Goal: Task Accomplishment & Management: Complete application form

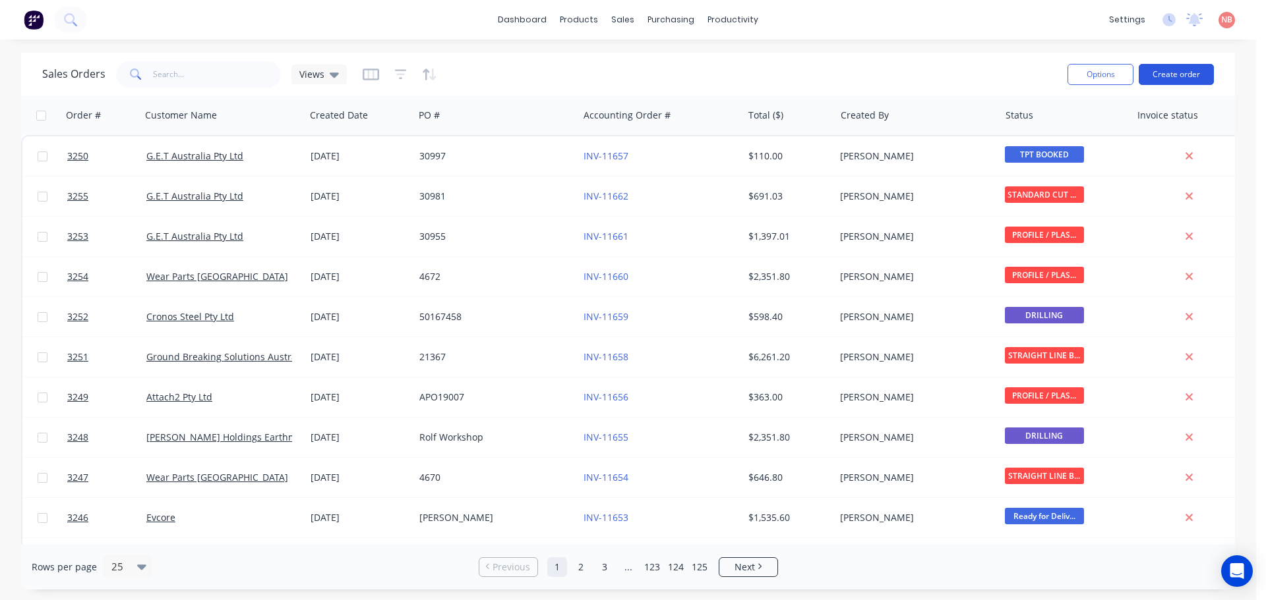
click at [1183, 74] on button "Create order" at bounding box center [1175, 74] width 75 height 21
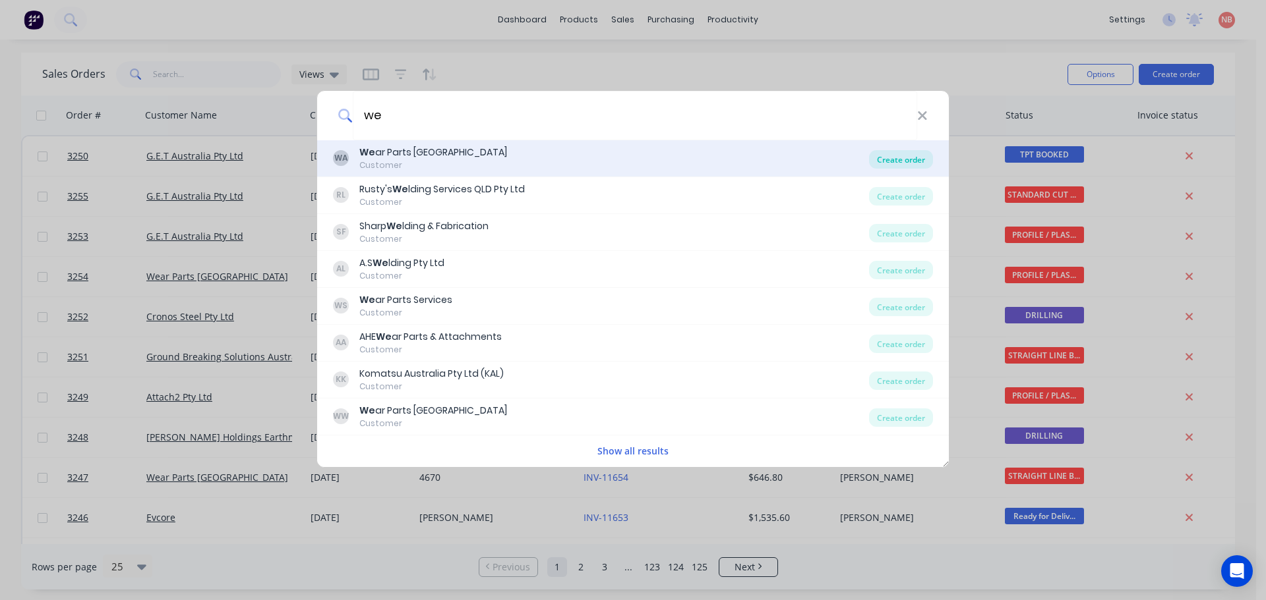
type input "we"
click at [881, 161] on div "Create order" at bounding box center [901, 159] width 64 height 18
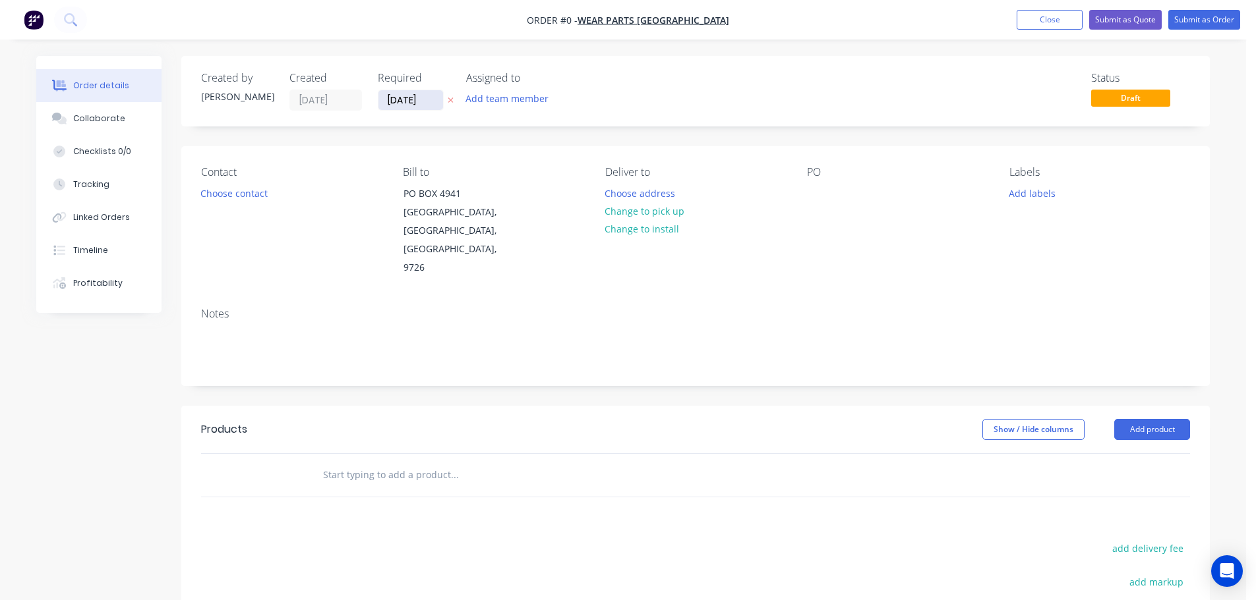
click at [392, 97] on input "[DATE]" at bounding box center [410, 100] width 65 height 20
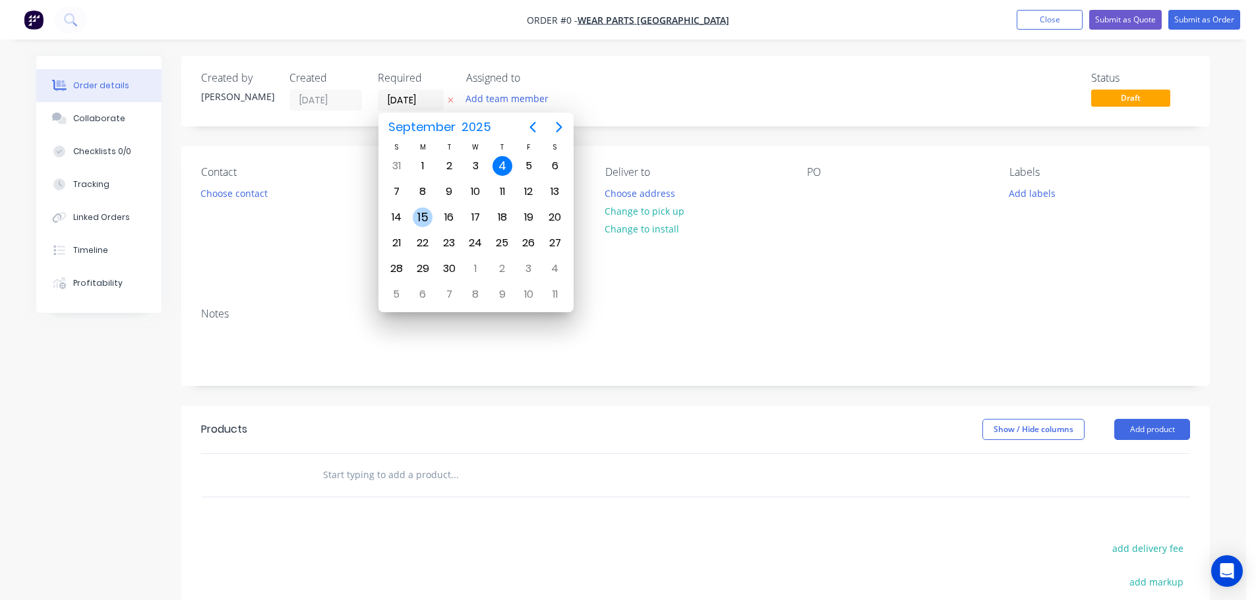
click at [427, 218] on div "15" at bounding box center [423, 218] width 20 height 20
type input "[DATE]"
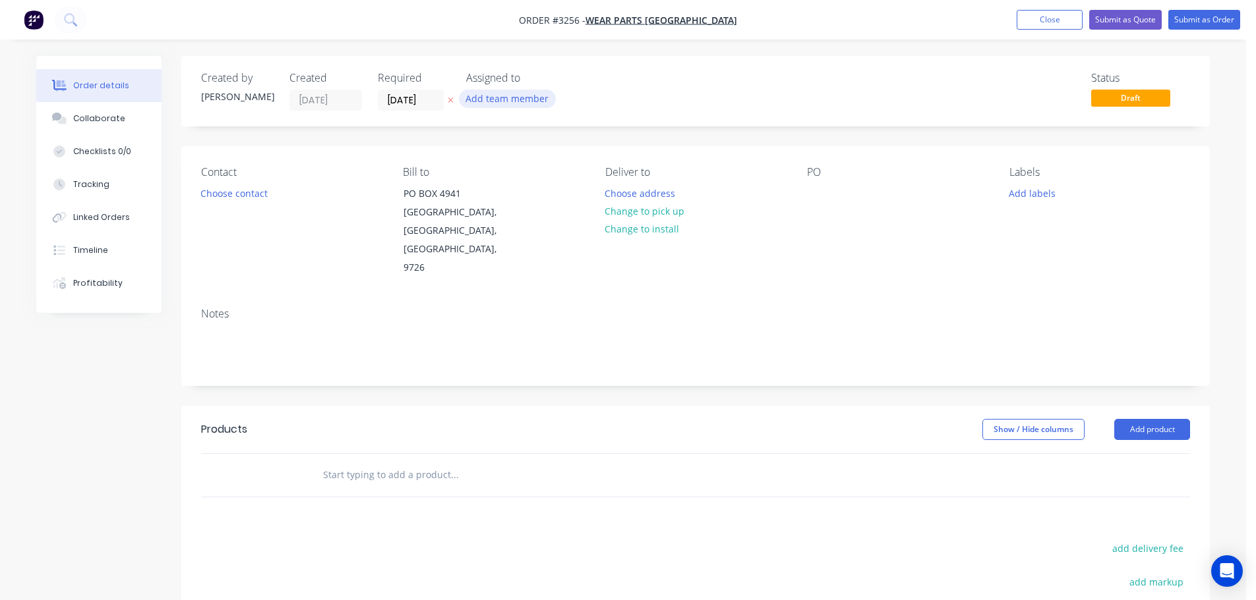
click at [498, 100] on button "Add team member" at bounding box center [507, 99] width 97 height 18
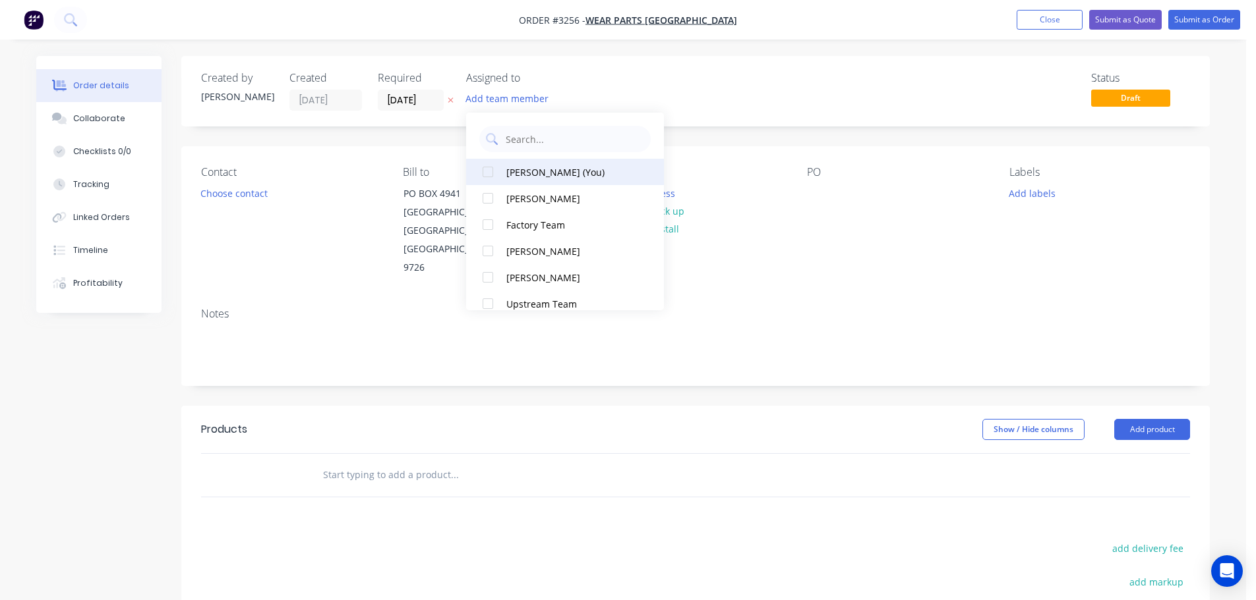
click at [518, 173] on div "[PERSON_NAME] (You)" at bounding box center [572, 172] width 132 height 14
click at [237, 194] on button "Choose contact" at bounding box center [234, 193] width 81 height 18
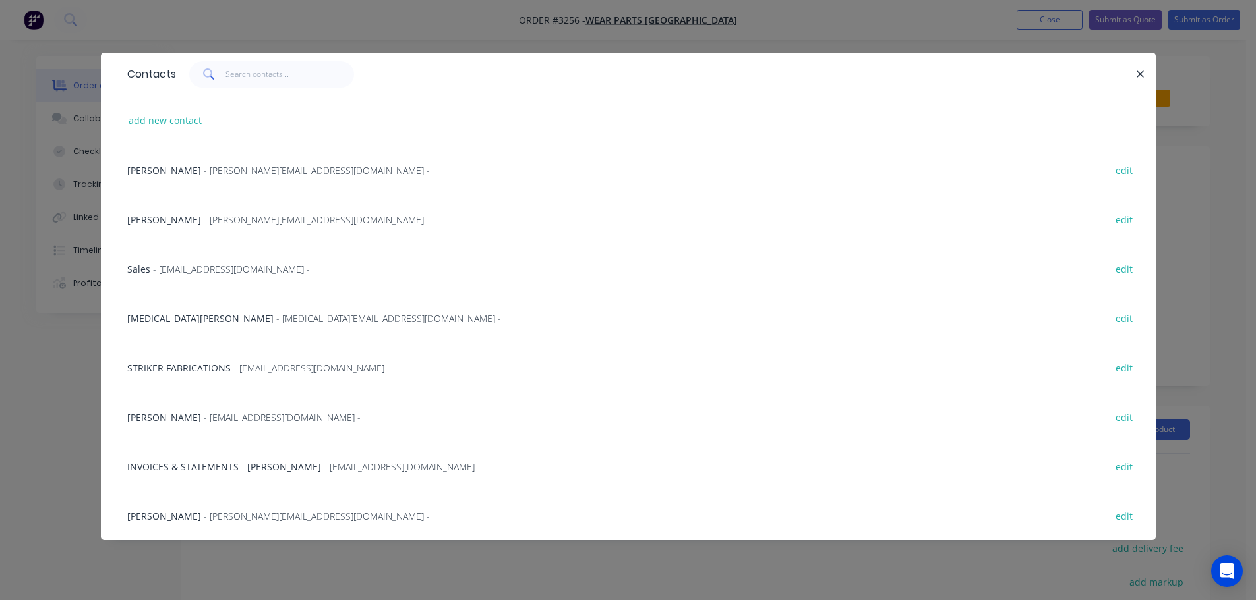
click at [165, 315] on span "[MEDICAL_DATA][PERSON_NAME]" at bounding box center [200, 318] width 146 height 13
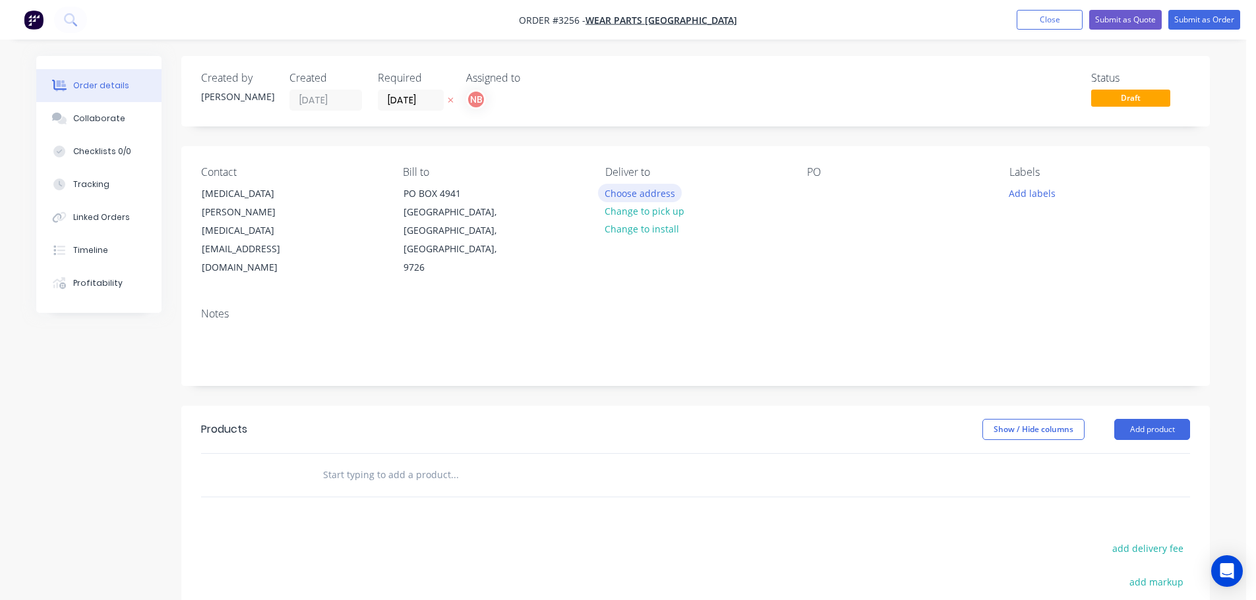
click at [610, 192] on button "Choose address" at bounding box center [640, 193] width 84 height 18
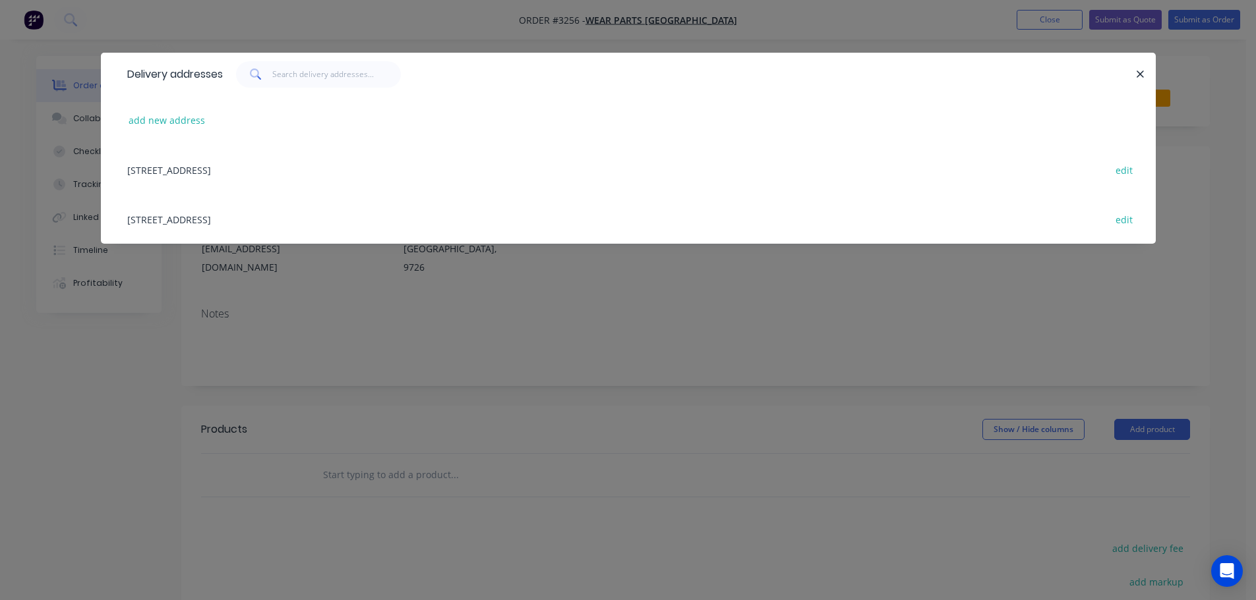
click at [219, 224] on div "[STREET_ADDRESS] edit" at bounding box center [628, 218] width 1015 height 49
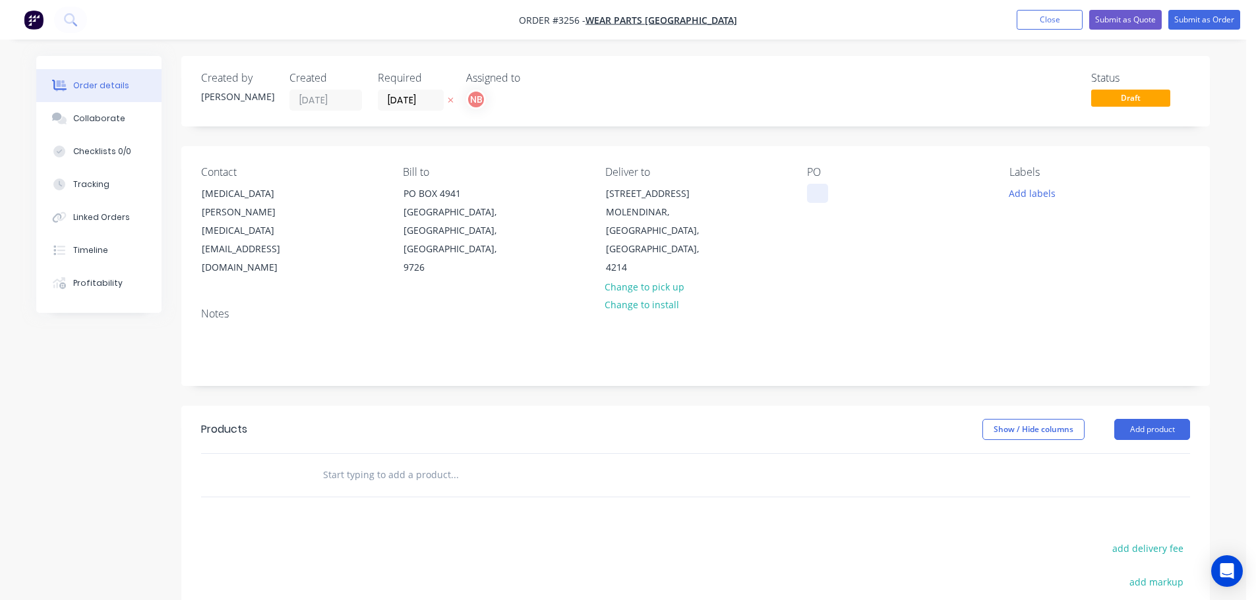
click at [815, 195] on div at bounding box center [817, 193] width 21 height 19
drag, startPoint x: 1046, startPoint y: 193, endPoint x: 1047, endPoint y: 203, distance: 10.0
click at [1045, 193] on button "Add labels" at bounding box center [1031, 193] width 61 height 18
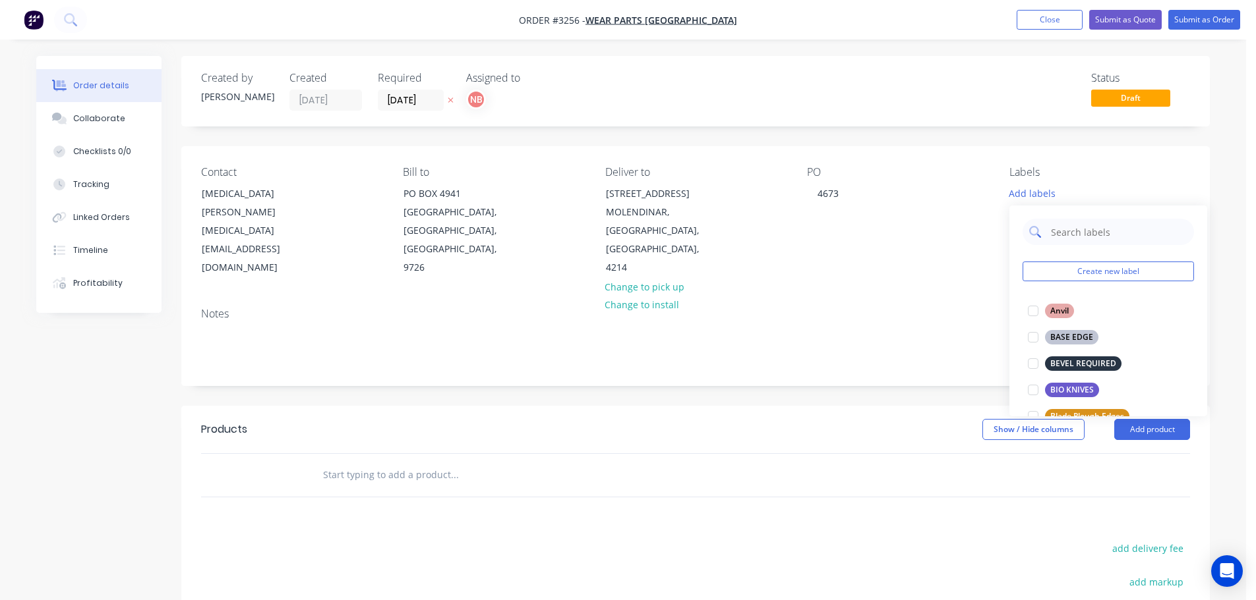
click at [1055, 233] on input "text" at bounding box center [1118, 232] width 138 height 26
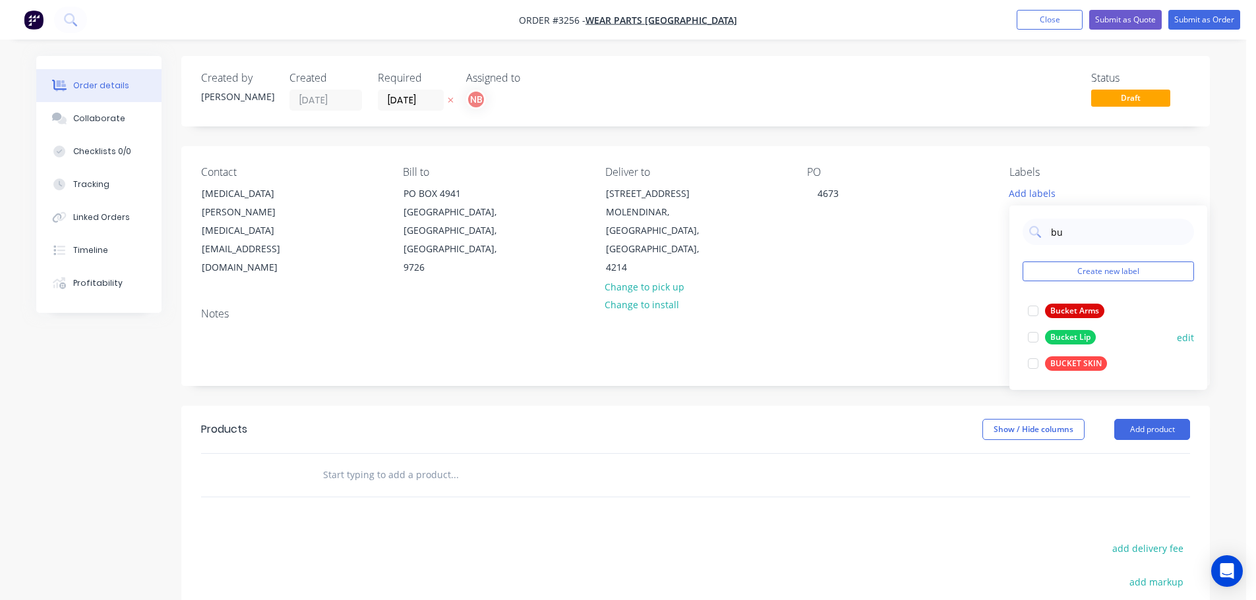
click at [1074, 359] on div "BUCKET SKIN" at bounding box center [1076, 364] width 62 height 15
click at [1067, 233] on input "bu" at bounding box center [1118, 225] width 138 height 26
type input "bas"
click at [1075, 303] on div "BASE EDGE" at bounding box center [1071, 304] width 53 height 15
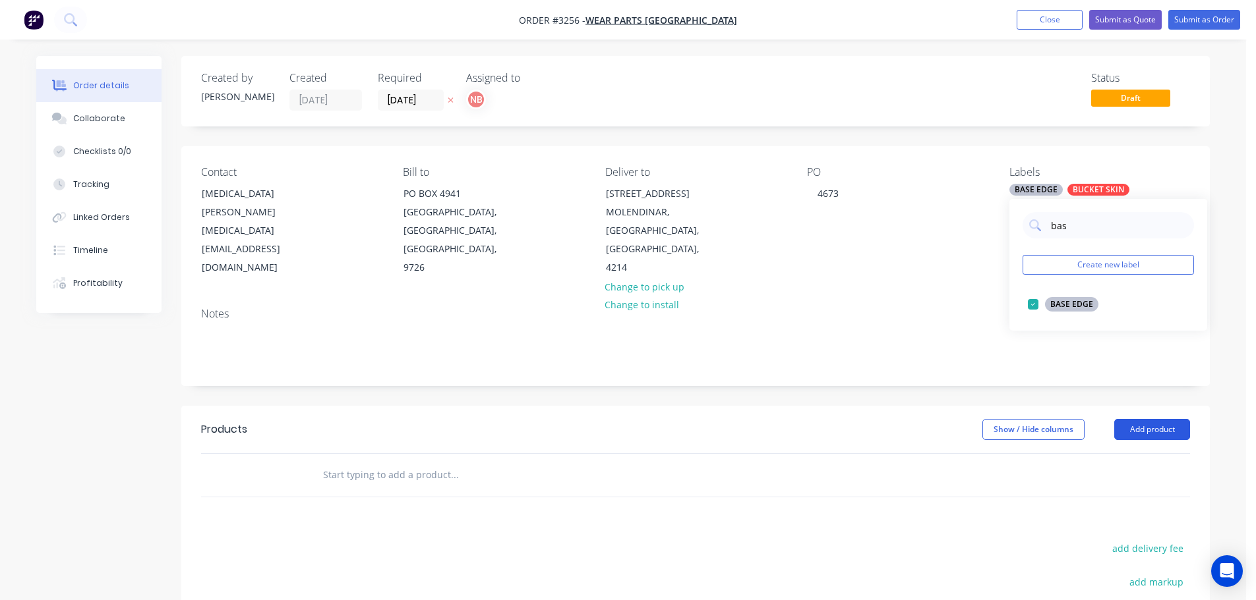
click at [1136, 428] on button "Add product" at bounding box center [1152, 429] width 76 height 21
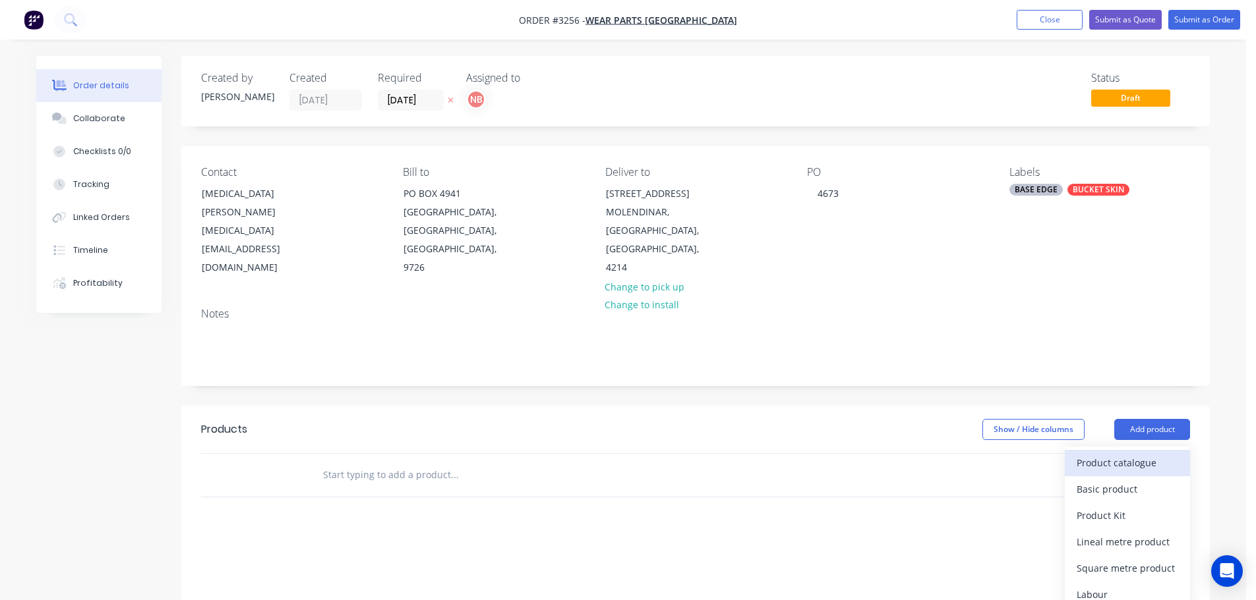
click at [1132, 456] on div "Product catalogue" at bounding box center [1127, 462] width 102 height 19
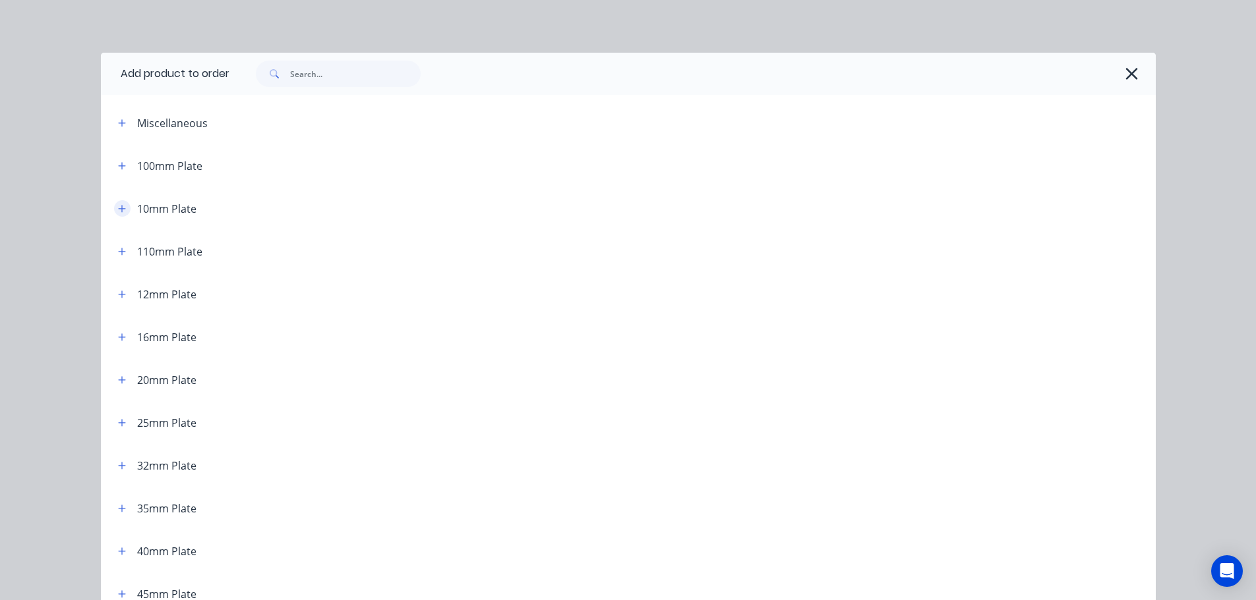
click at [118, 206] on icon "button" at bounding box center [122, 208] width 8 height 9
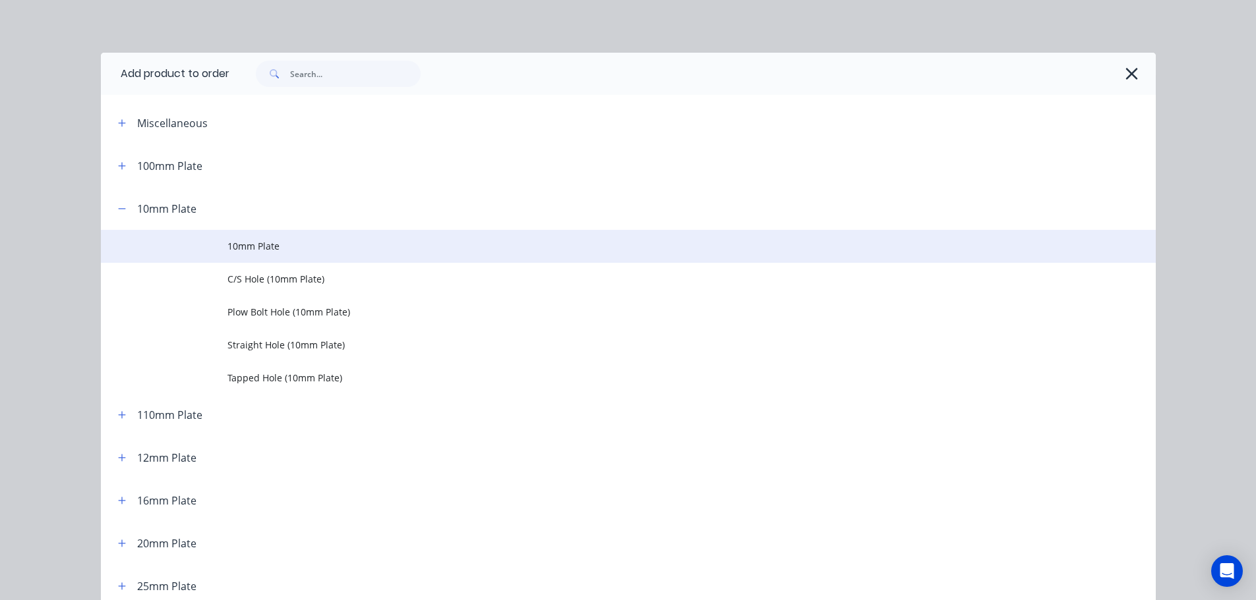
click at [218, 252] on td at bounding box center [164, 246] width 127 height 33
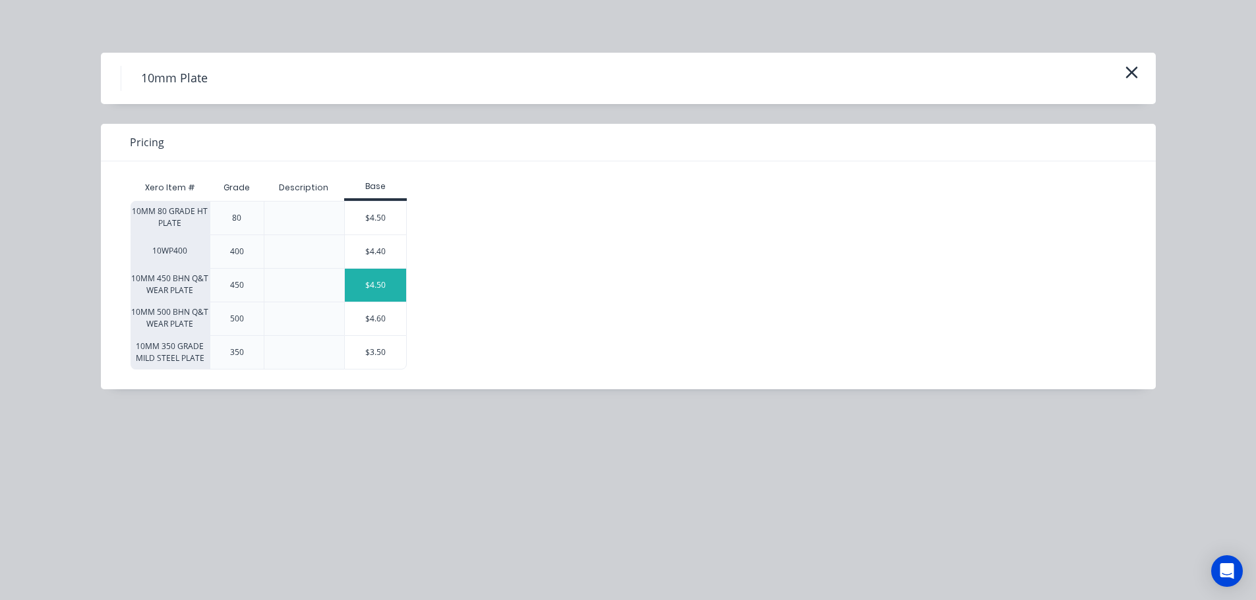
click at [377, 294] on div "$4.50" at bounding box center [376, 285] width 62 height 33
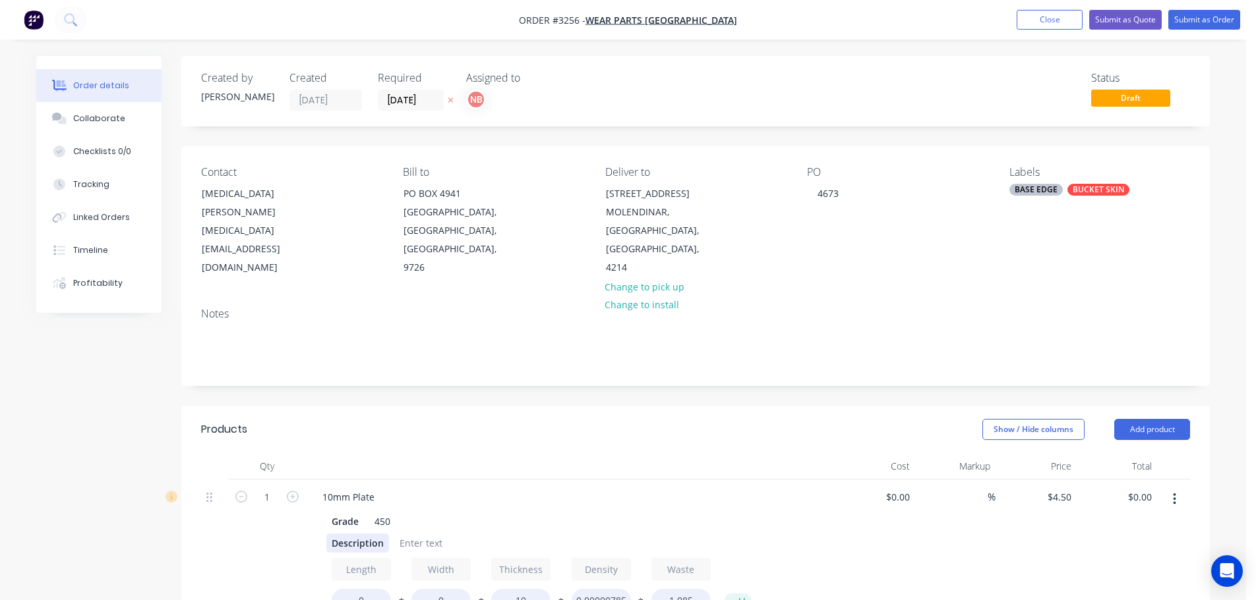
click at [337, 542] on div "Description" at bounding box center [357, 543] width 63 height 19
click at [339, 542] on div "Description" at bounding box center [357, 543] width 63 height 19
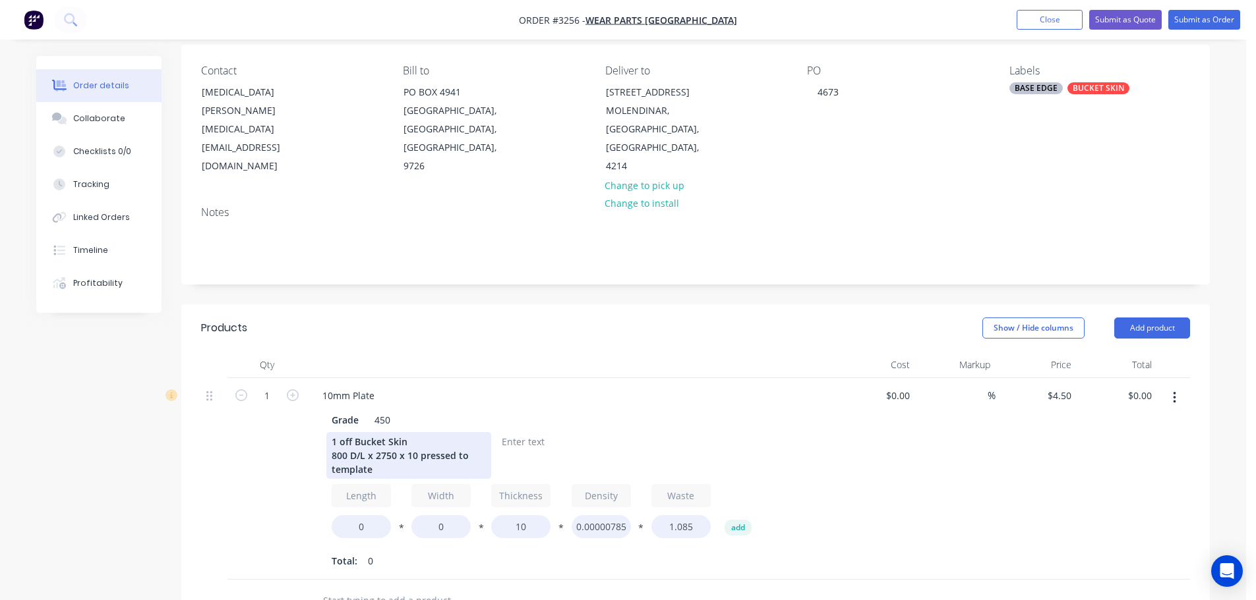
scroll to position [198, 0]
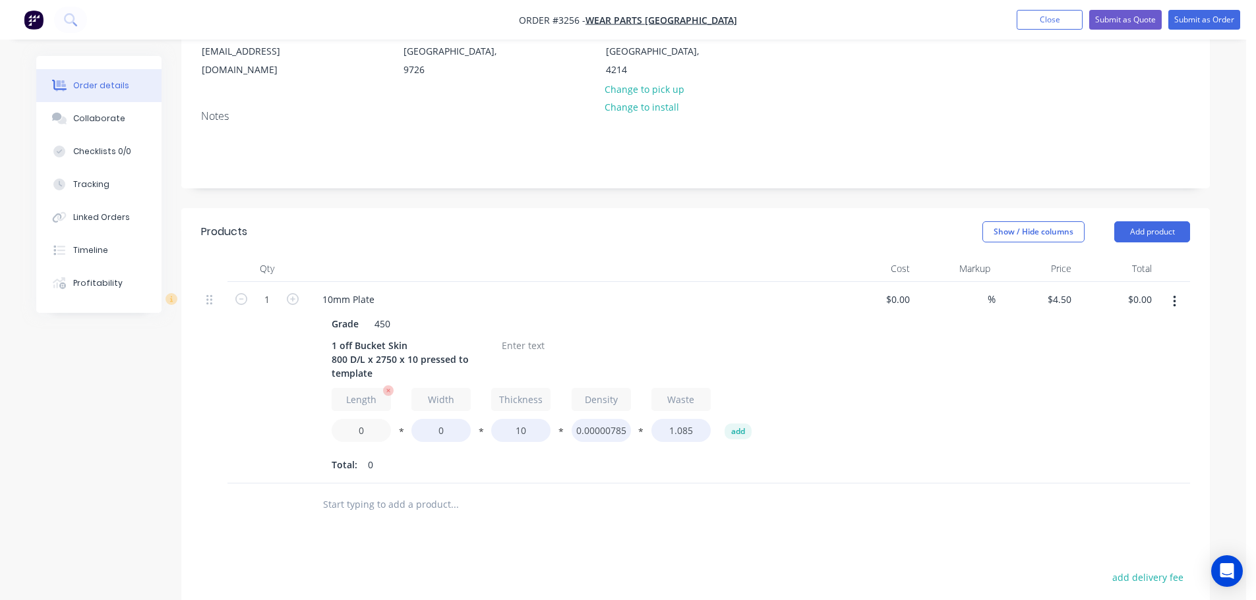
click at [360, 430] on input "0" at bounding box center [361, 430] width 59 height 23
type input "800"
click at [435, 429] on input "0" at bounding box center [440, 430] width 59 height 23
type input "2750"
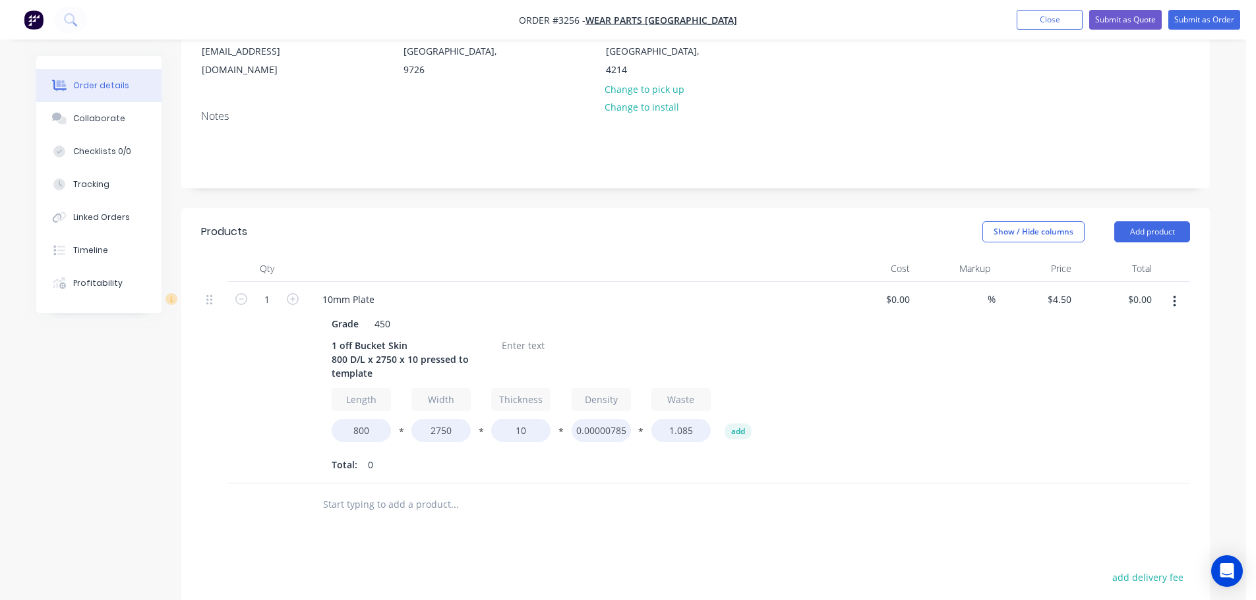
type input "$841.50"
drag, startPoint x: 451, startPoint y: 469, endPoint x: 453, endPoint y: 450, distance: 18.6
click at [452, 469] on div "Total: 187" at bounding box center [570, 465] width 477 height 20
click at [511, 345] on div at bounding box center [522, 345] width 53 height 19
click at [1133, 233] on button "Add product" at bounding box center [1152, 231] width 76 height 21
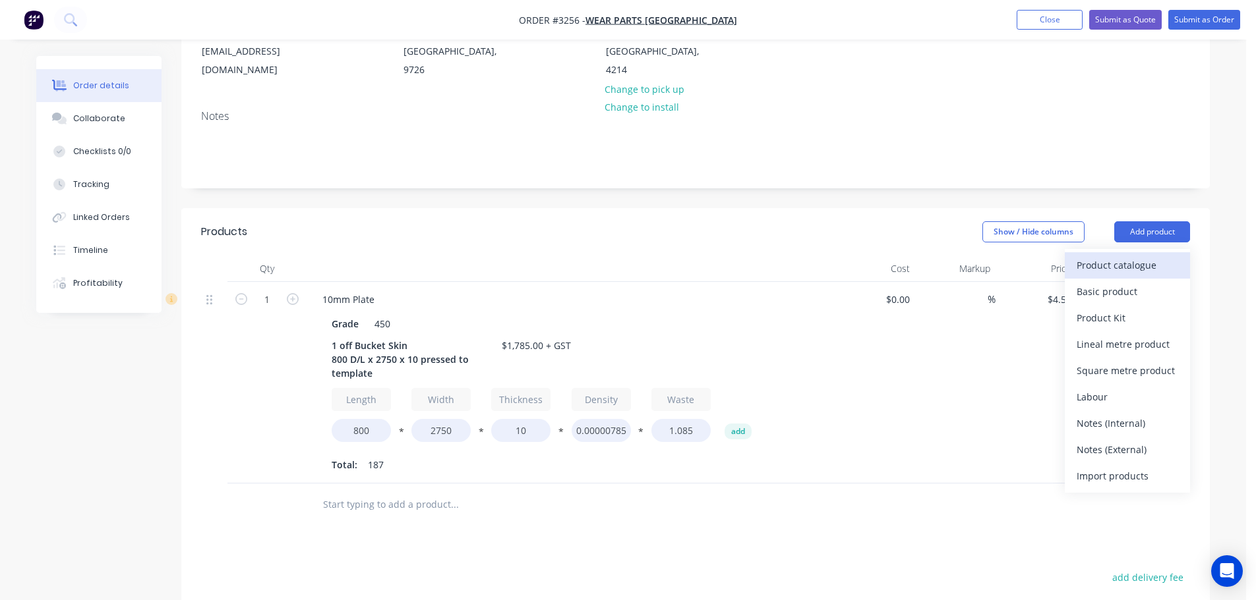
click at [1127, 267] on div "Product catalogue" at bounding box center [1127, 265] width 102 height 19
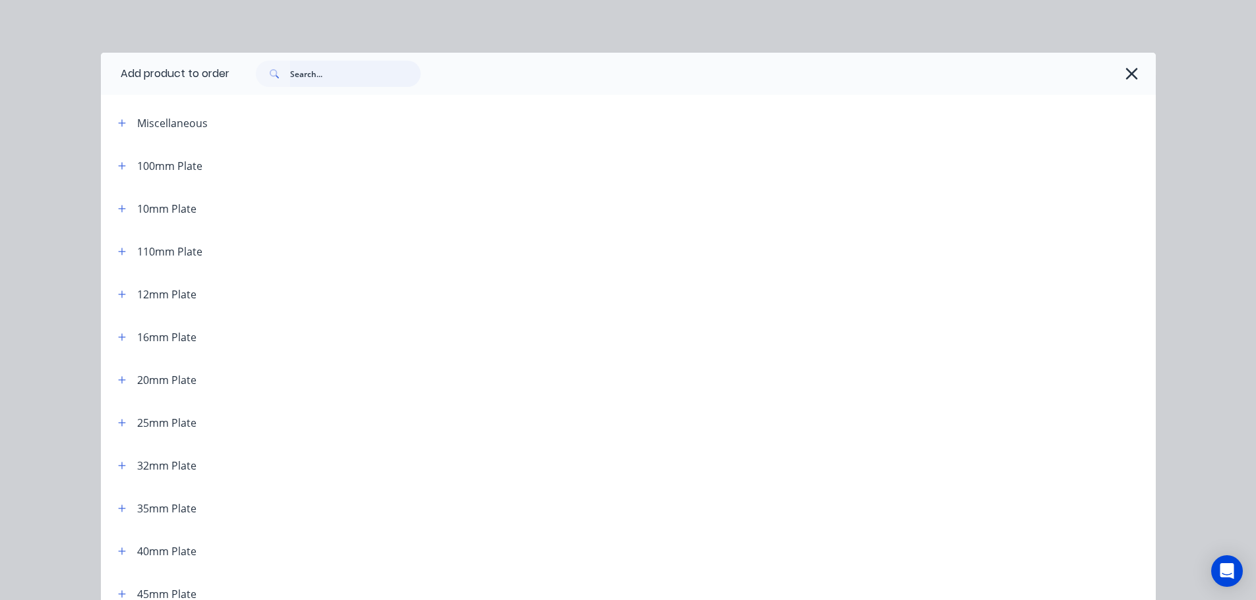
click at [398, 86] on input "text" at bounding box center [355, 74] width 131 height 26
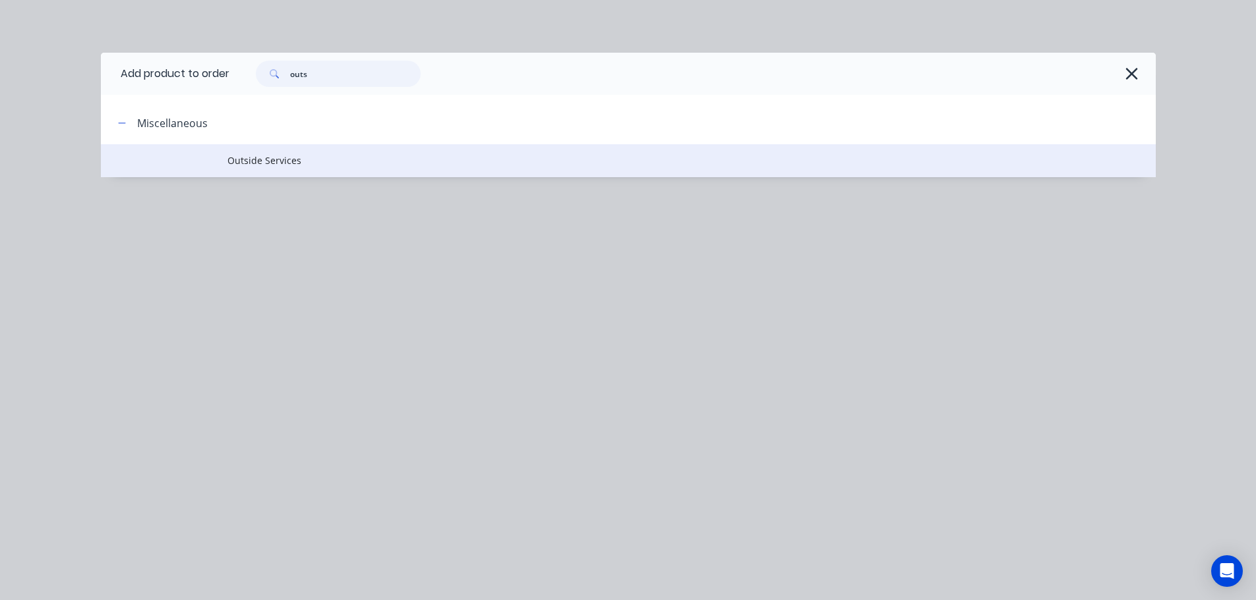
type input "outs"
click at [268, 160] on span "Outside Services" at bounding box center [598, 161] width 742 height 14
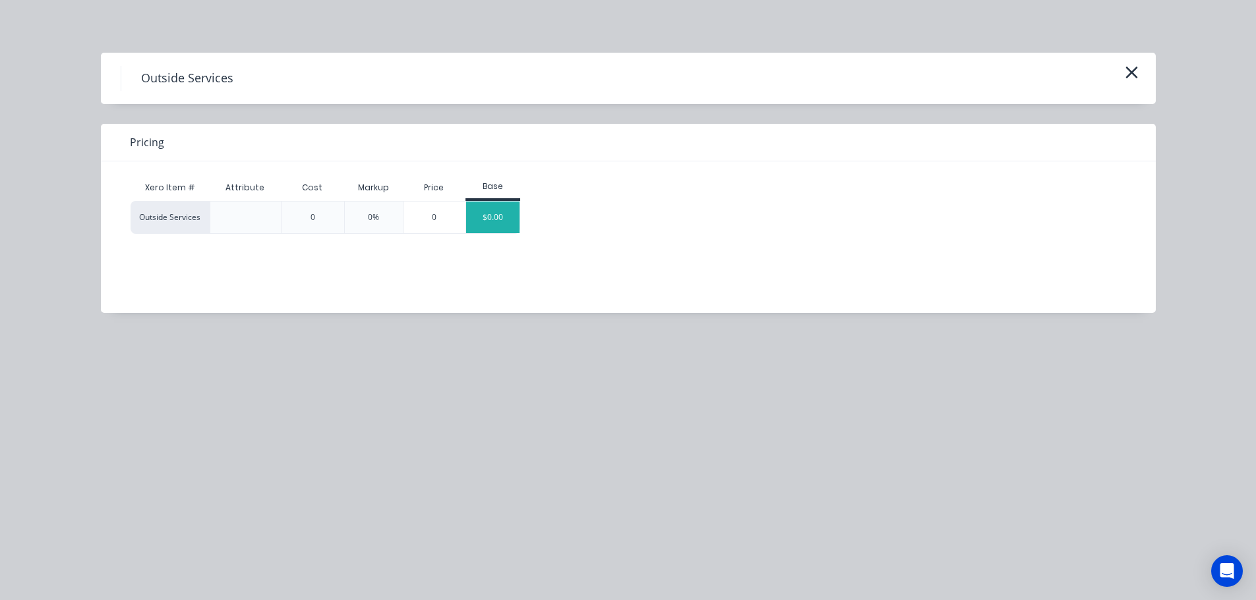
click at [511, 228] on div "$0.00" at bounding box center [492, 218] width 53 height 32
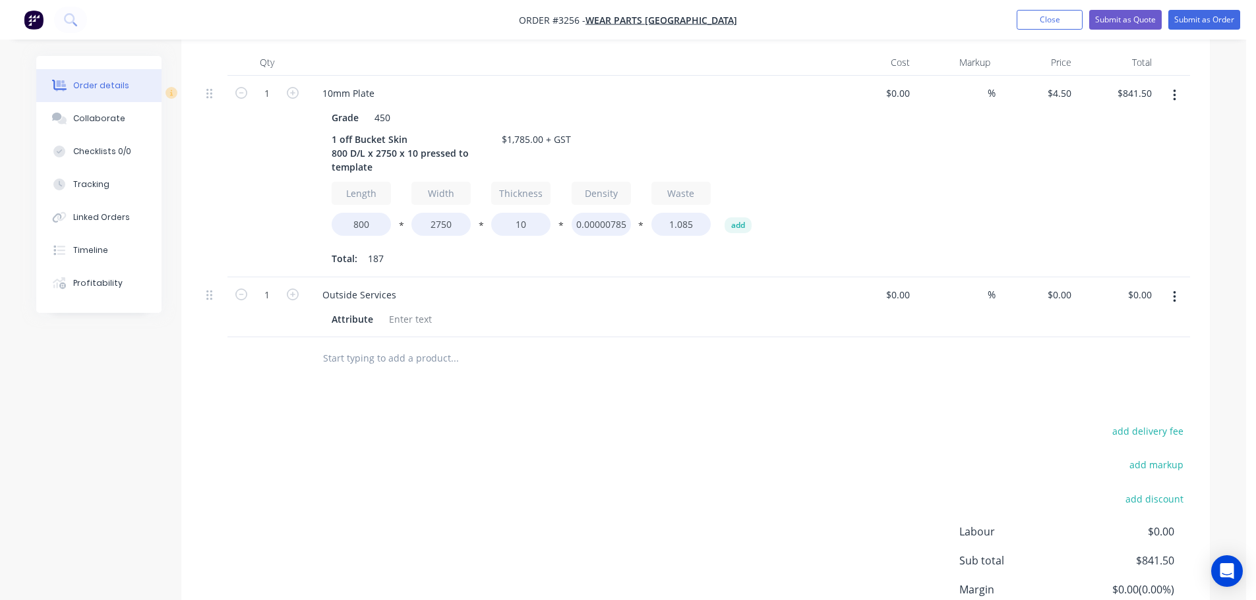
scroll to position [461, 0]
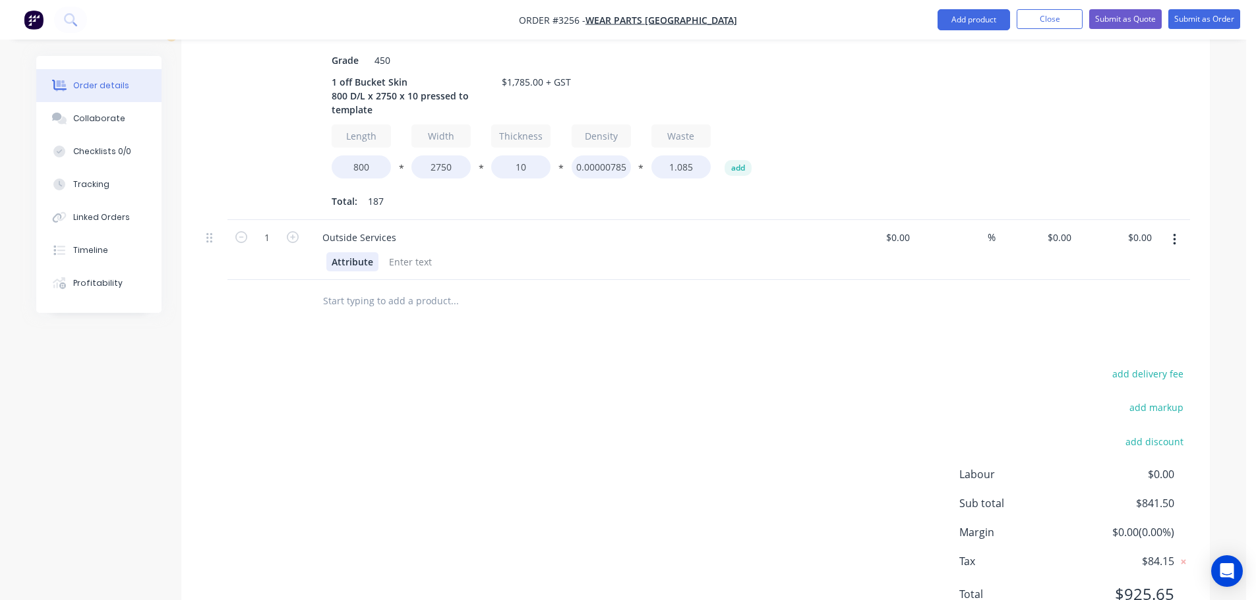
click at [355, 259] on div "Attribute" at bounding box center [352, 261] width 52 height 19
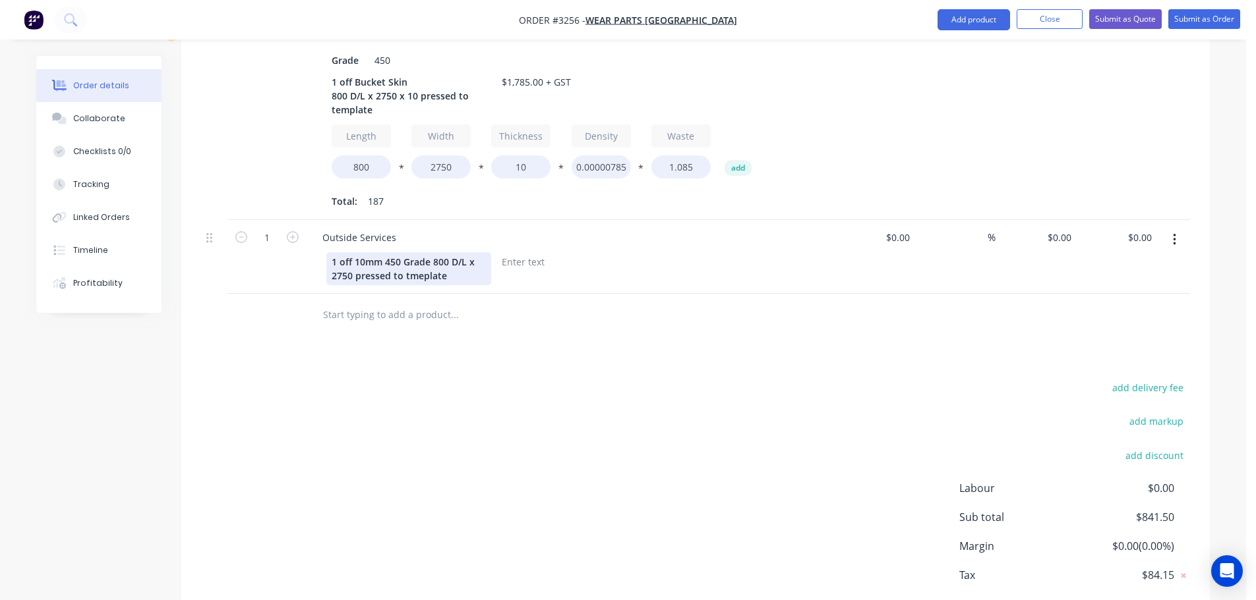
click at [424, 276] on div "1 off 10mm 450 Grade 800 D/L x 2750 pressed to tmeplate" at bounding box center [408, 268] width 165 height 33
click at [508, 262] on div at bounding box center [522, 261] width 53 height 19
click at [1053, 241] on div "0 $0.00" at bounding box center [1035, 257] width 81 height 74
type input "$900.00"
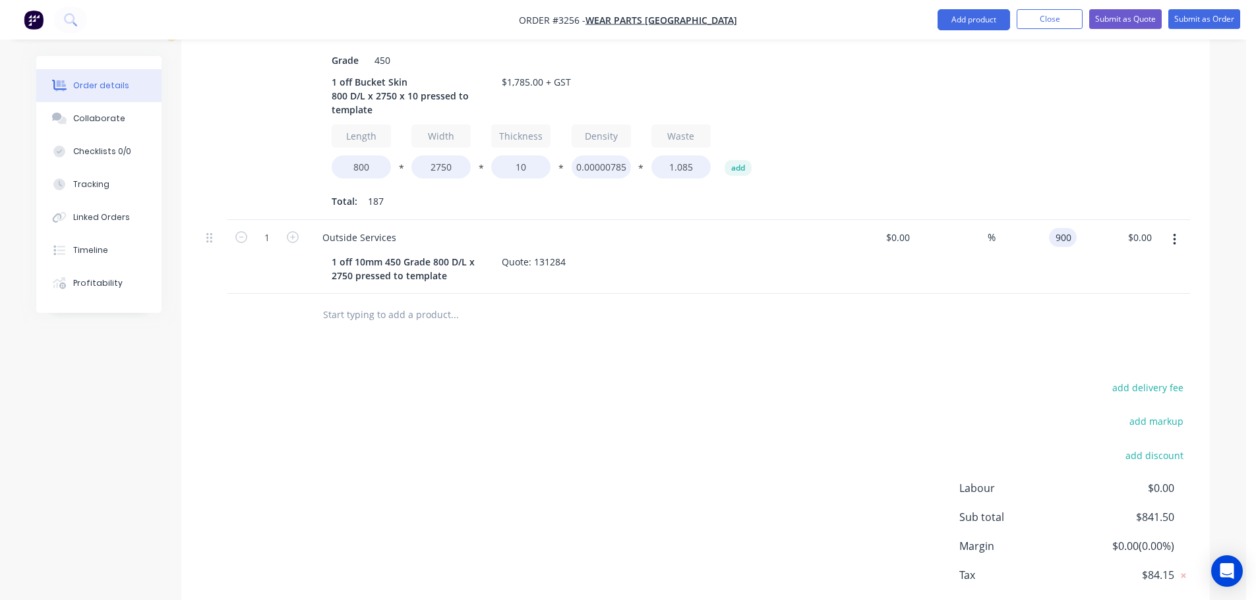
type input "$900.00"
click at [723, 370] on div "Products Show / Hide columns Add product Qty Cost Markup Price Total 1 10mm Pla…" at bounding box center [695, 299] width 1028 height 709
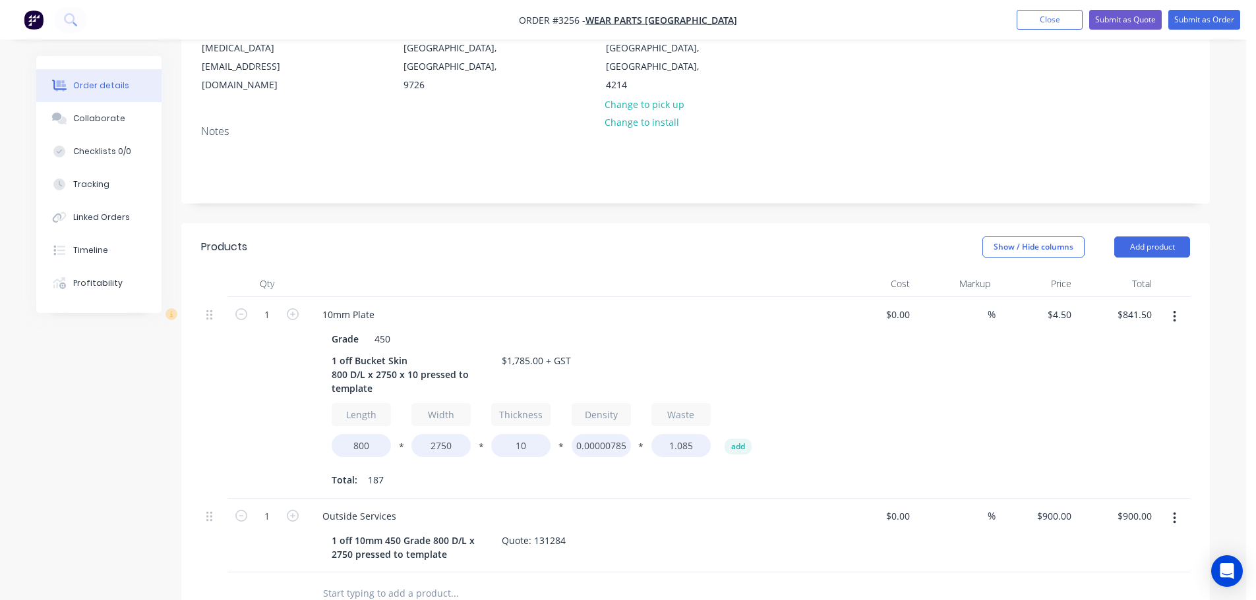
scroll to position [132, 0]
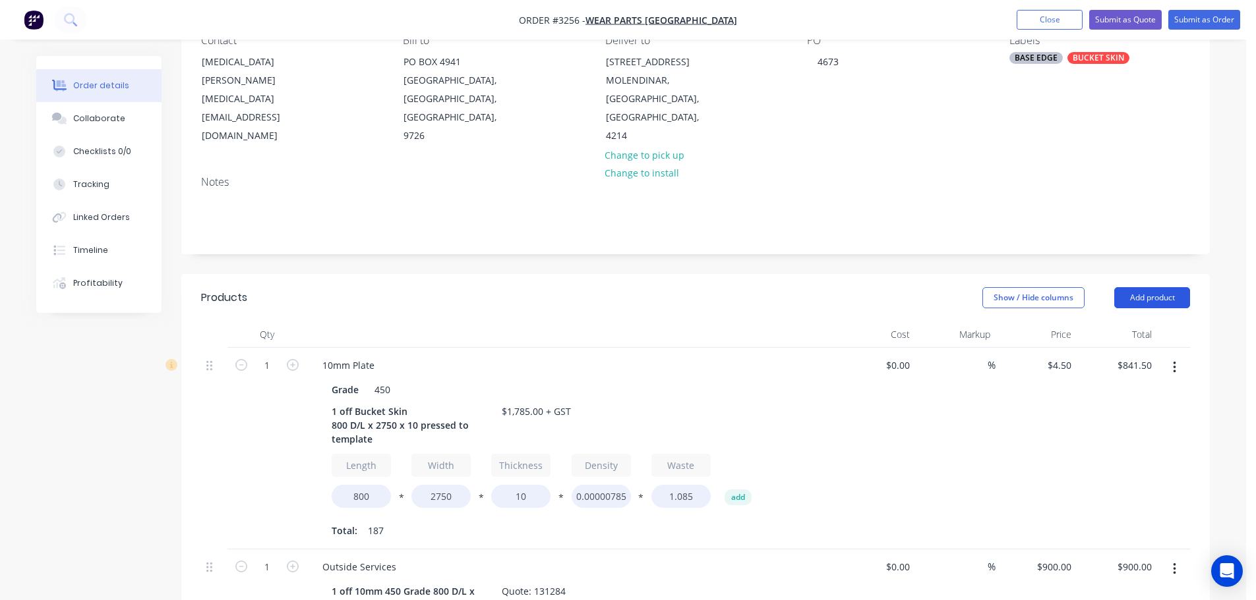
click at [1138, 300] on button "Add product" at bounding box center [1152, 297] width 76 height 21
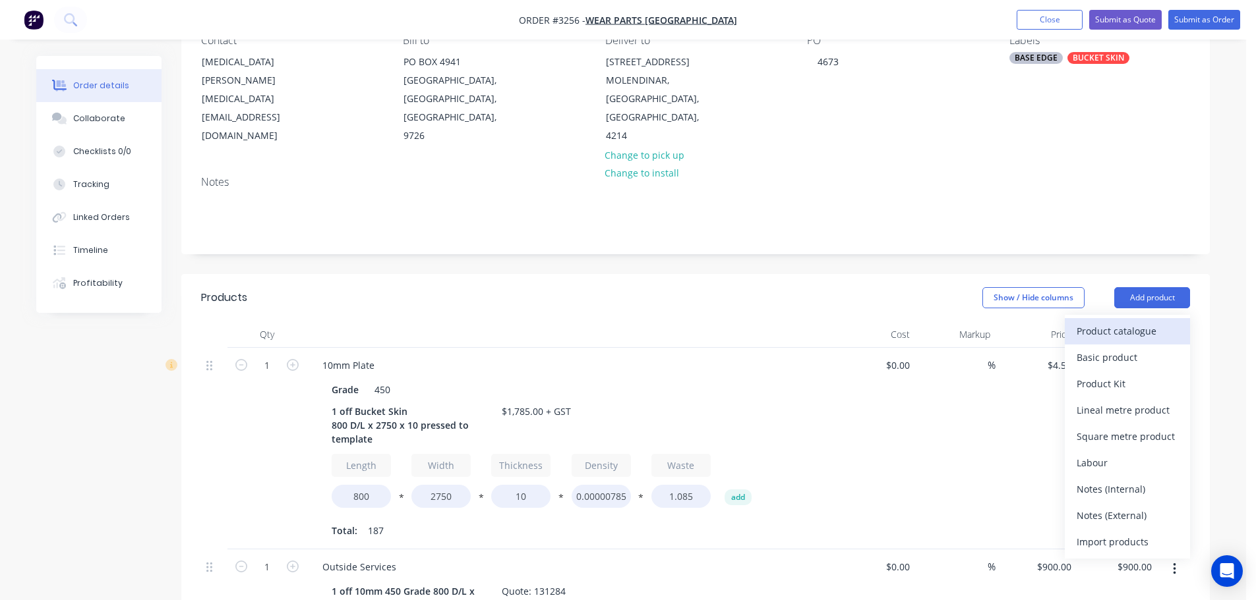
click at [1128, 332] on div "Product catalogue" at bounding box center [1127, 331] width 102 height 19
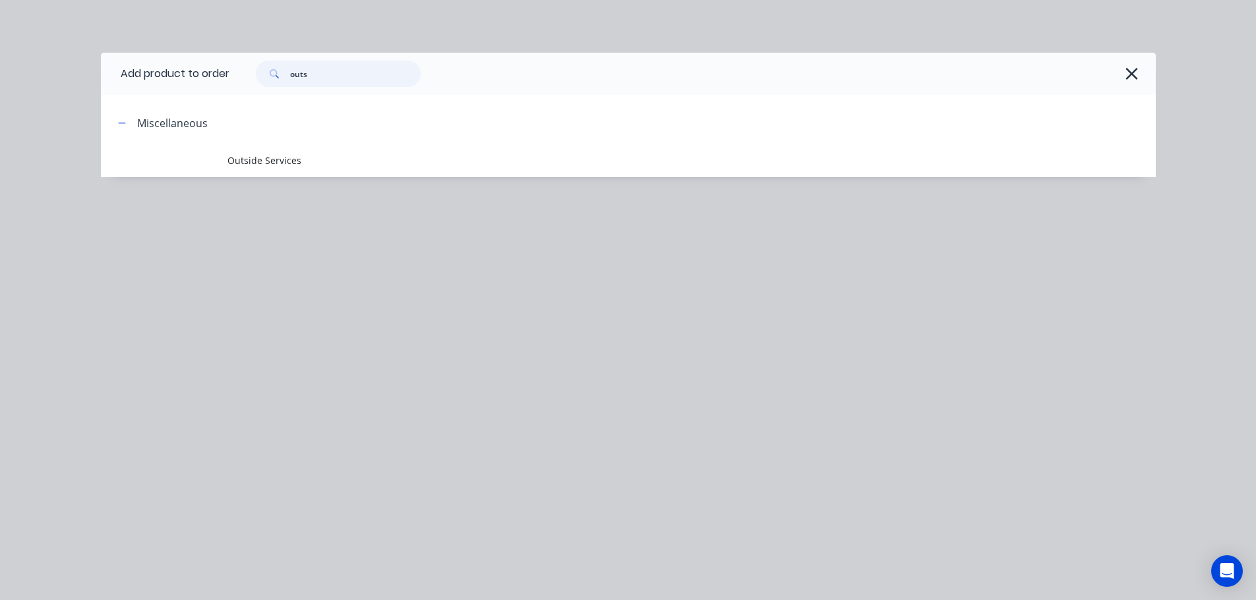
drag, startPoint x: 332, startPoint y: 76, endPoint x: 151, endPoint y: 79, distance: 180.6
click at [161, 73] on header "Add product to order outs" at bounding box center [628, 74] width 1055 height 42
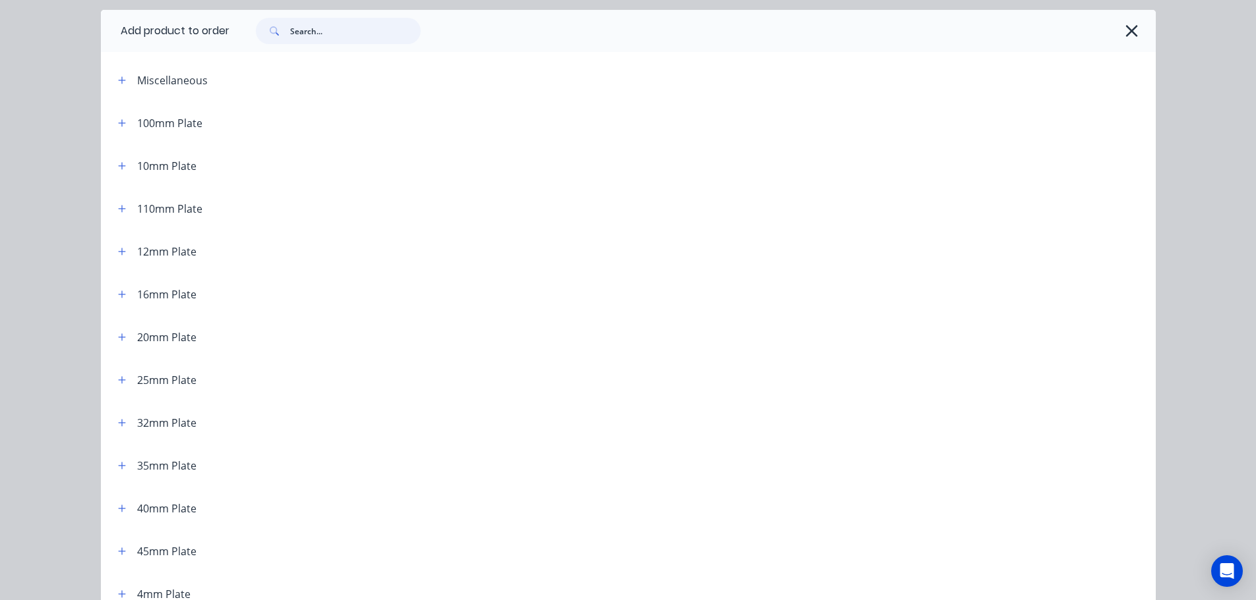
scroll to position [66, 0]
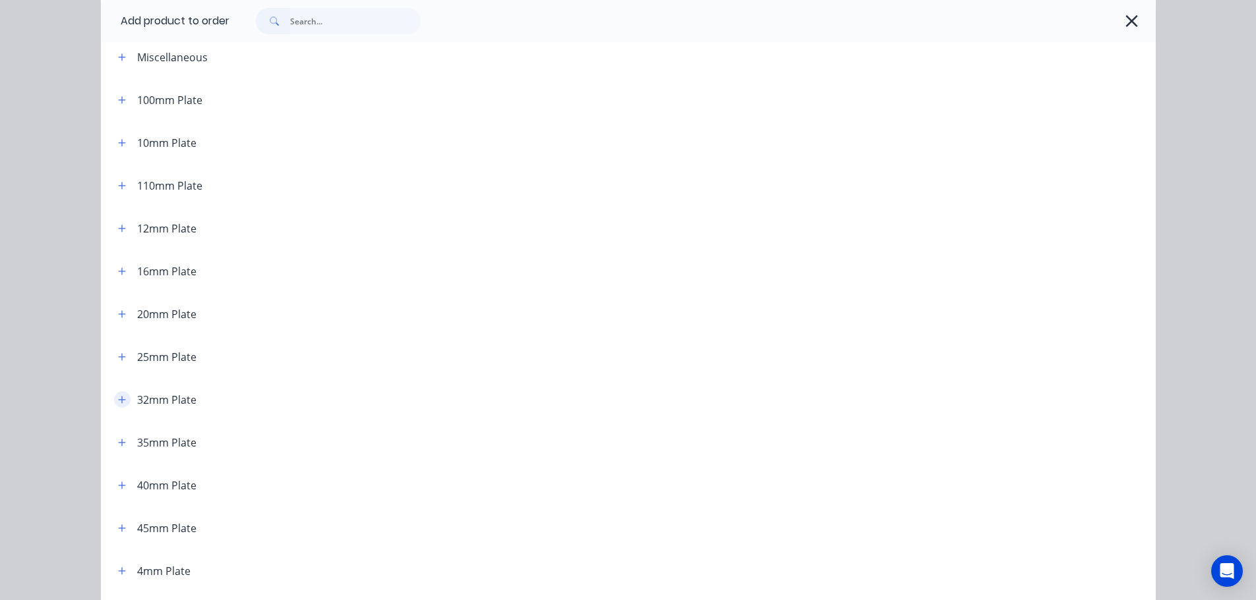
click at [118, 403] on icon "button" at bounding box center [122, 399] width 8 height 9
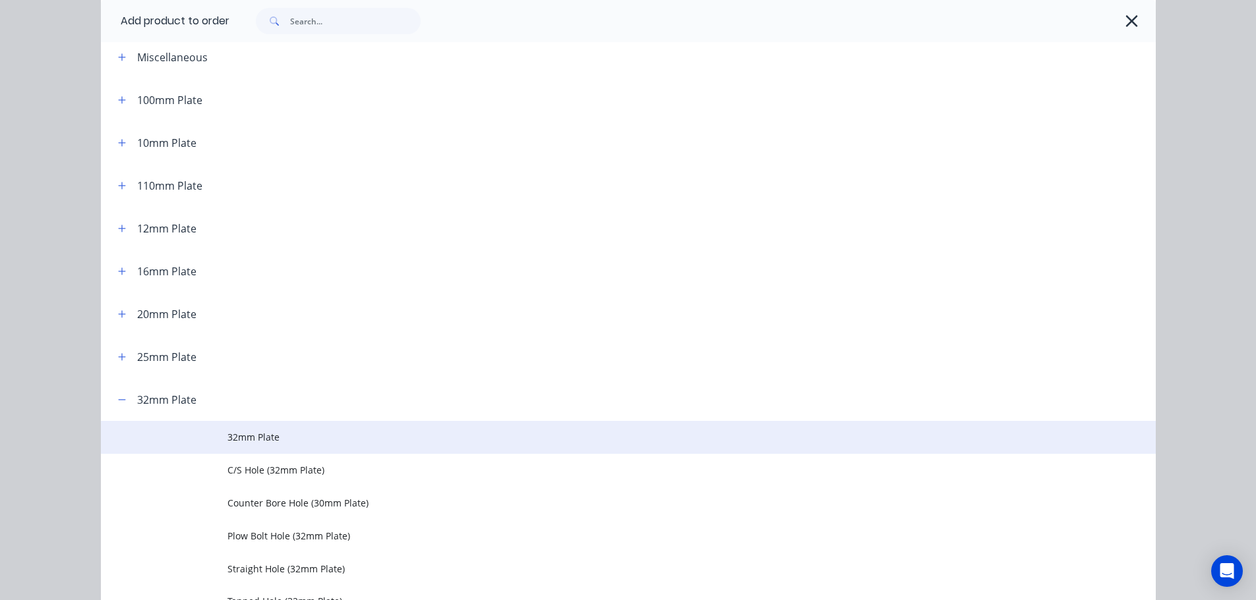
click at [227, 438] on span "32mm Plate" at bounding box center [598, 437] width 742 height 14
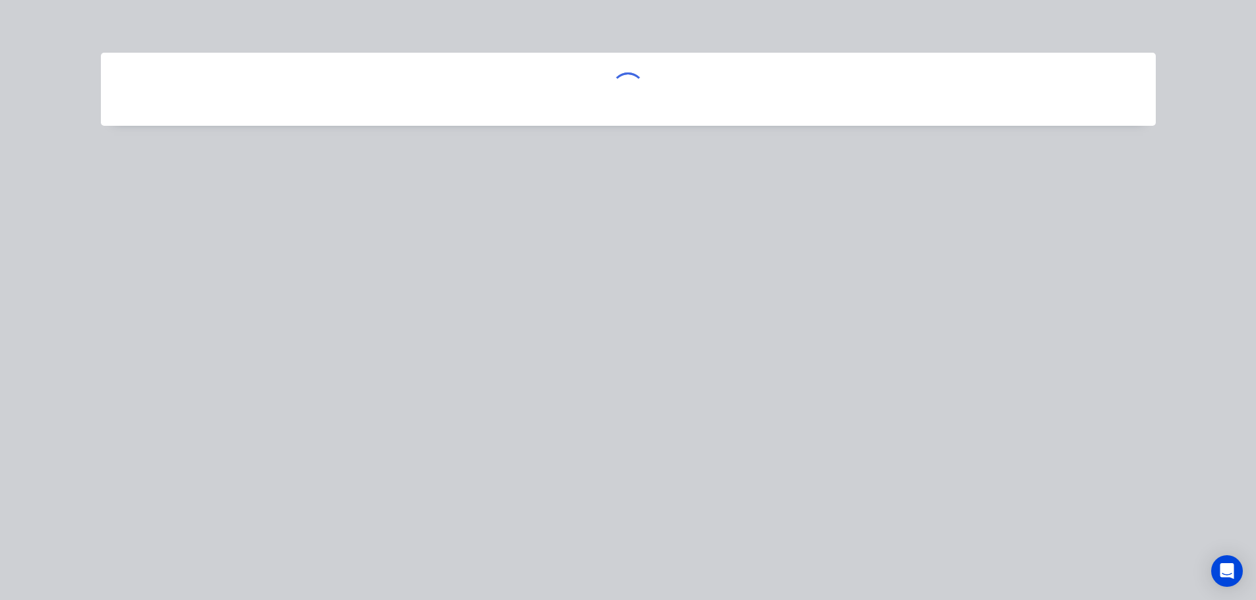
scroll to position [0, 0]
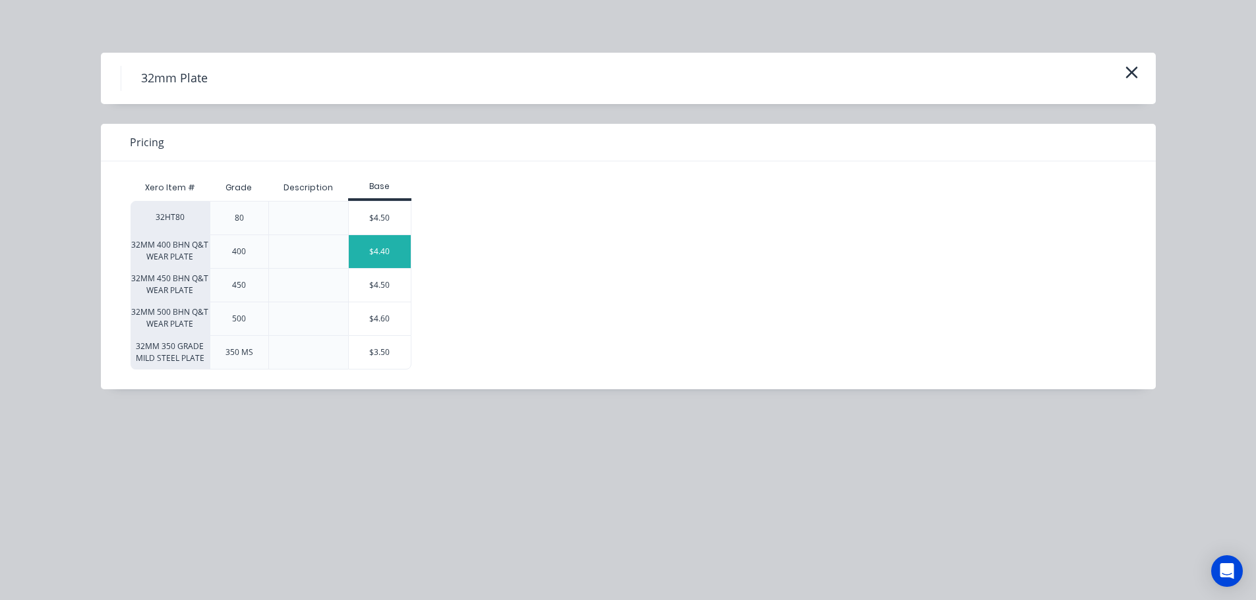
click at [370, 245] on div "$4.40" at bounding box center [380, 251] width 62 height 33
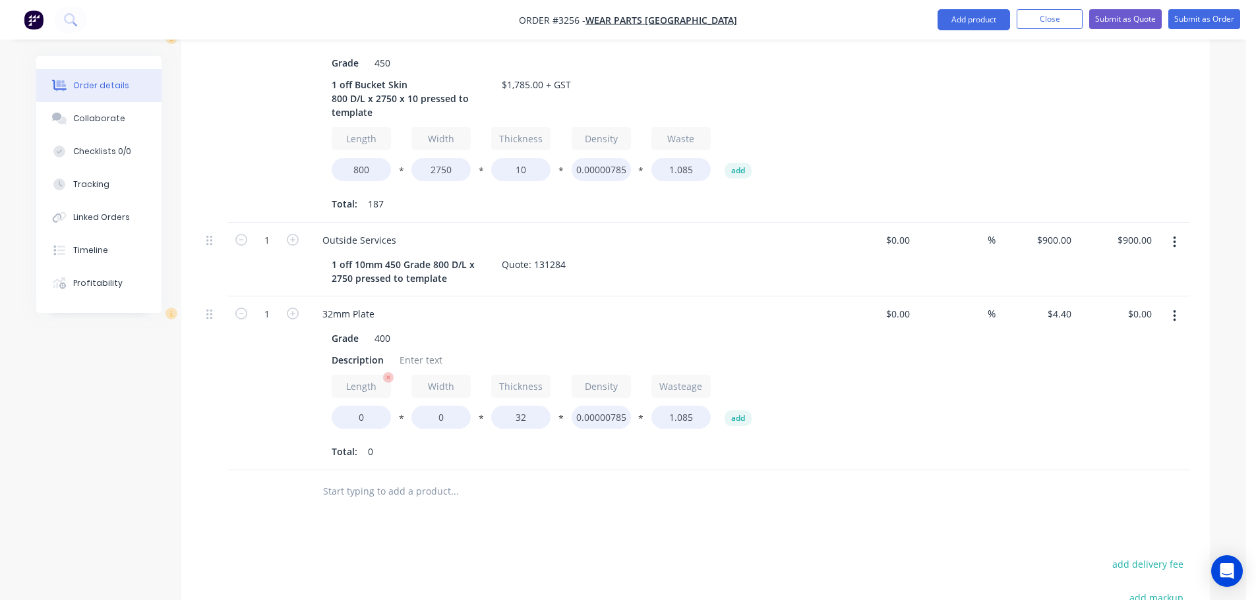
scroll to position [461, 0]
click at [369, 360] on div "Description" at bounding box center [357, 357] width 63 height 19
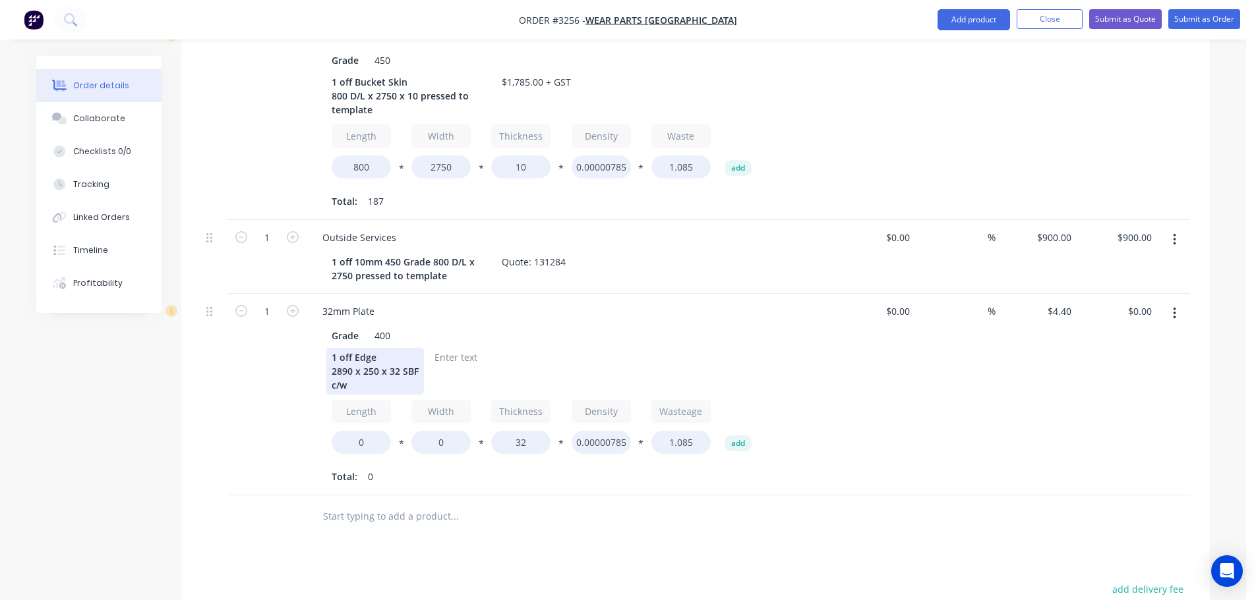
click at [353, 359] on div "1 off Edge 2890 x 250 x 32 SBF c/w" at bounding box center [375, 371] width 98 height 47
click at [355, 359] on div "1 off Edge 2890 x 250 x 32 SBF c/w" at bounding box center [375, 371] width 98 height 47
click at [357, 386] on div "1 off Base Edge 2890 x 250 x 32 SBF c/w" at bounding box center [375, 371] width 98 height 47
click at [351, 439] on input "0" at bounding box center [361, 442] width 59 height 23
type input "2890"
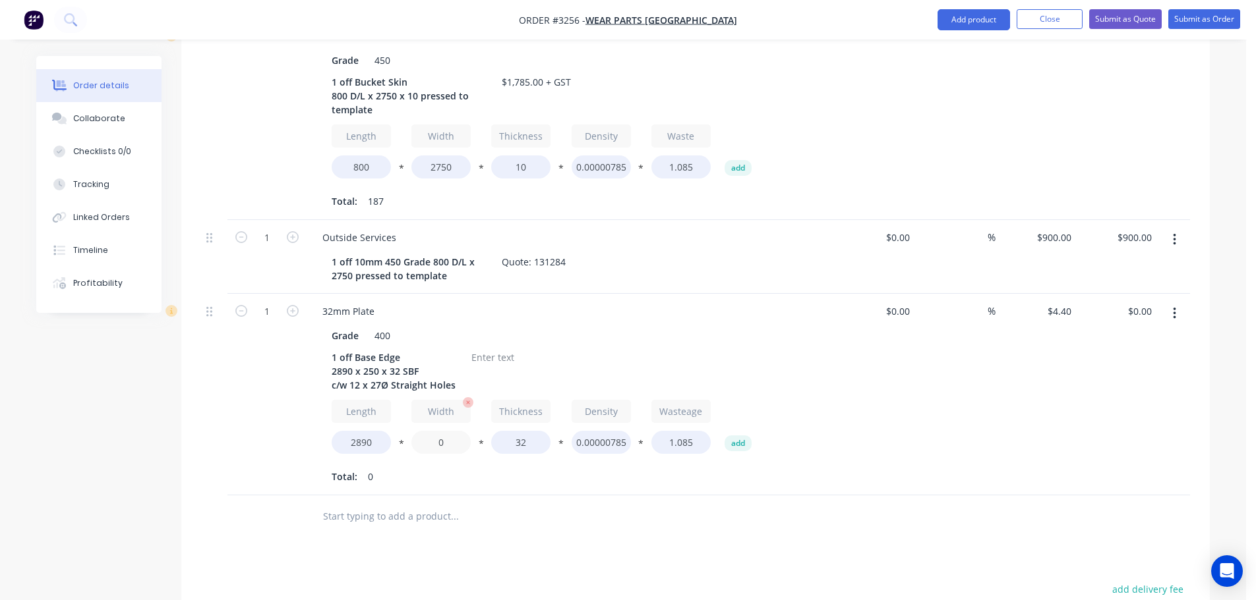
click at [436, 445] on input "0" at bounding box center [440, 442] width 59 height 23
type input "2500"
type input "$8,663.60"
click at [438, 478] on div "Total: 0" at bounding box center [570, 477] width 477 height 20
click at [448, 445] on input "2500" at bounding box center [440, 442] width 59 height 23
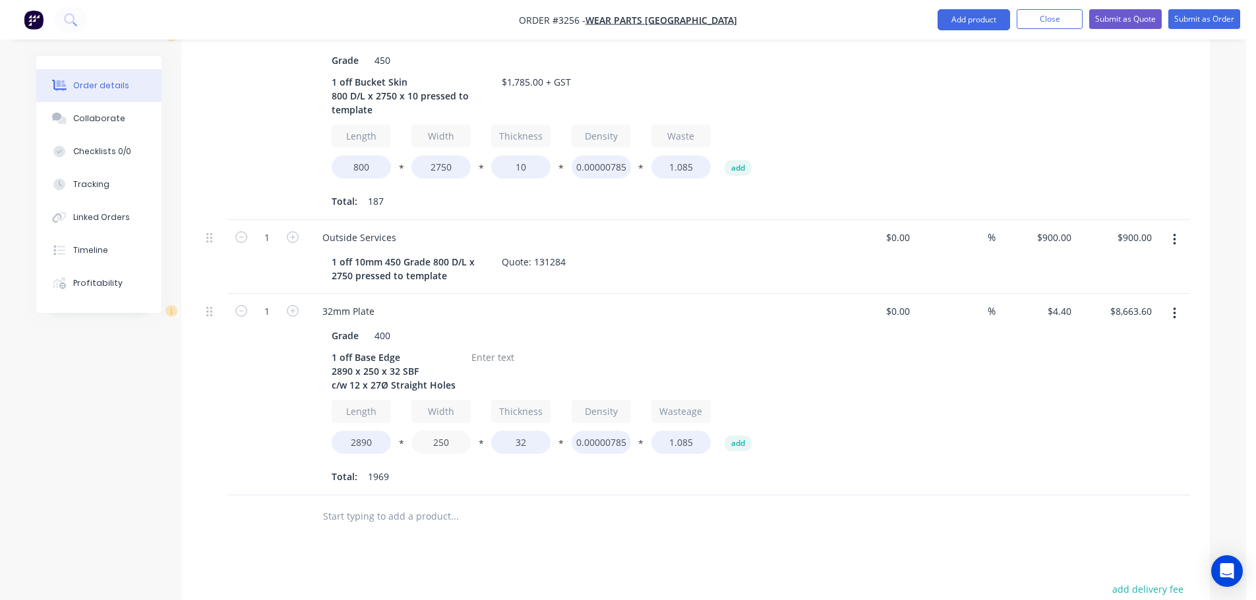
type input "250"
type input "$866.80"
click at [521, 493] on div "32mm Plate Grade 400 1 off Base Edge 2890 x 250 x 32 SBF c/w 12 x 27Ø Straight …" at bounding box center [569, 395] width 527 height 202
click at [492, 360] on div at bounding box center [492, 357] width 53 height 19
click at [964, 18] on button "Add product" at bounding box center [973, 19] width 73 height 21
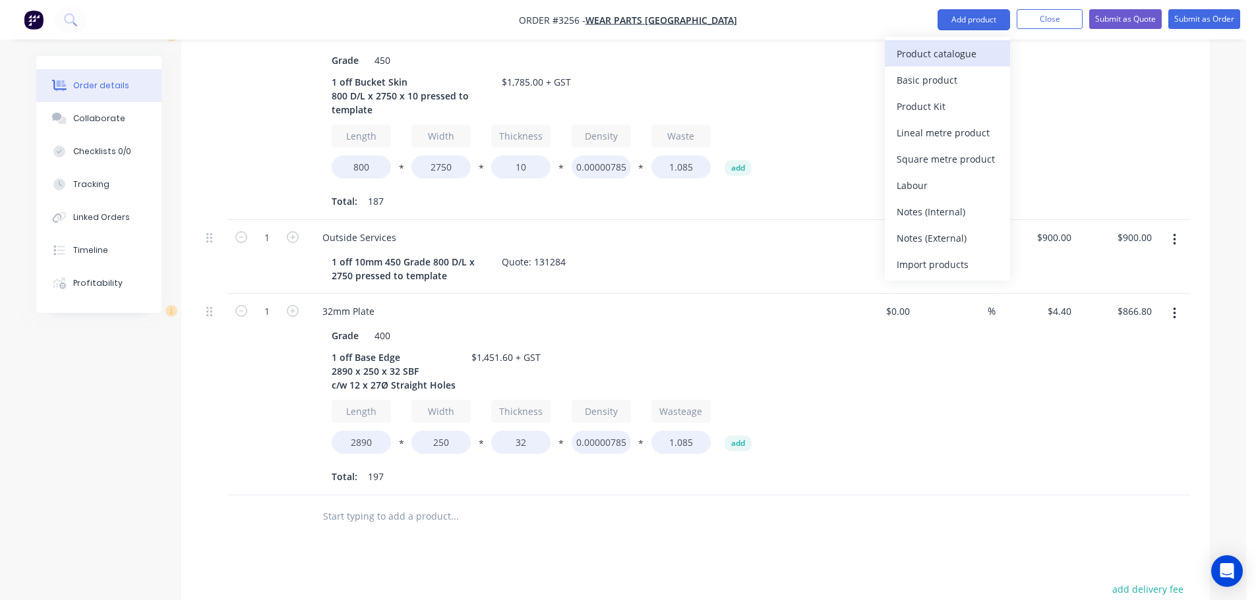
click at [955, 54] on div "Product catalogue" at bounding box center [947, 53] width 102 height 19
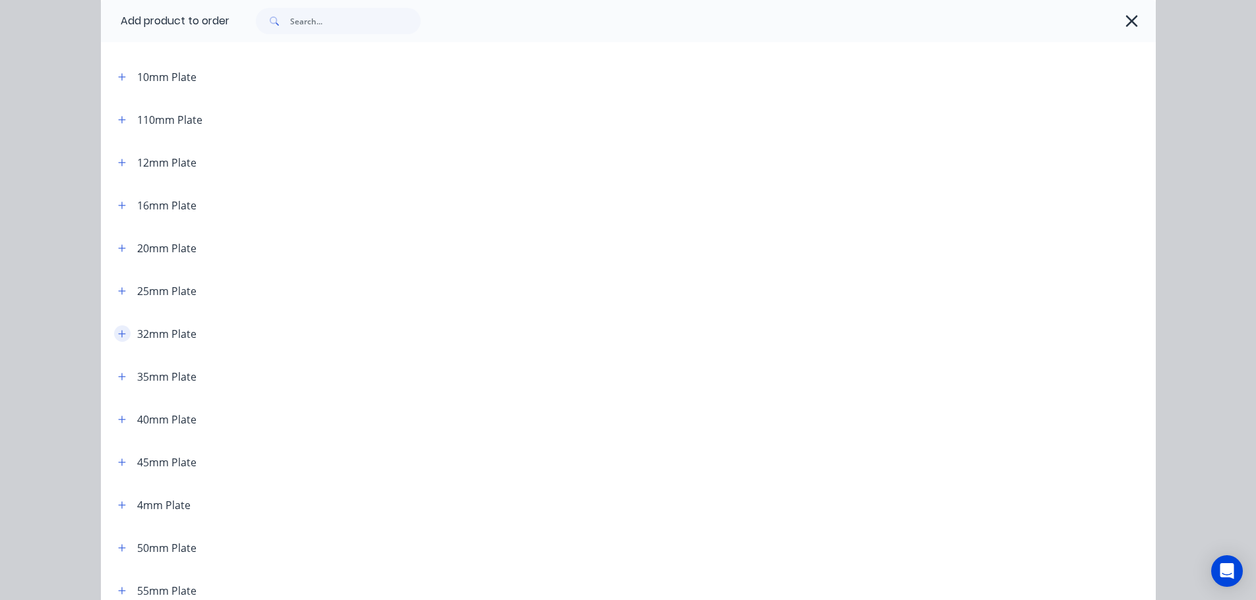
click at [121, 335] on icon "button" at bounding box center [122, 334] width 8 height 9
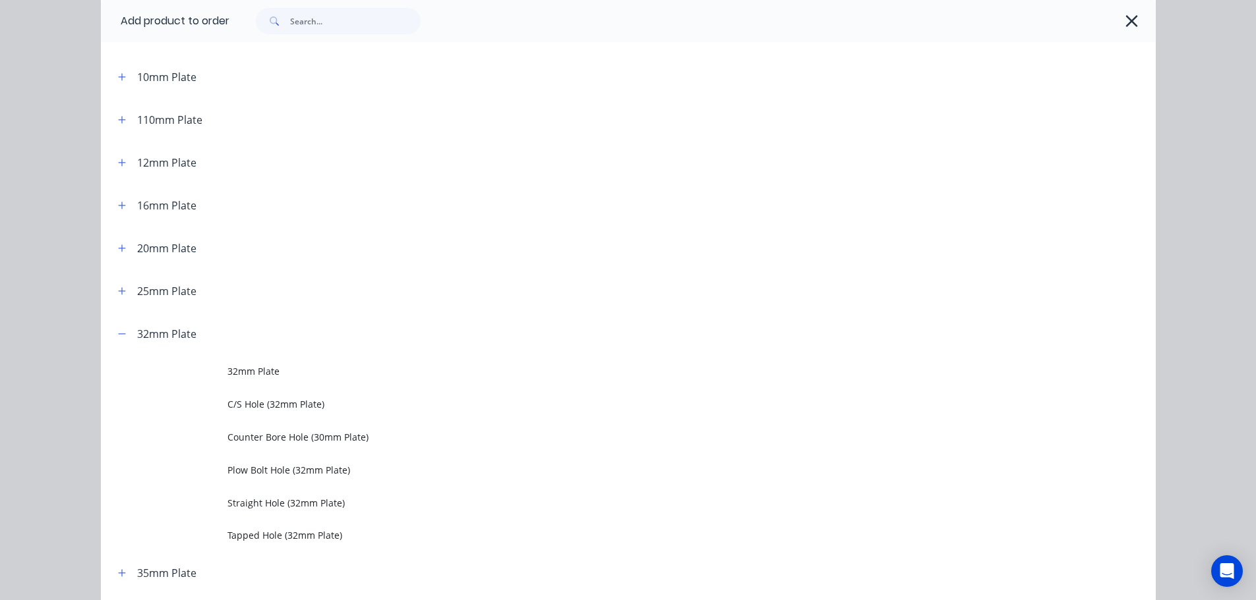
scroll to position [198, 0]
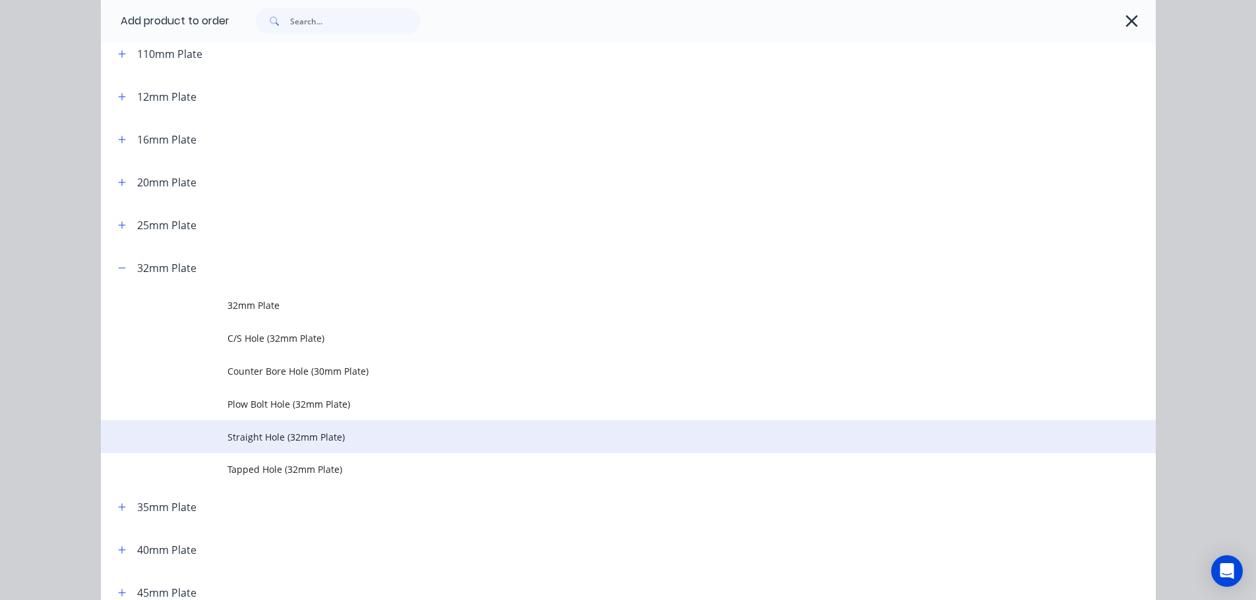
click at [218, 428] on td at bounding box center [164, 437] width 127 height 33
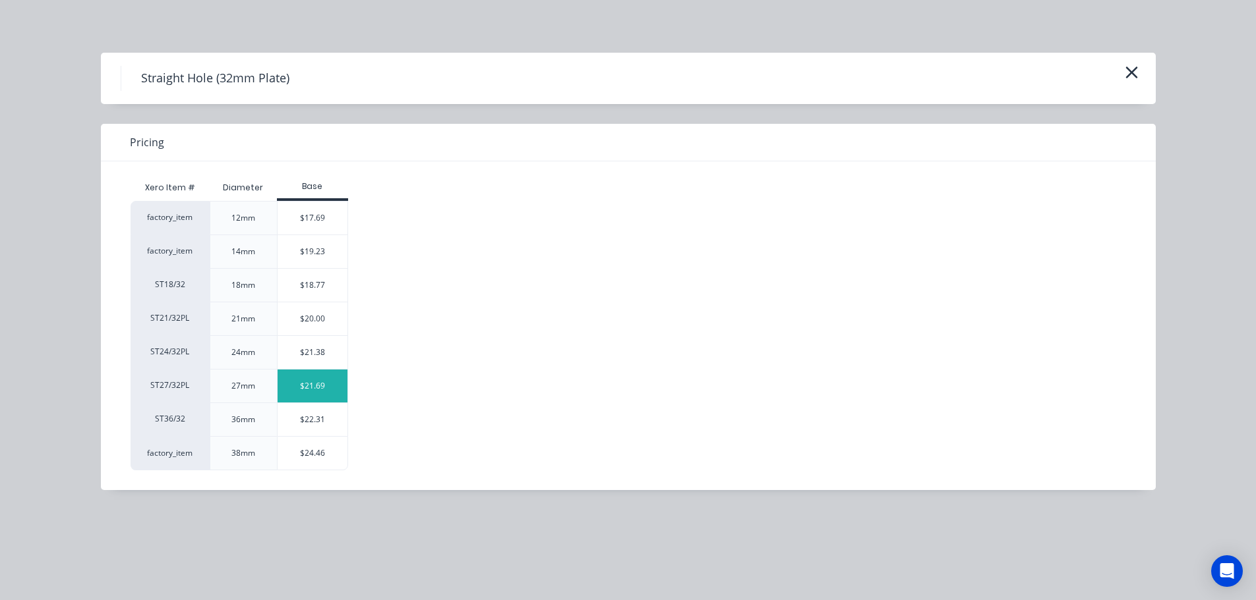
click at [291, 386] on div "$21.69" at bounding box center [312, 386] width 71 height 33
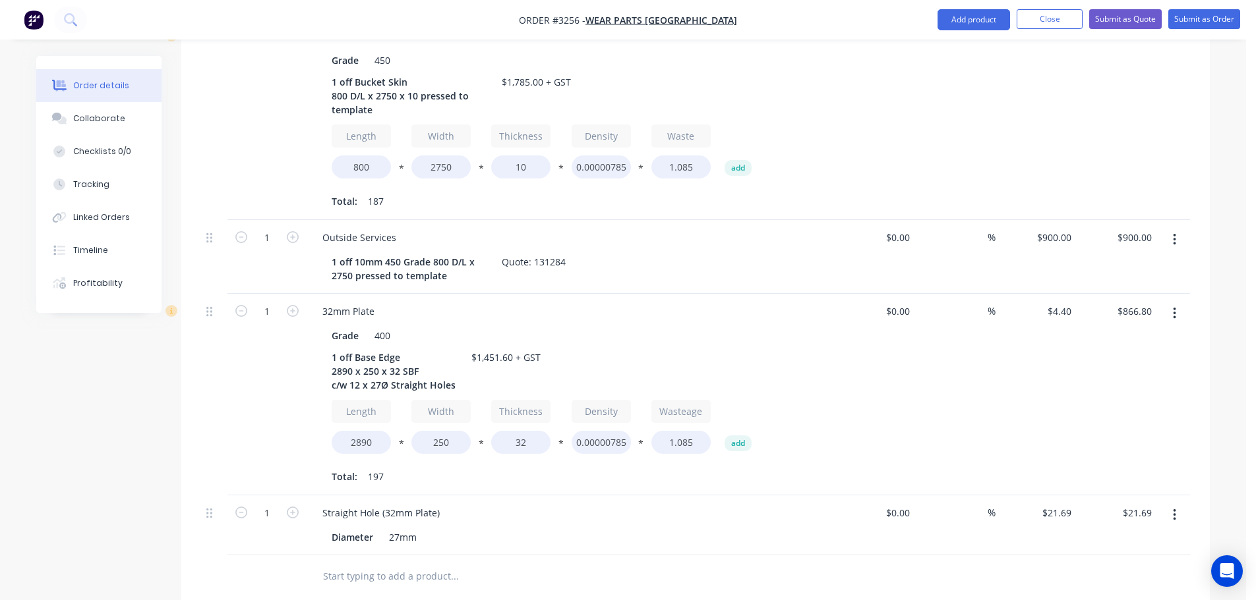
scroll to position [527, 0]
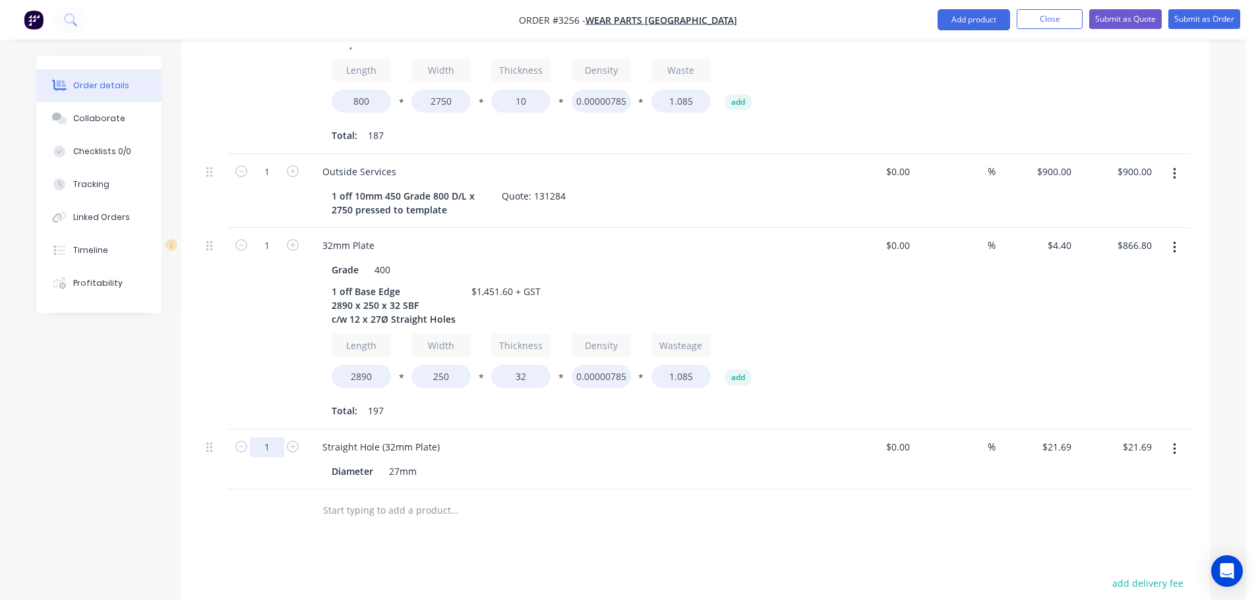
click at [258, 442] on input "1" at bounding box center [267, 448] width 34 height 20
type input "12"
type input "$260.28"
click at [687, 535] on div "Products Show / Hide columns Add product Qty Cost Markup Price Total 1 10mm Pla…" at bounding box center [695, 364] width 1028 height 970
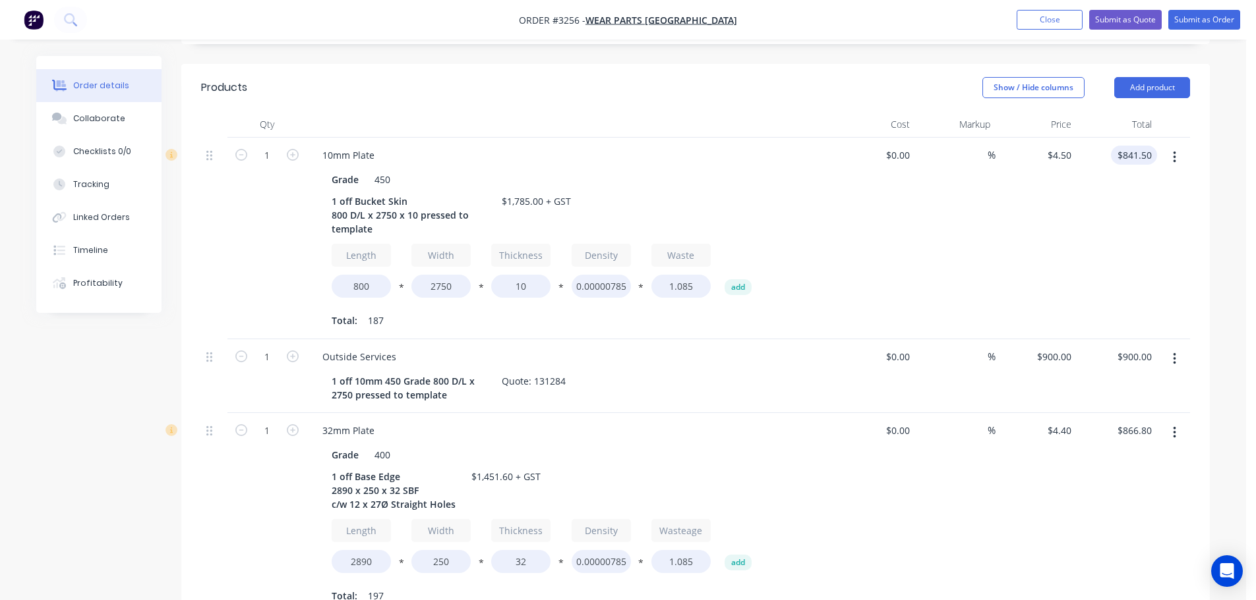
scroll to position [330, 0]
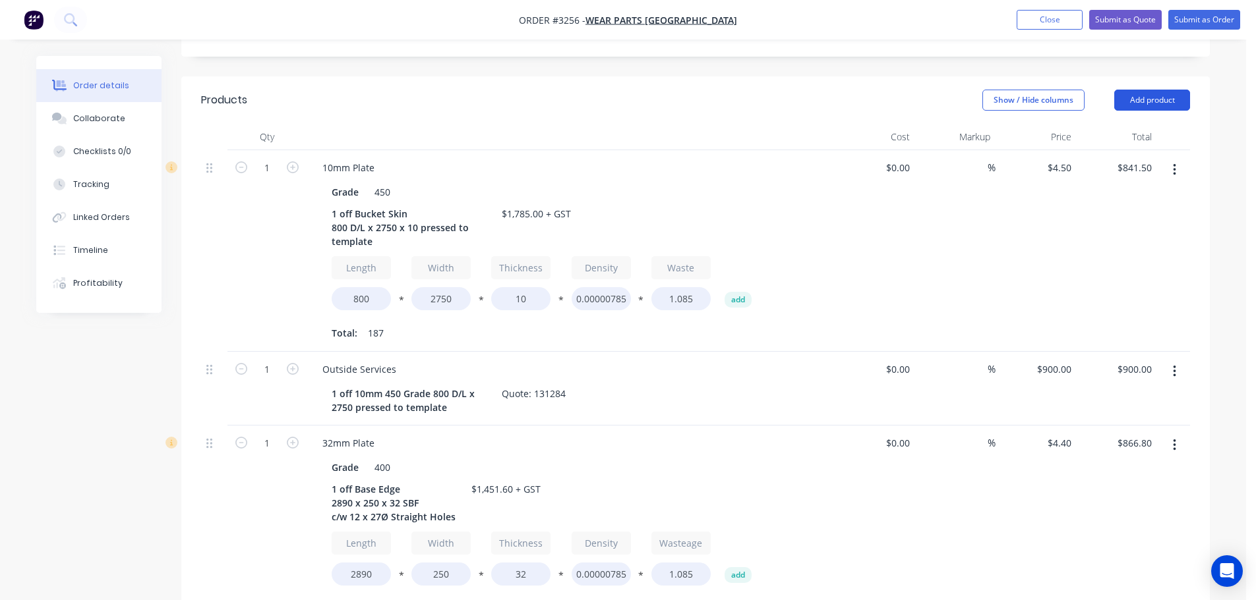
click at [1165, 95] on button "Add product" at bounding box center [1152, 100] width 76 height 21
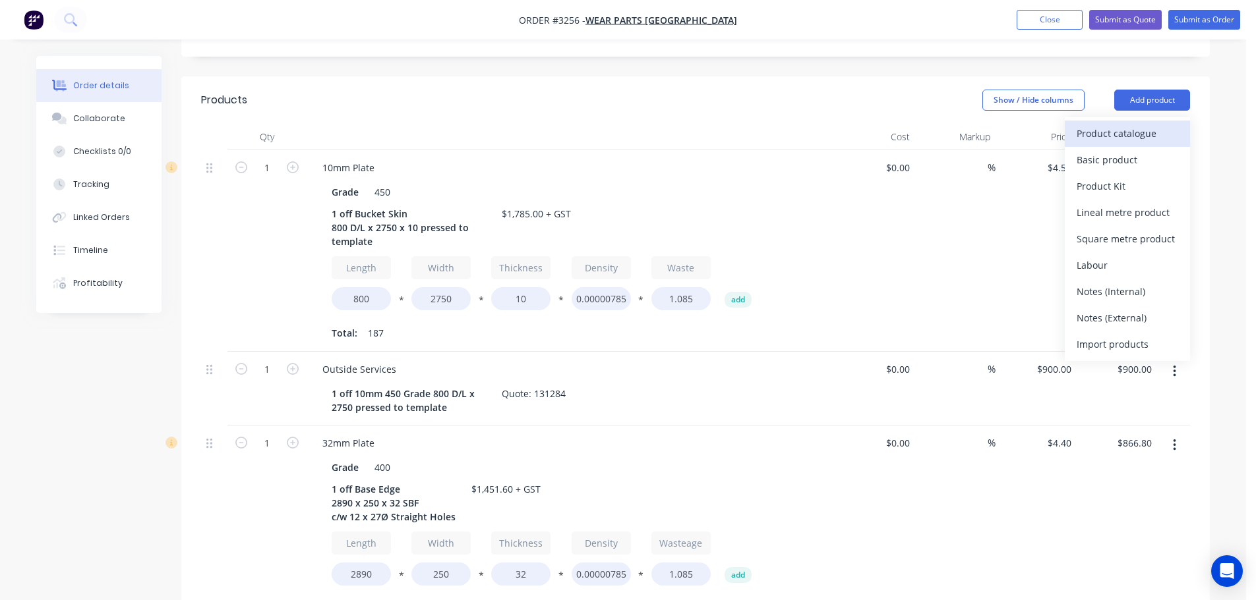
click at [1129, 138] on div "Product catalogue" at bounding box center [1127, 133] width 102 height 19
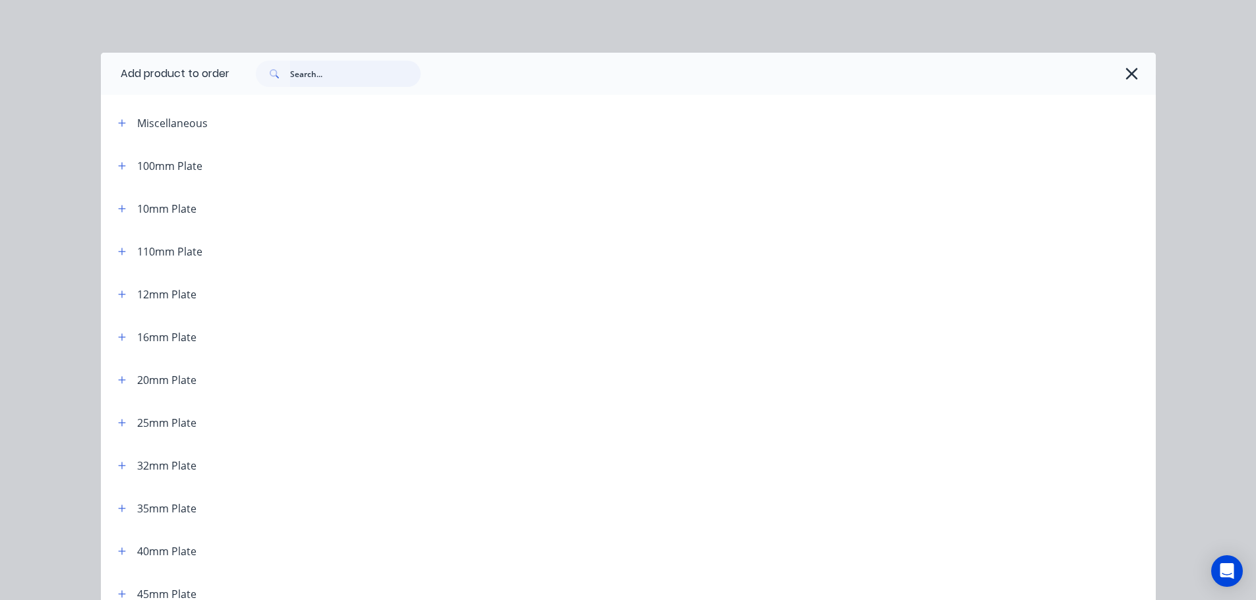
click at [323, 69] on input "text" at bounding box center [355, 74] width 131 height 26
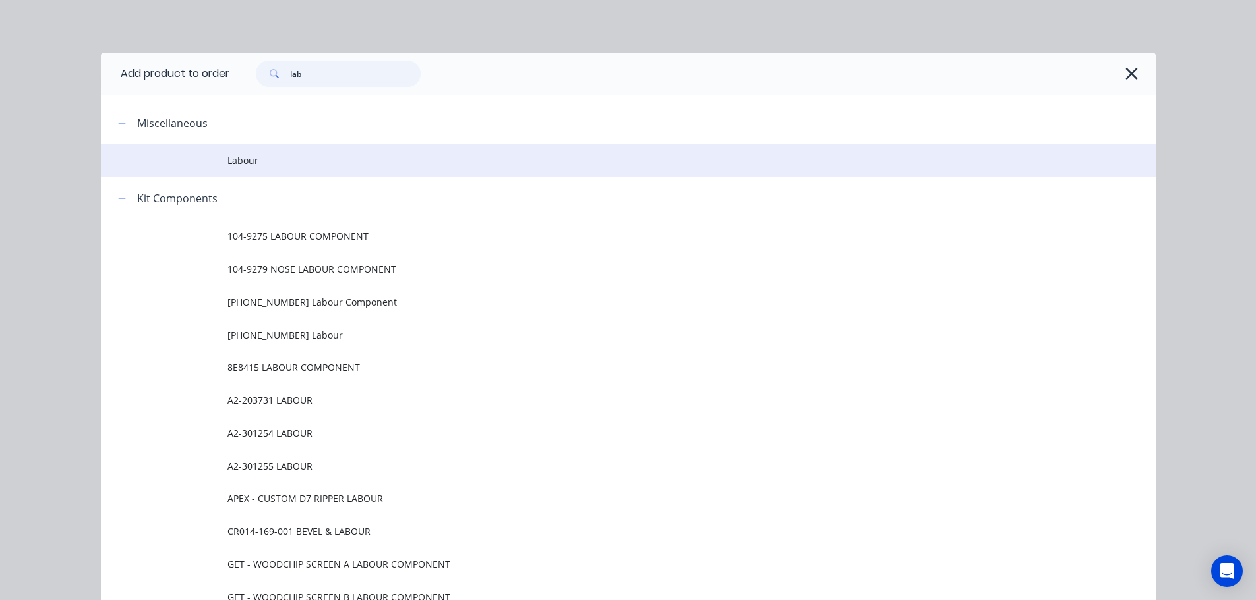
type input "lab"
click at [264, 160] on span "Labour" at bounding box center [598, 161] width 742 height 14
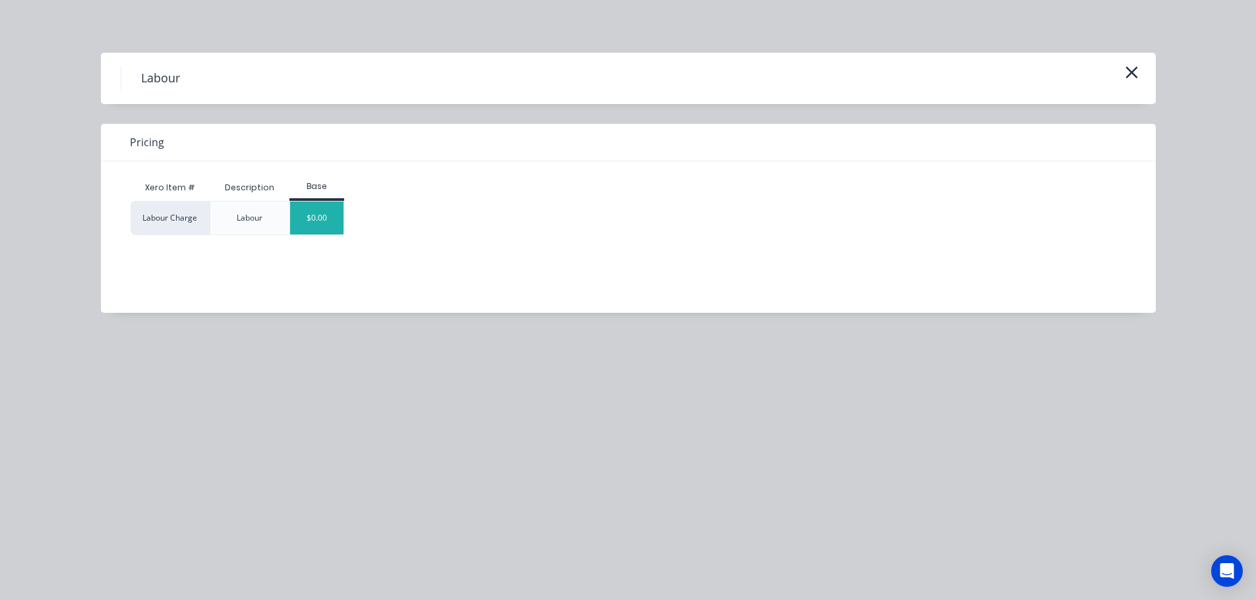
click at [314, 208] on div "$0.00" at bounding box center [316, 218] width 53 height 33
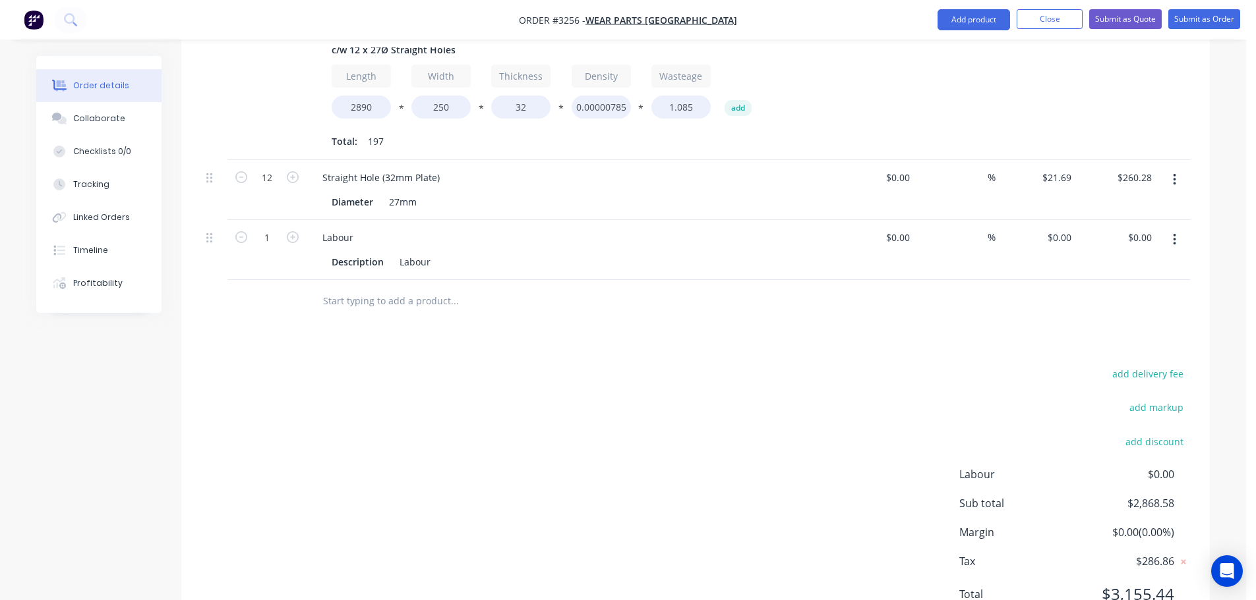
scroll to position [856, 0]
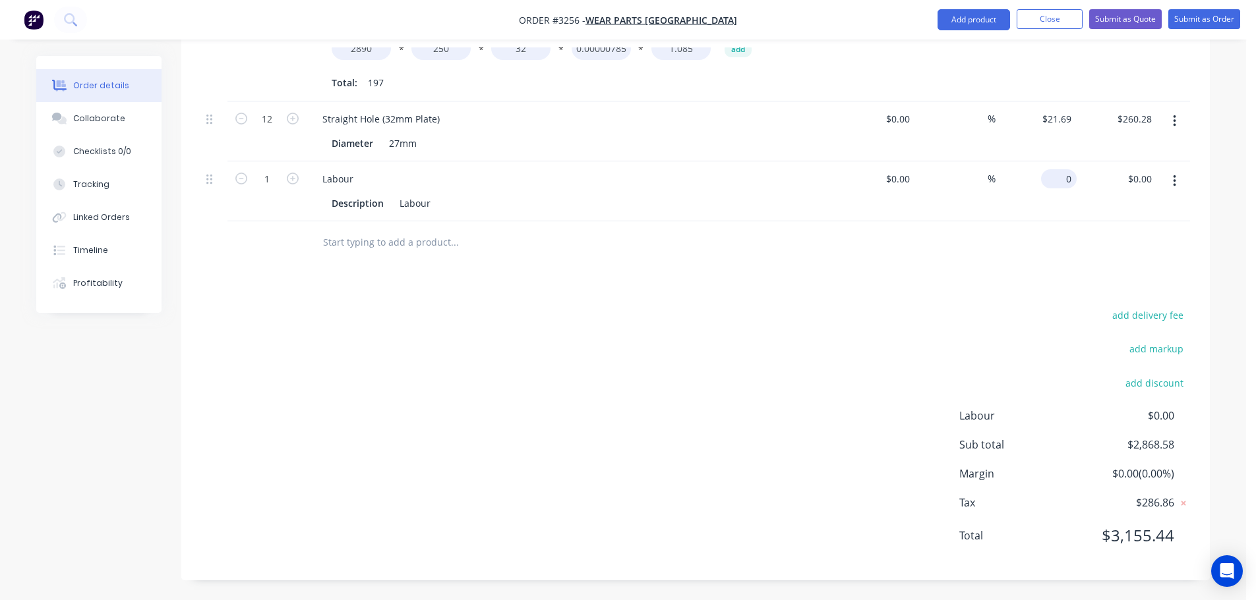
click at [1065, 183] on input "0" at bounding box center [1061, 178] width 30 height 19
type input "$368.02"
click at [795, 350] on div "add delivery fee add markup add discount Labour $0.00 Sub total $2,868.58 Margi…" at bounding box center [695, 433] width 989 height 254
click at [73, 130] on button "Collaborate" at bounding box center [98, 118] width 125 height 33
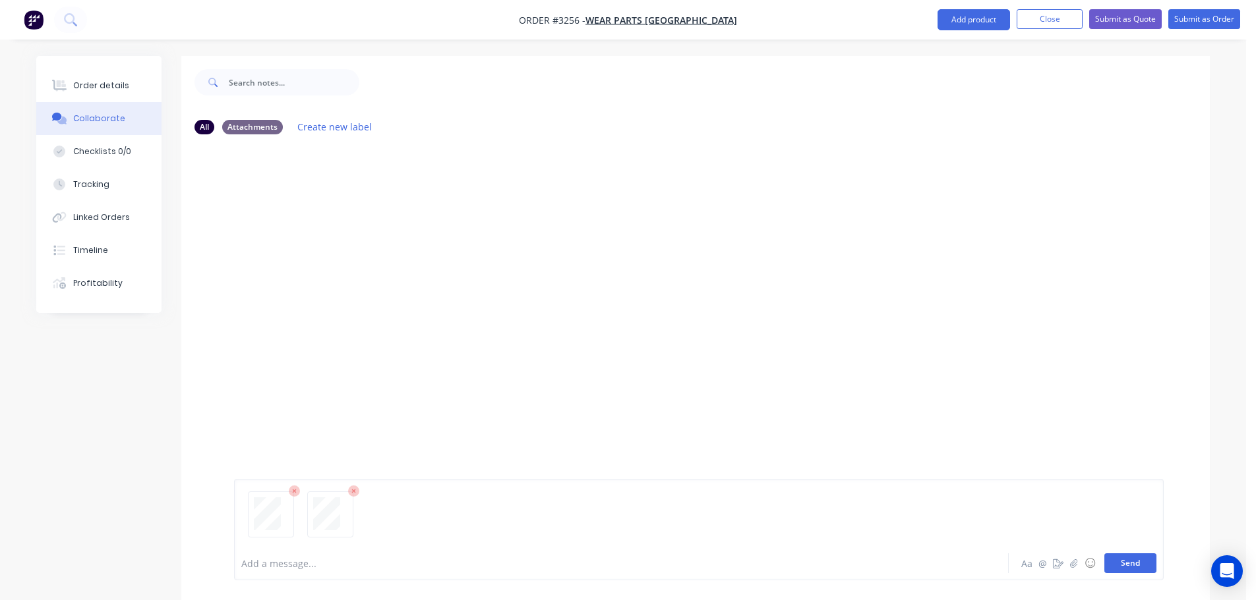
click at [1119, 564] on button "Send" at bounding box center [1130, 564] width 52 height 20
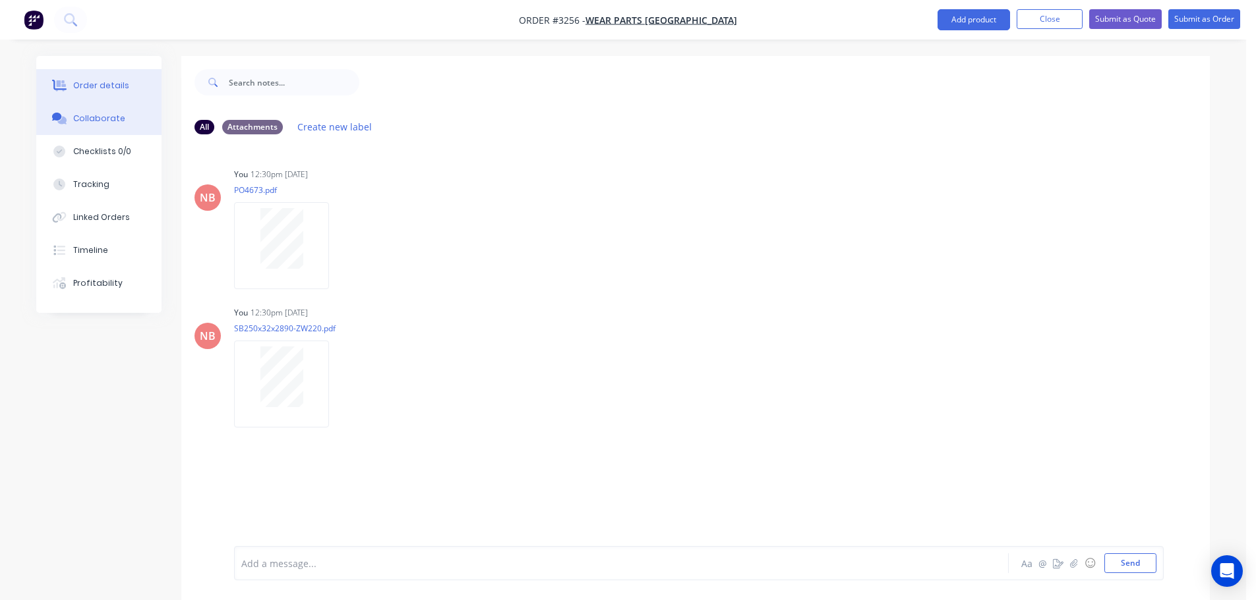
click at [121, 91] on div "Order details" at bounding box center [101, 86] width 56 height 12
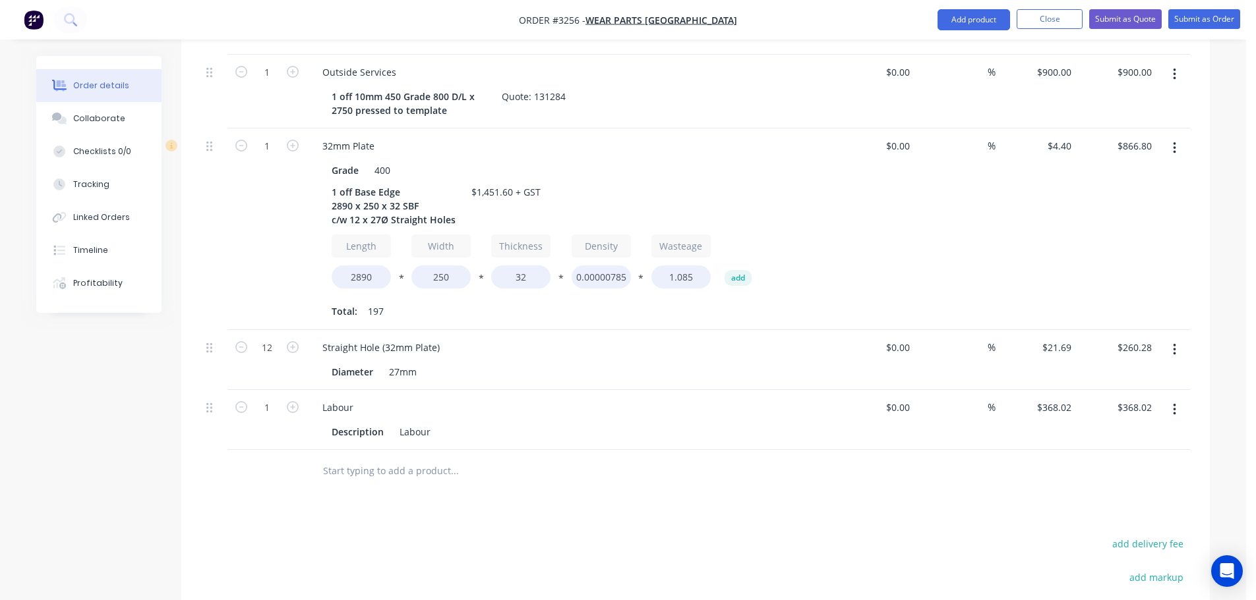
scroll to position [659, 0]
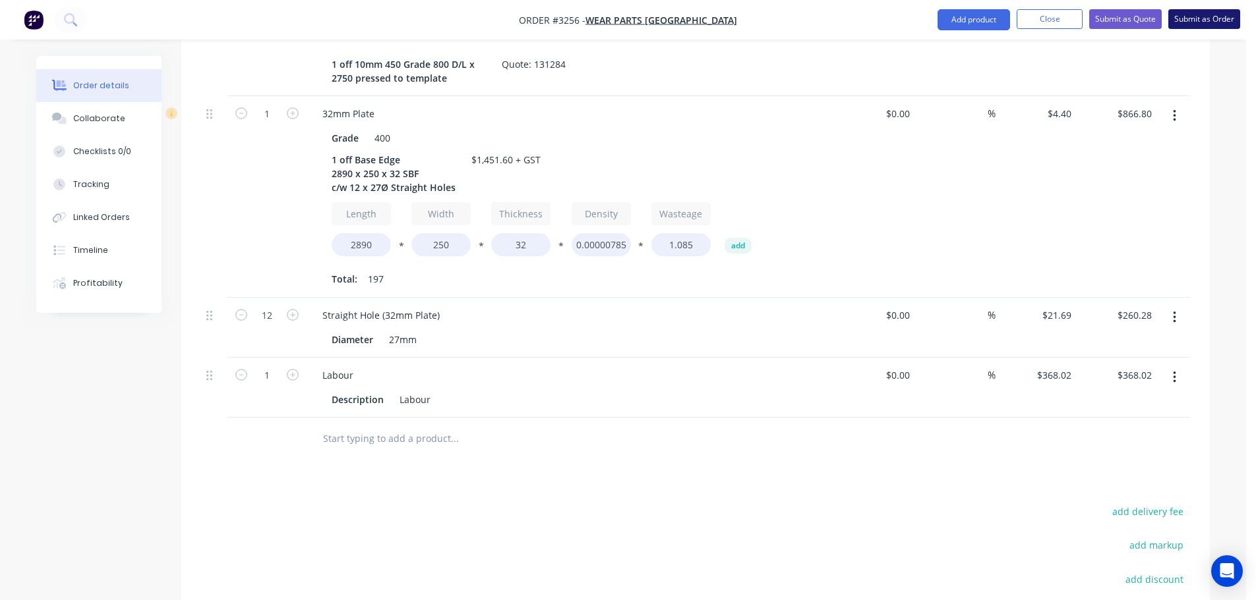
click at [1215, 20] on button "Submit as Order" at bounding box center [1204, 19] width 72 height 20
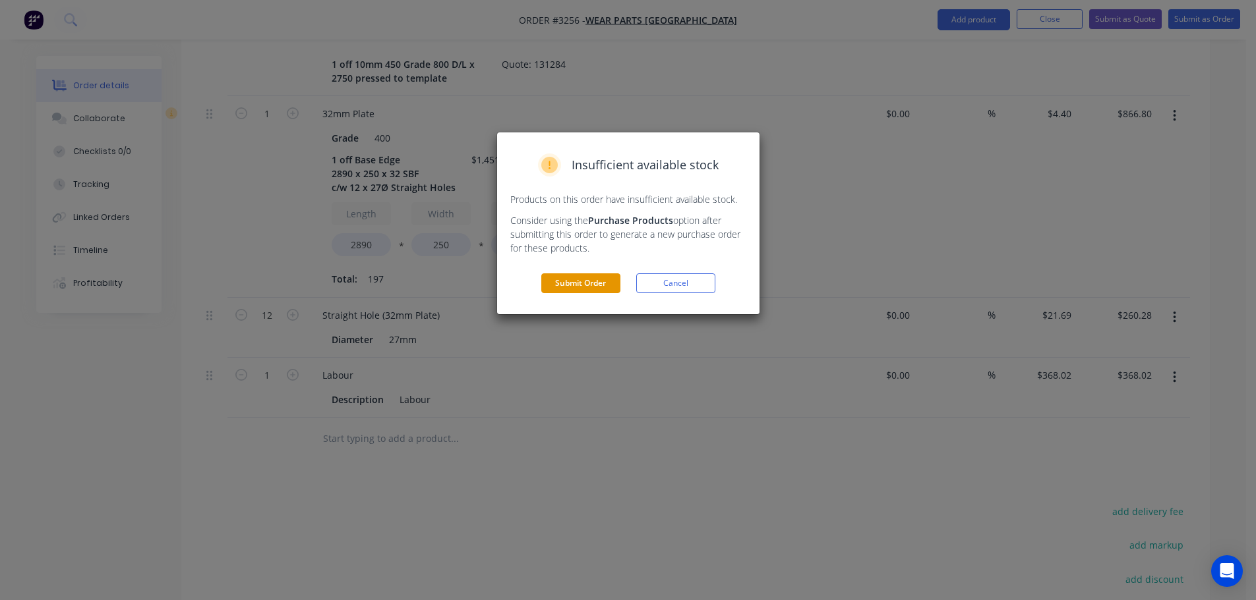
click at [580, 283] on button "Submit Order" at bounding box center [580, 284] width 79 height 20
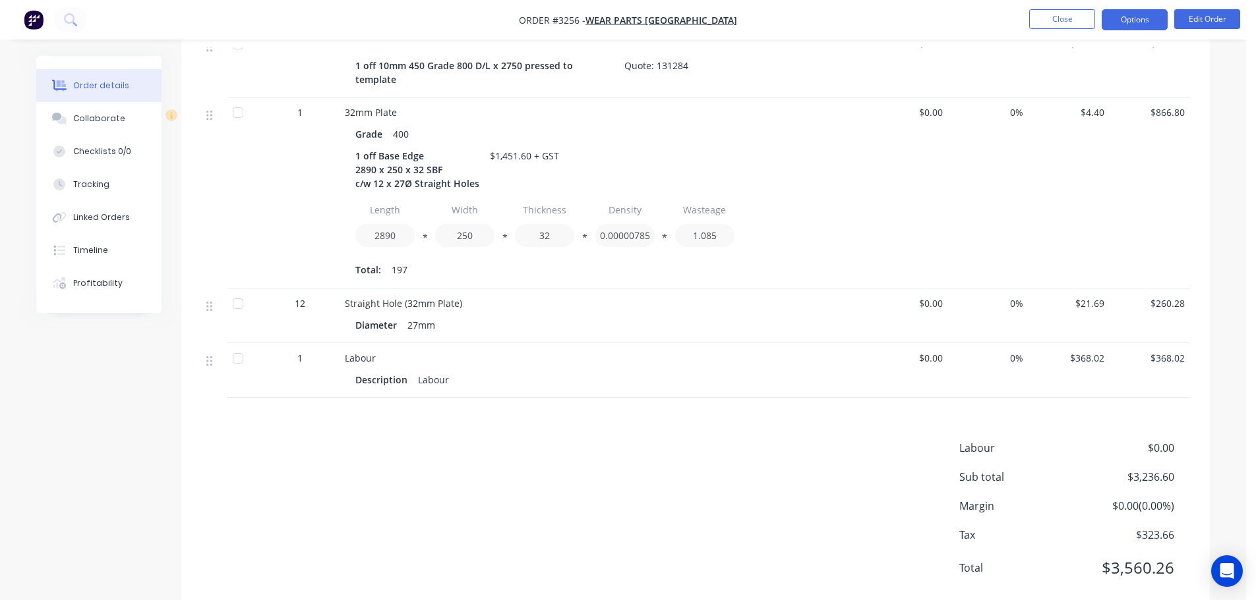
click at [1126, 19] on button "Options" at bounding box center [1134, 19] width 66 height 21
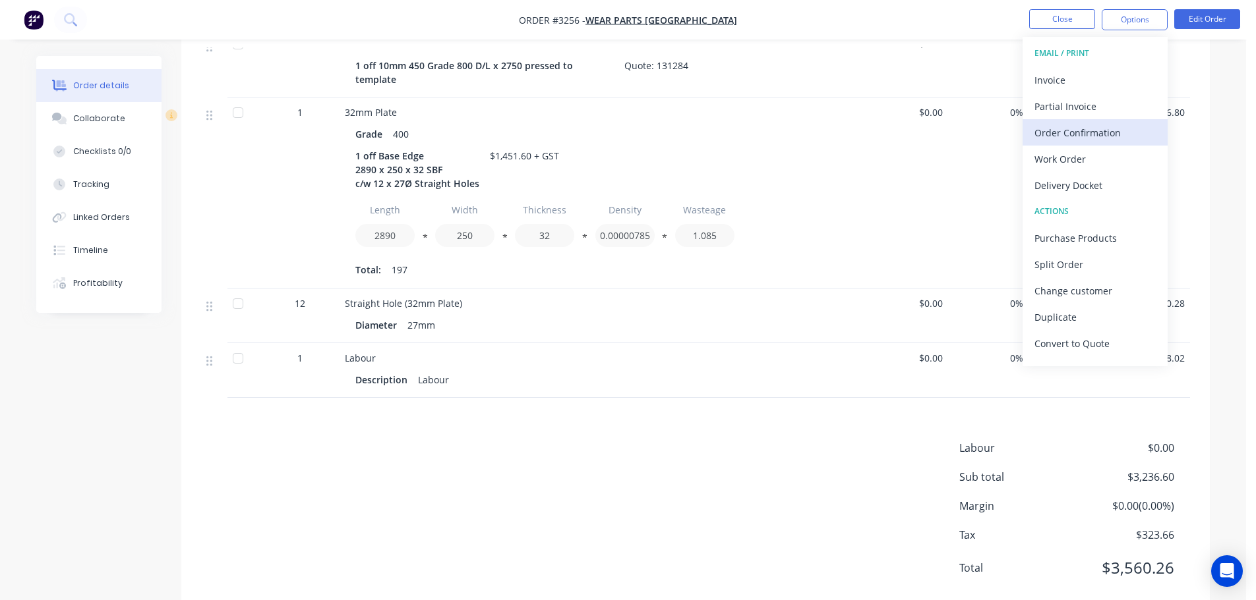
click at [1070, 127] on div "Order Confirmation" at bounding box center [1094, 132] width 121 height 19
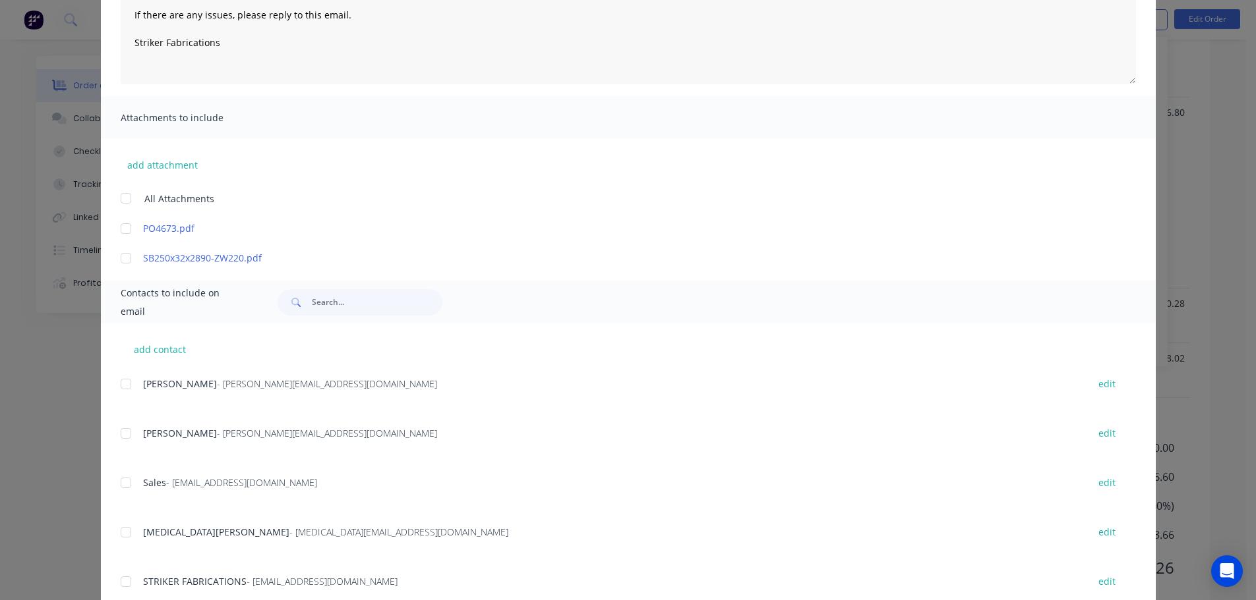
click at [119, 535] on div at bounding box center [126, 532] width 26 height 26
type textarea "Thank you for your order! Click 'view my order' to see your order confirmation.…"
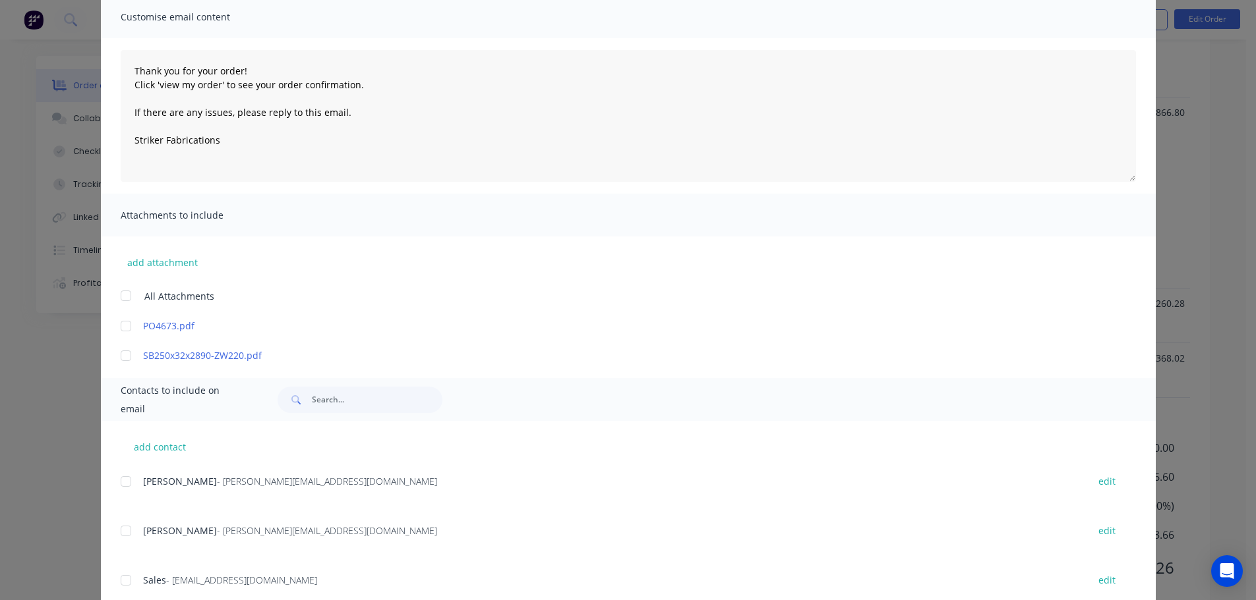
scroll to position [0, 0]
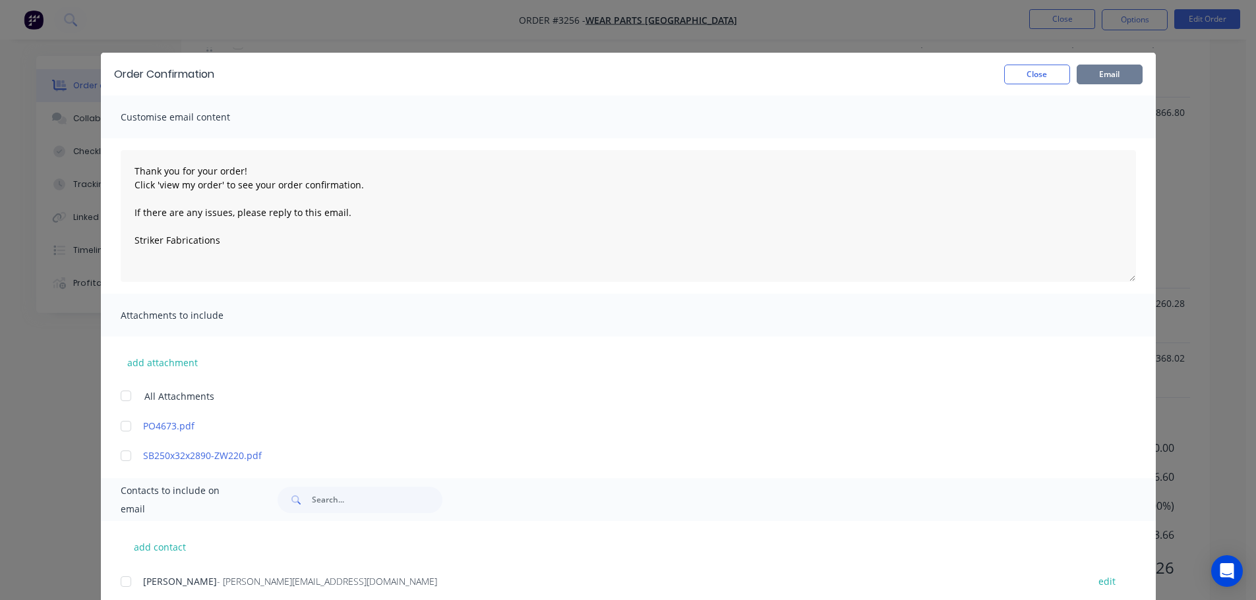
click at [1089, 78] on button "Email" at bounding box center [1109, 75] width 66 height 20
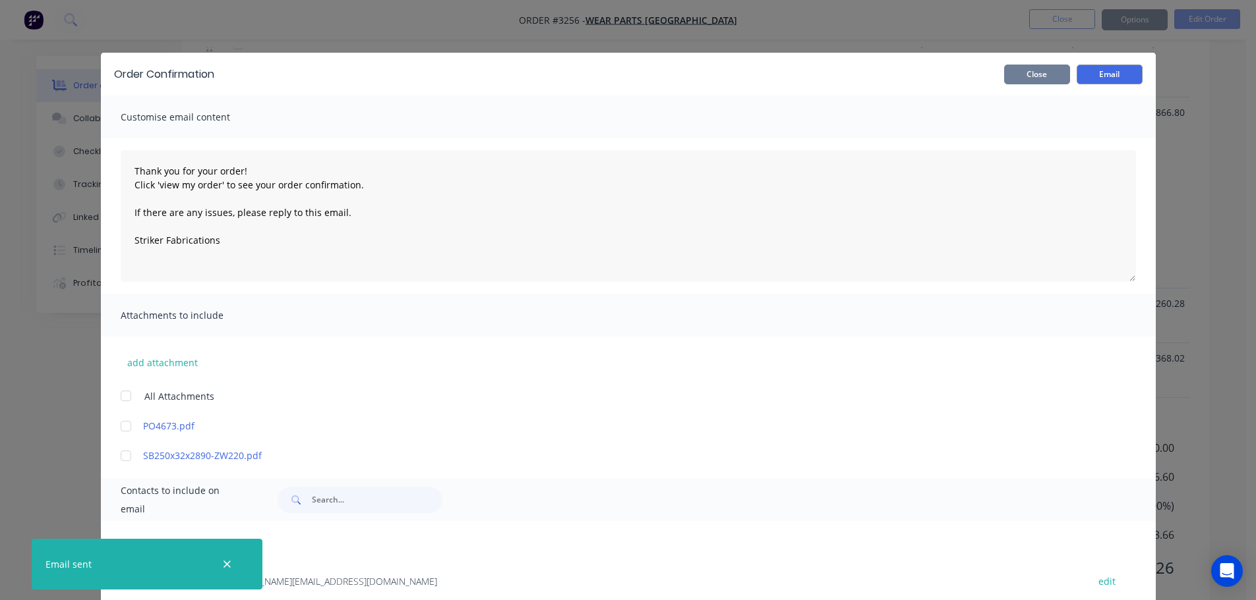
type textarea "Thank you for your order! Click 'view my order' to see your order confirmation.…"
click at [1048, 76] on button "Close" at bounding box center [1037, 75] width 66 height 20
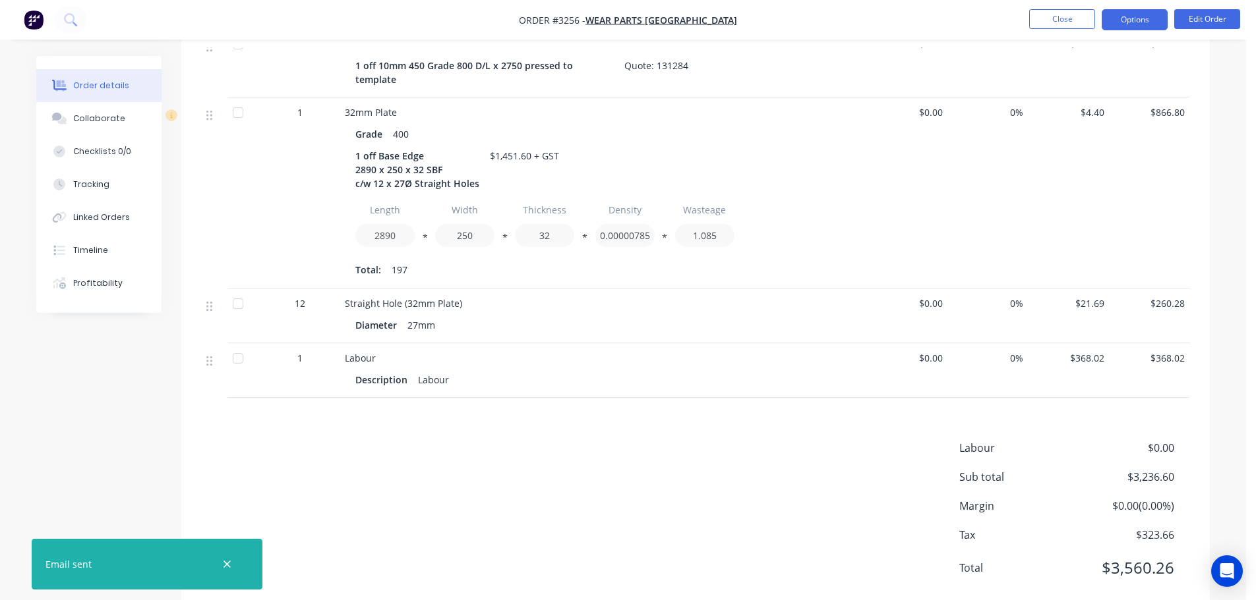
click at [1130, 19] on button "Options" at bounding box center [1134, 19] width 66 height 21
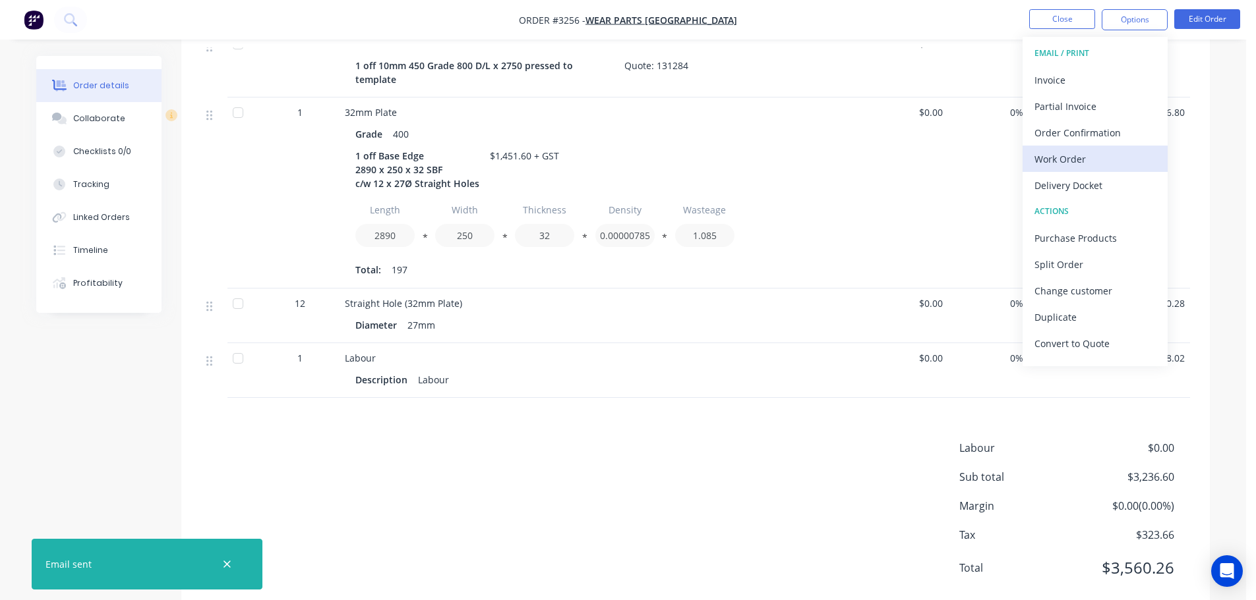
click at [1074, 160] on div "Work Order" at bounding box center [1094, 159] width 121 height 19
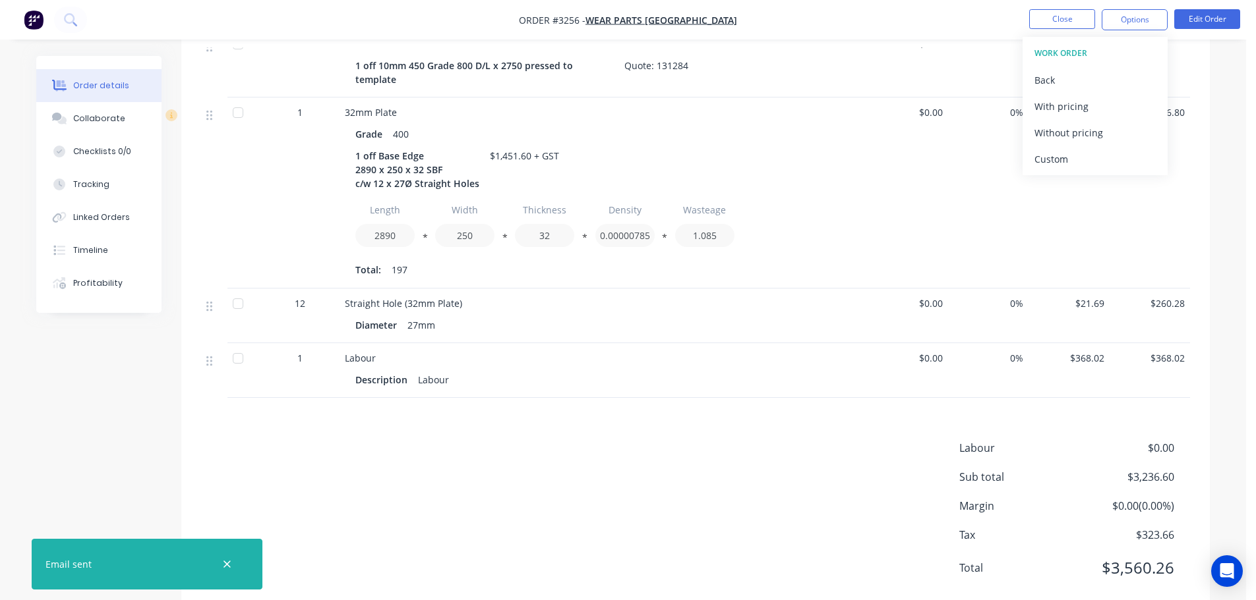
click at [1074, 160] on div "Custom" at bounding box center [1094, 159] width 121 height 19
click at [1071, 136] on div "Without pricing" at bounding box center [1094, 132] width 121 height 19
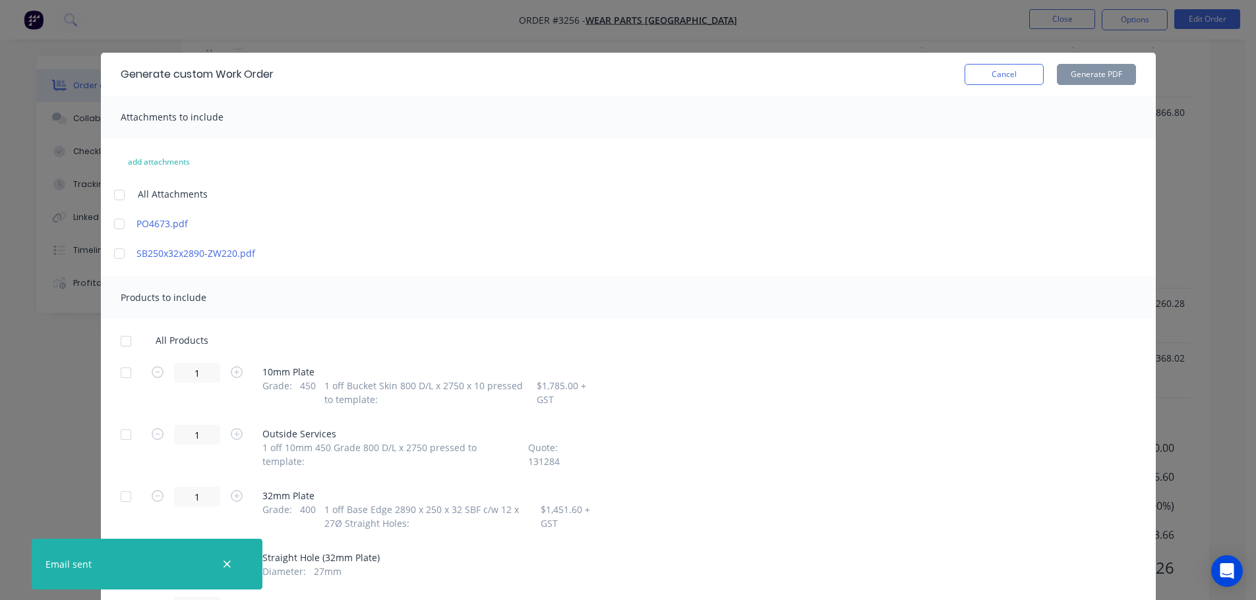
click at [117, 373] on div at bounding box center [126, 373] width 26 height 26
click at [124, 484] on div at bounding box center [126, 497] width 26 height 26
click at [1101, 76] on button "Generate PDF" at bounding box center [1096, 74] width 79 height 21
click at [984, 74] on button "Cancel" at bounding box center [1003, 74] width 79 height 21
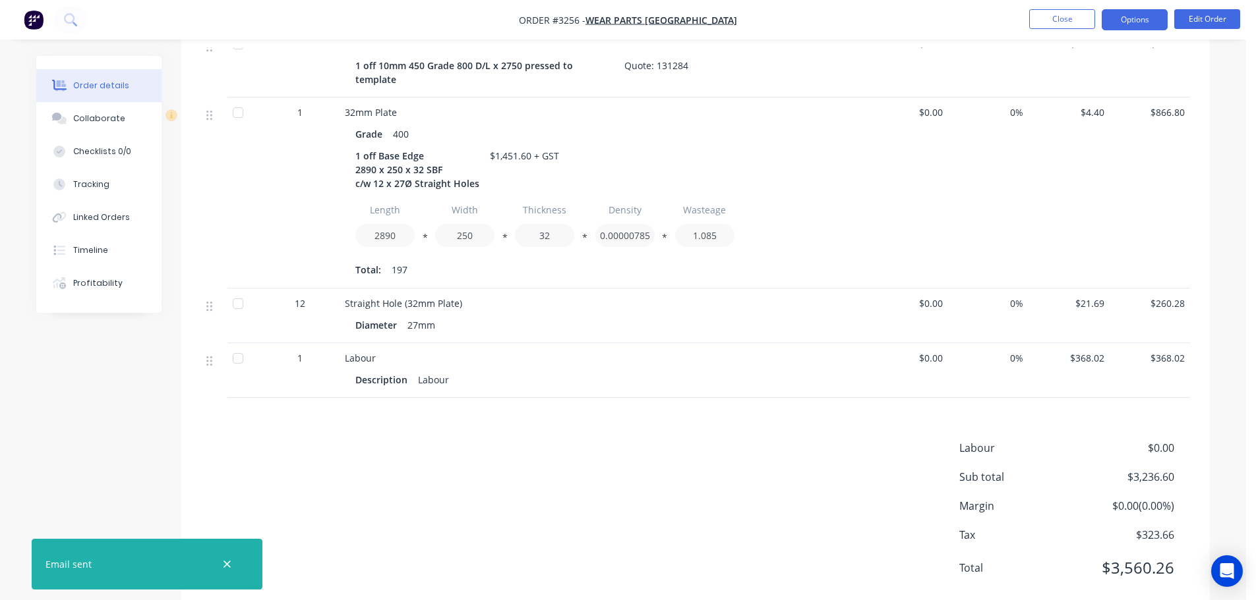
click at [1128, 18] on button "Options" at bounding box center [1134, 19] width 66 height 21
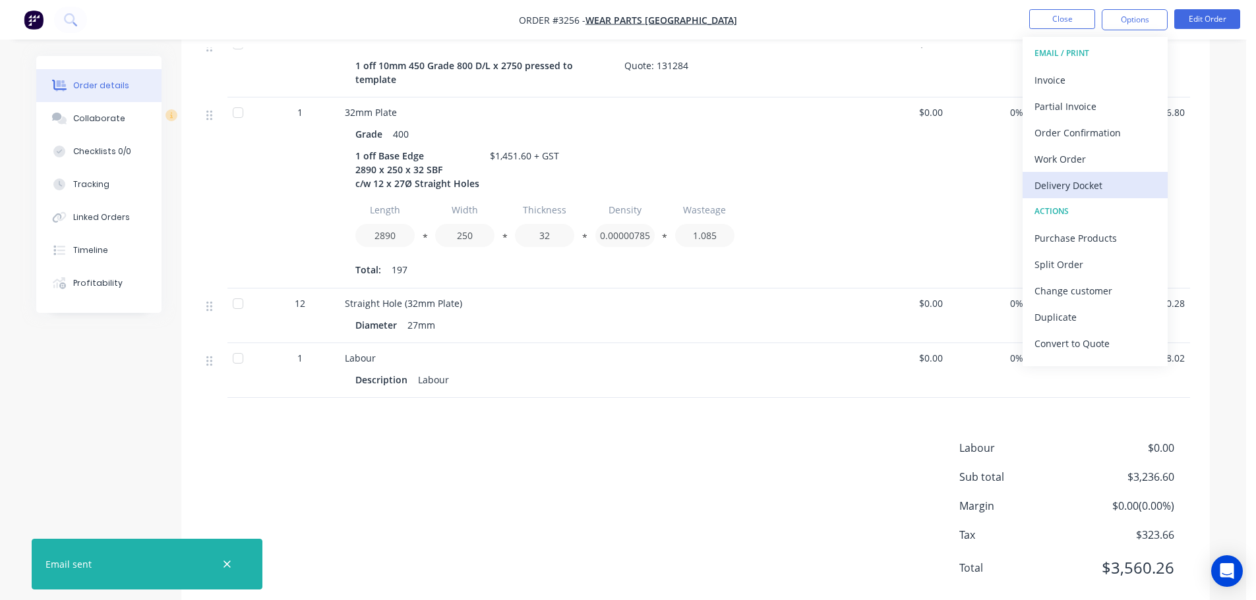
click at [1060, 183] on div "Delivery Docket" at bounding box center [1094, 185] width 121 height 19
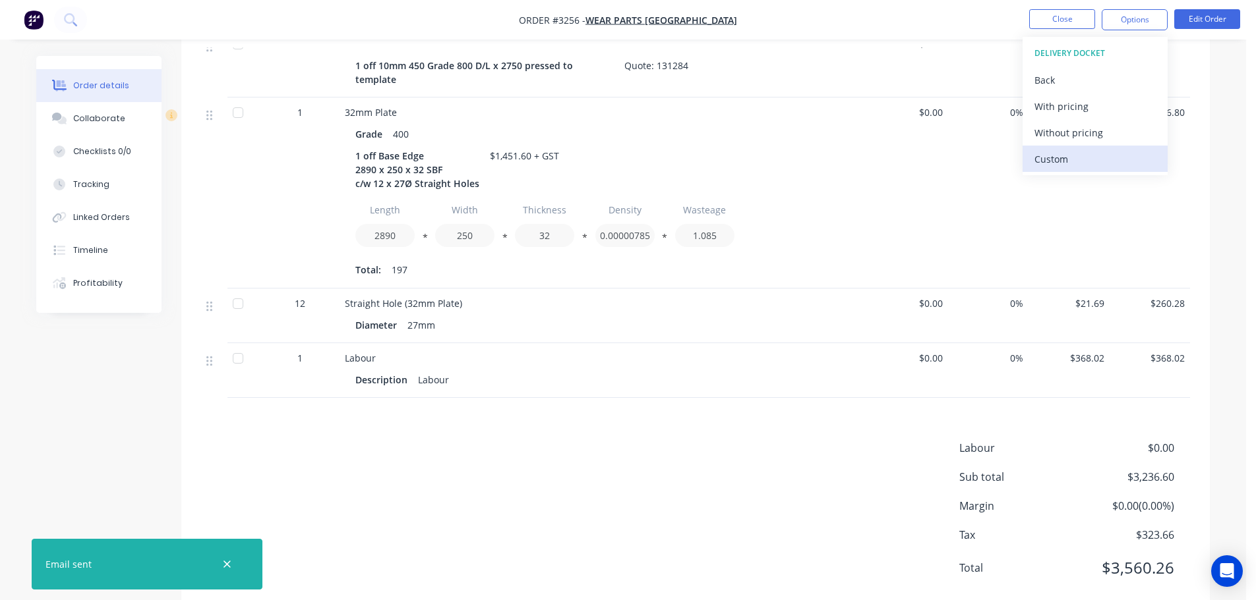
click at [1062, 165] on div "Custom" at bounding box center [1094, 159] width 121 height 19
click at [1064, 144] on button "Without pricing" at bounding box center [1094, 132] width 145 height 26
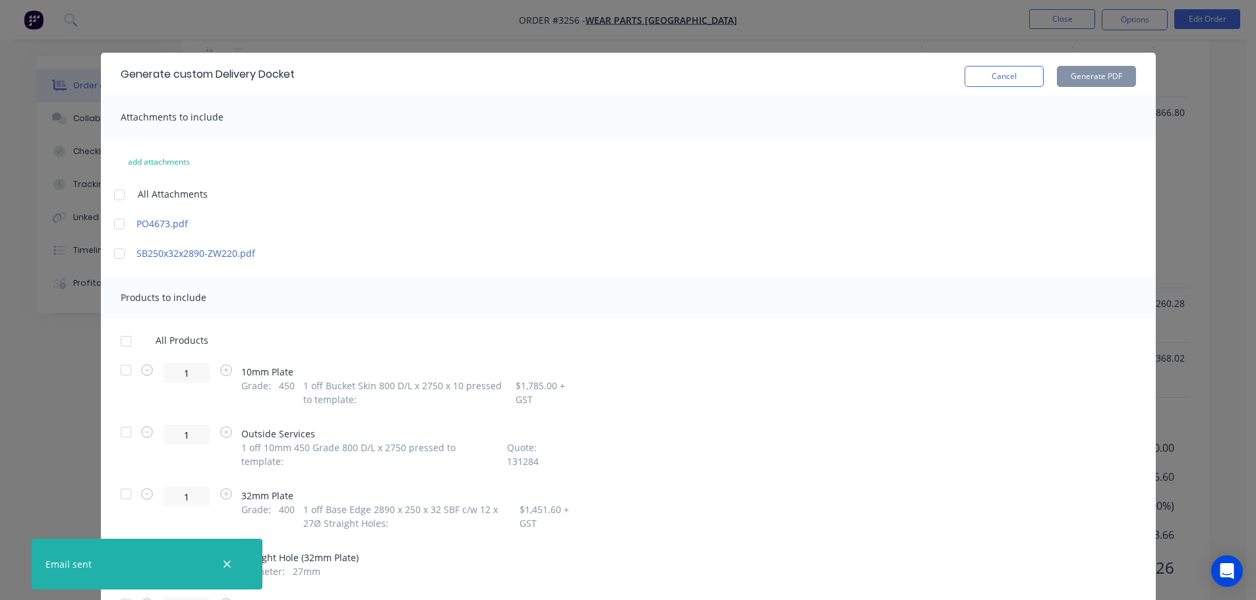
click at [116, 370] on div at bounding box center [126, 370] width 26 height 26
click at [119, 481] on div at bounding box center [126, 494] width 26 height 26
click at [1078, 74] on button "Generate PDF" at bounding box center [1096, 76] width 79 height 21
click at [1014, 76] on button "Cancel" at bounding box center [1003, 76] width 79 height 21
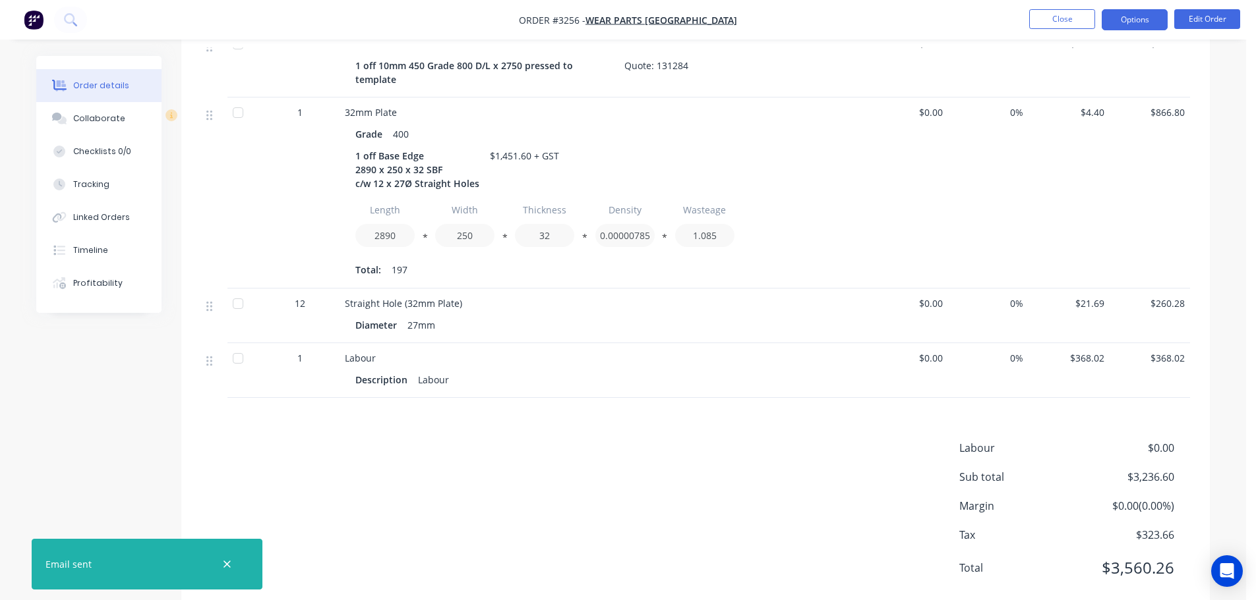
click at [1136, 16] on button "Options" at bounding box center [1134, 19] width 66 height 21
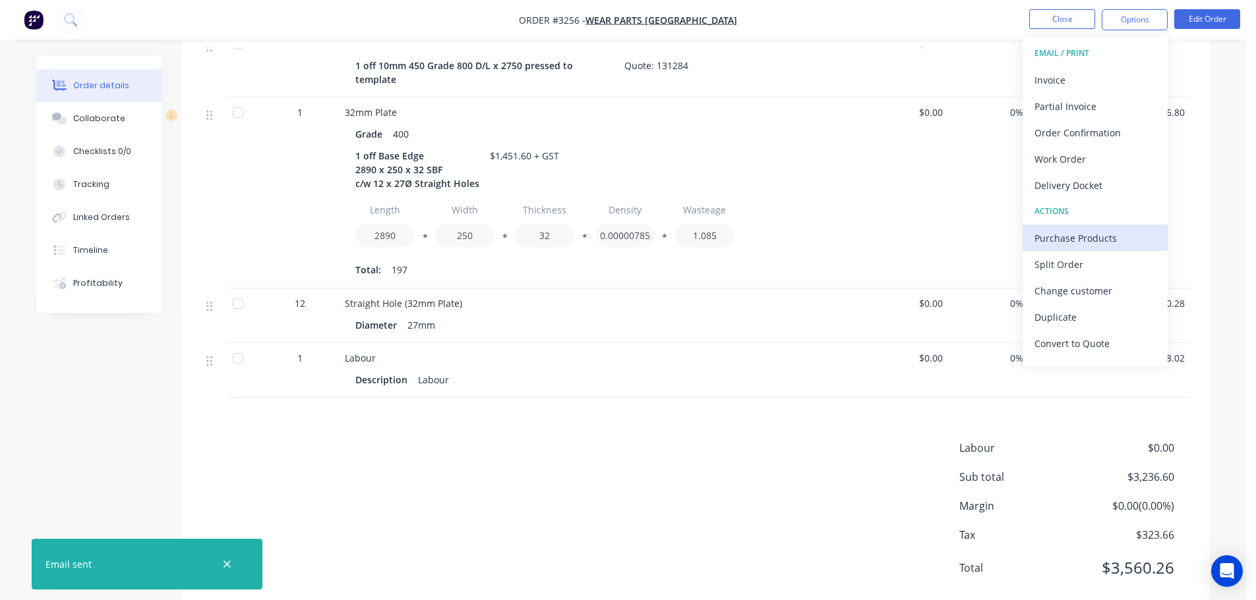
click at [1059, 236] on div "Purchase Products" at bounding box center [1094, 238] width 121 height 19
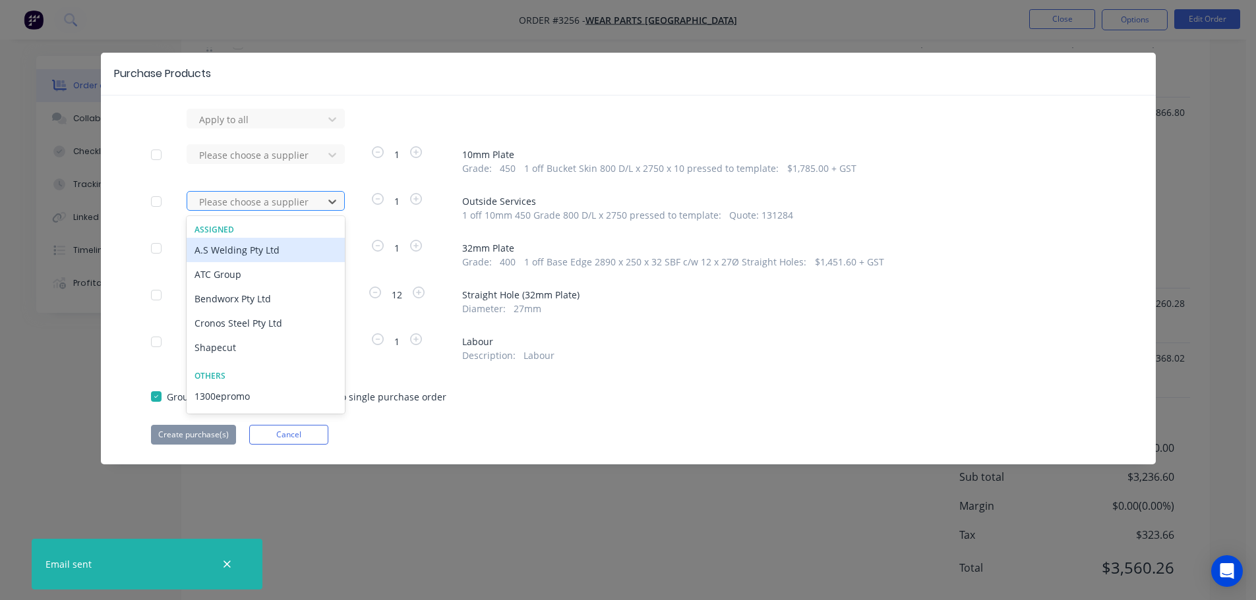
click at [301, 194] on div at bounding box center [257, 202] width 119 height 16
click at [233, 296] on div "Bendworx Pty Ltd" at bounding box center [266, 299] width 158 height 24
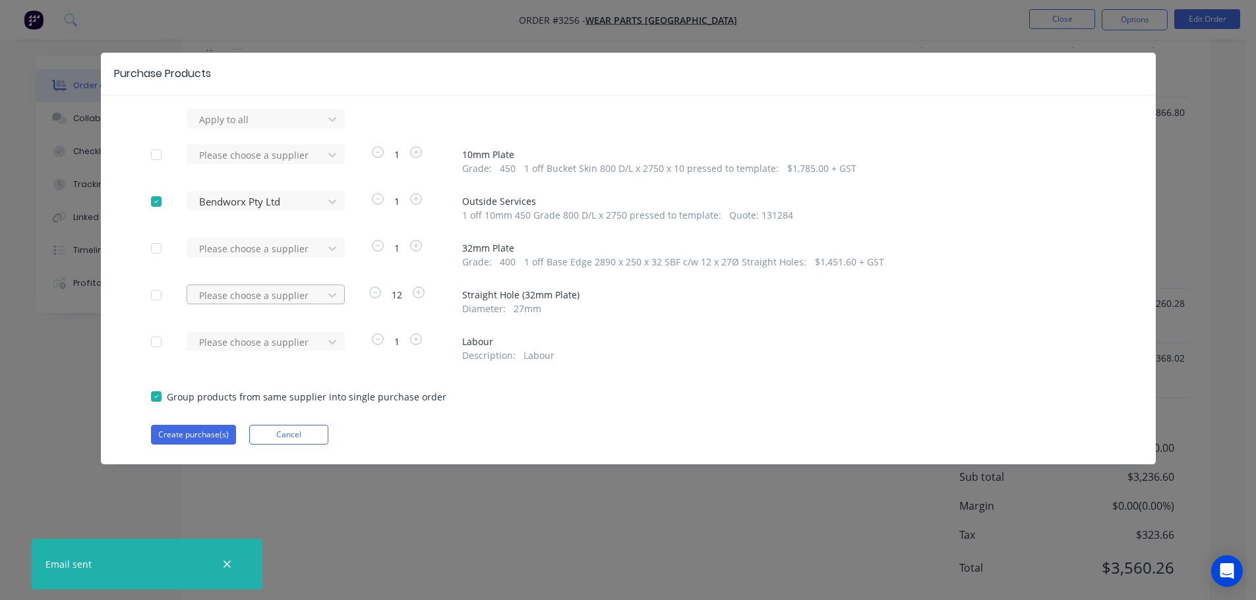
click at [291, 299] on div at bounding box center [257, 295] width 119 height 16
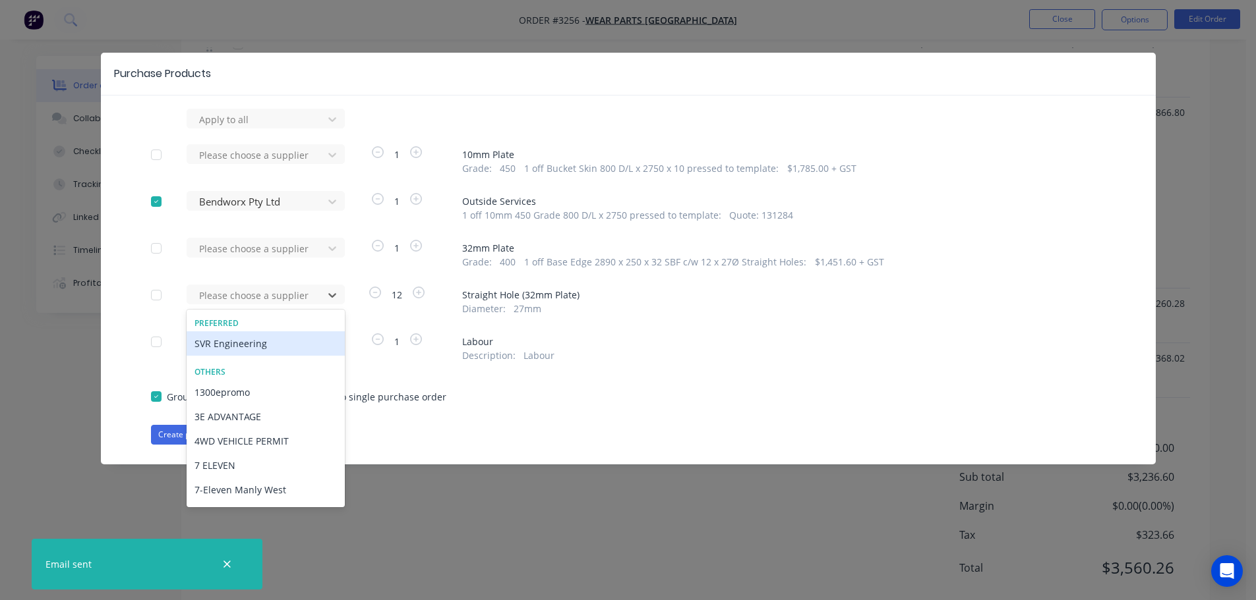
click at [266, 341] on div "SVR Engineering" at bounding box center [266, 344] width 158 height 24
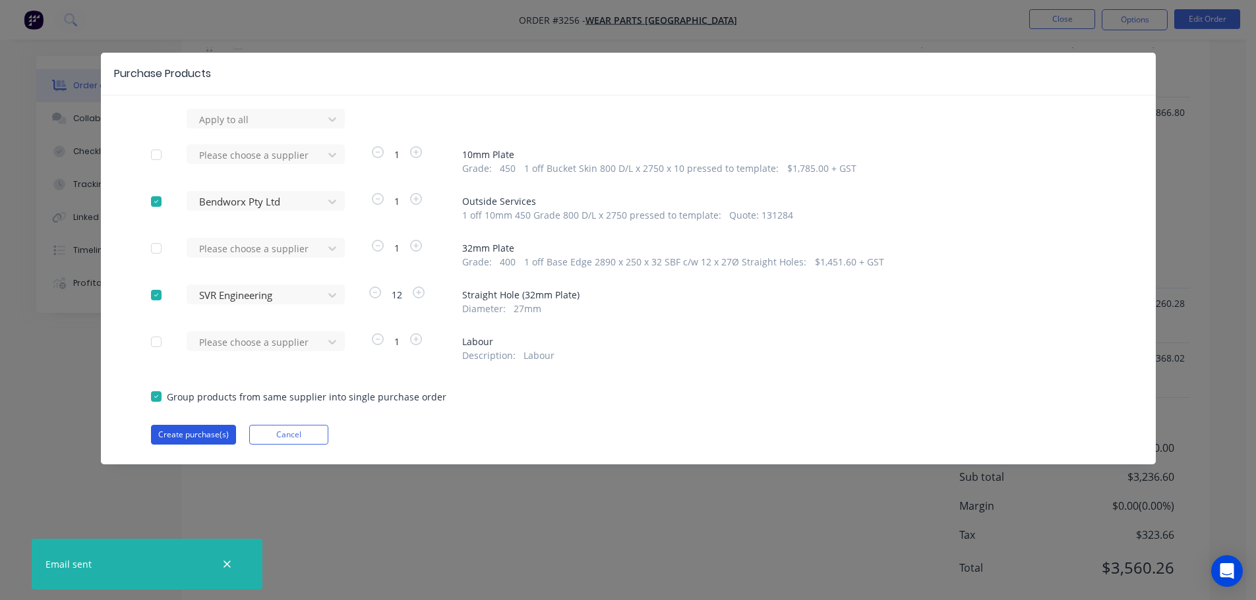
click at [202, 429] on button "Create purchase(s)" at bounding box center [193, 435] width 85 height 20
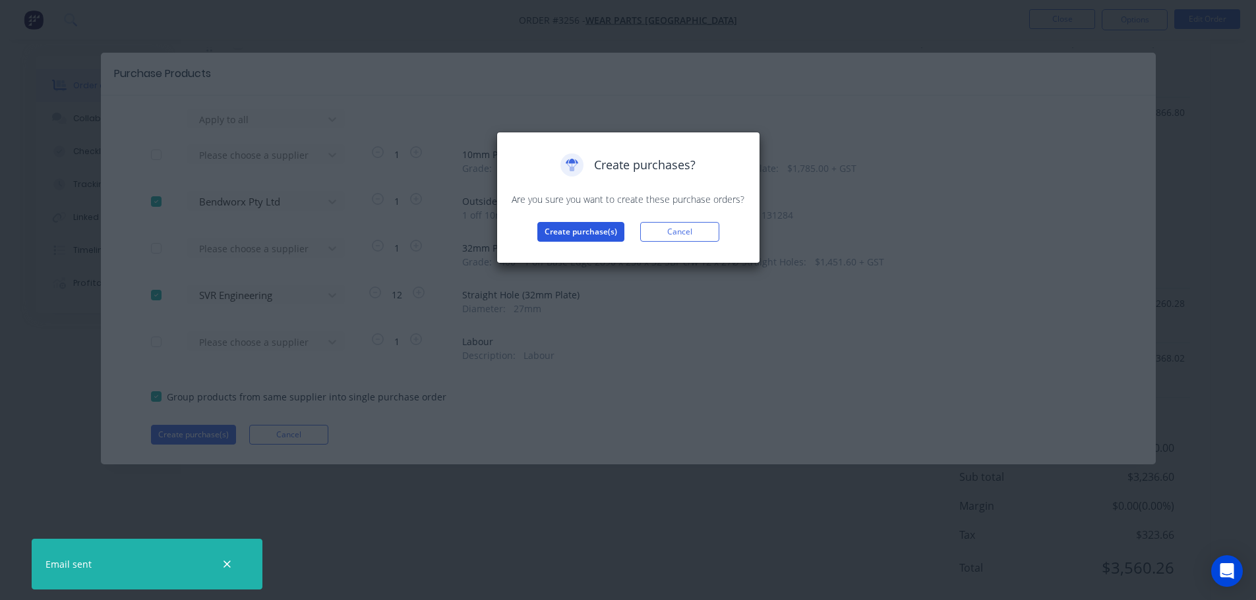
click at [575, 229] on button "Create purchase(s)" at bounding box center [580, 232] width 87 height 20
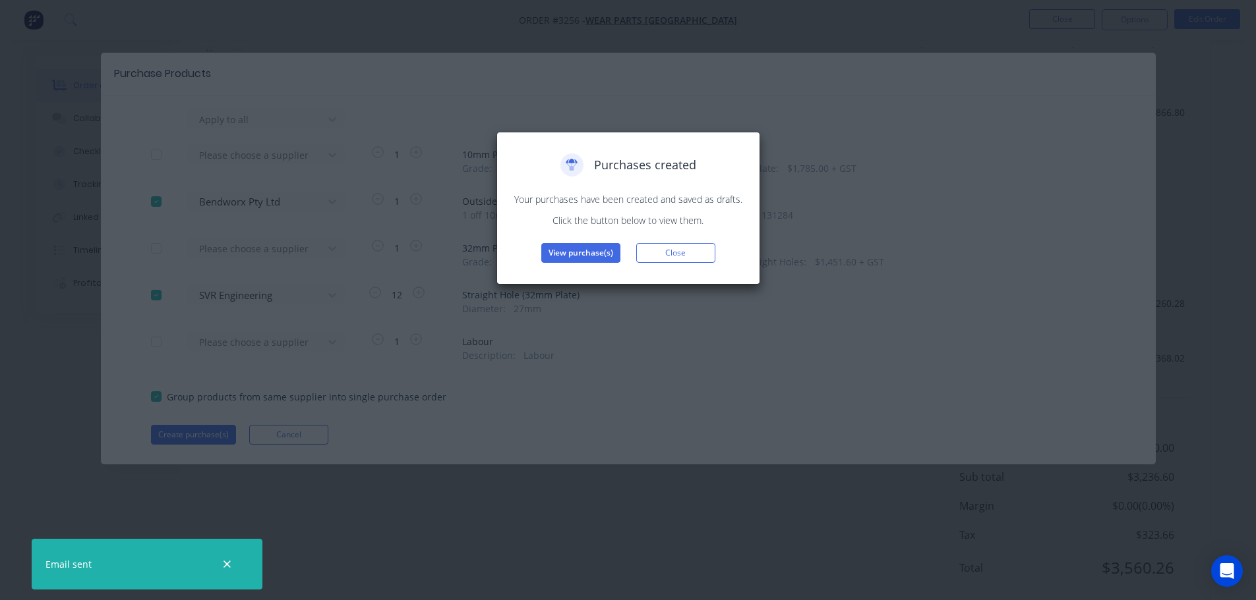
click at [577, 251] on button "View purchase(s)" at bounding box center [580, 253] width 79 height 20
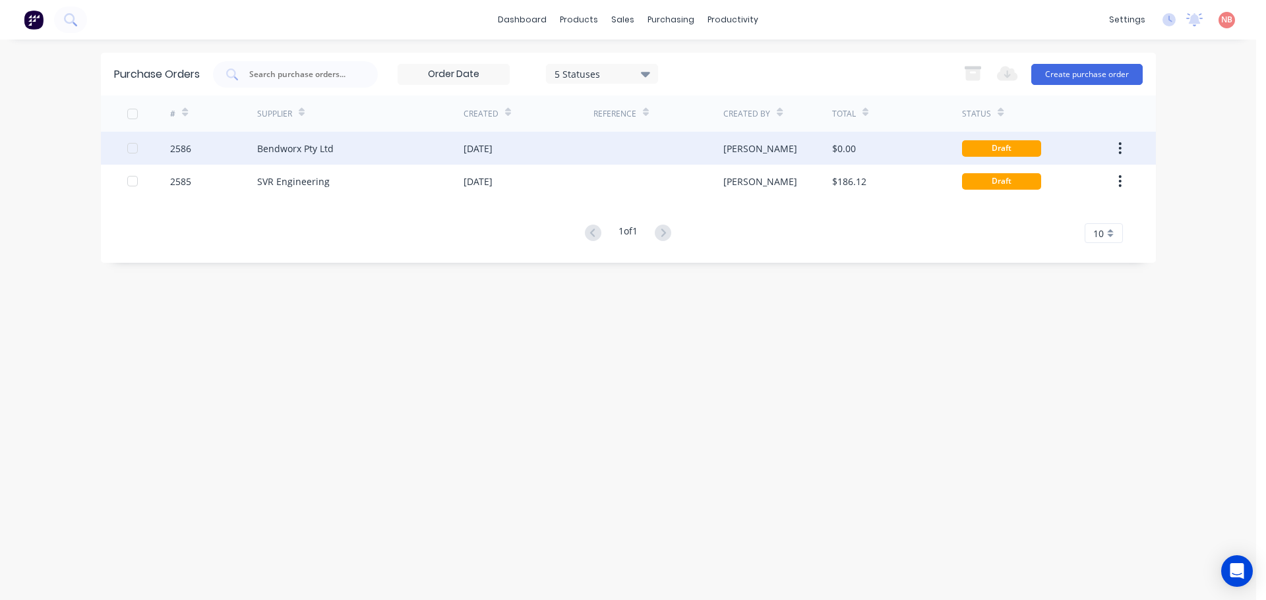
click at [608, 142] on div at bounding box center [658, 148] width 130 height 33
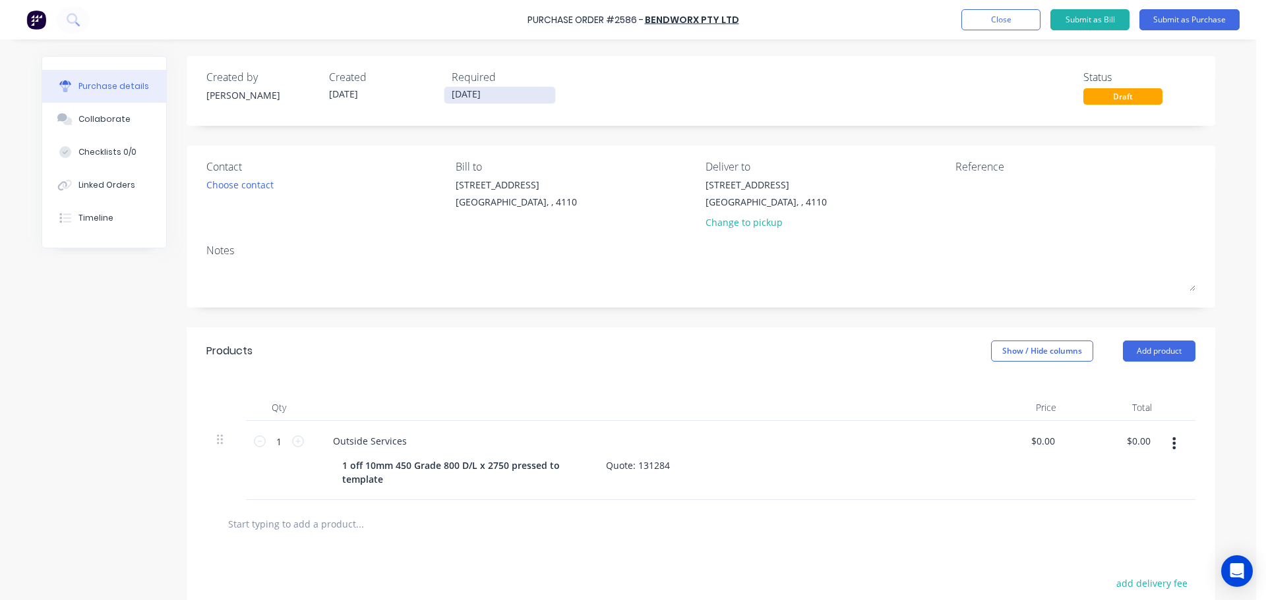
click at [467, 91] on input "[DATE]" at bounding box center [499, 95] width 111 height 16
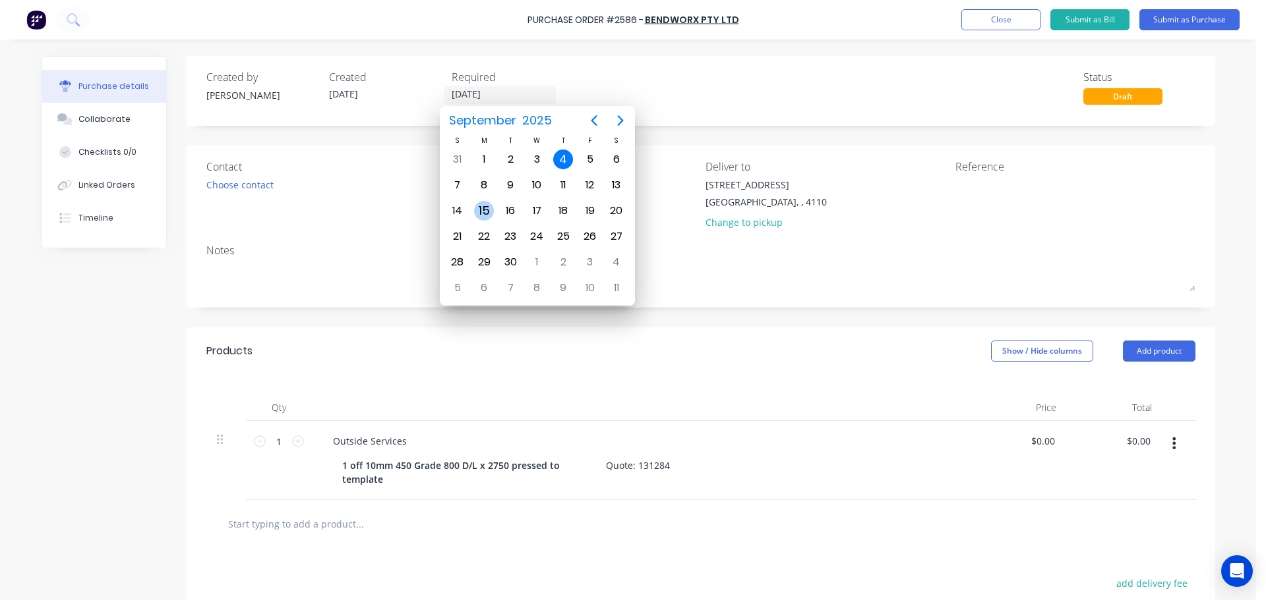
click at [492, 212] on div "15" at bounding box center [484, 211] width 20 height 20
type input "[DATE]"
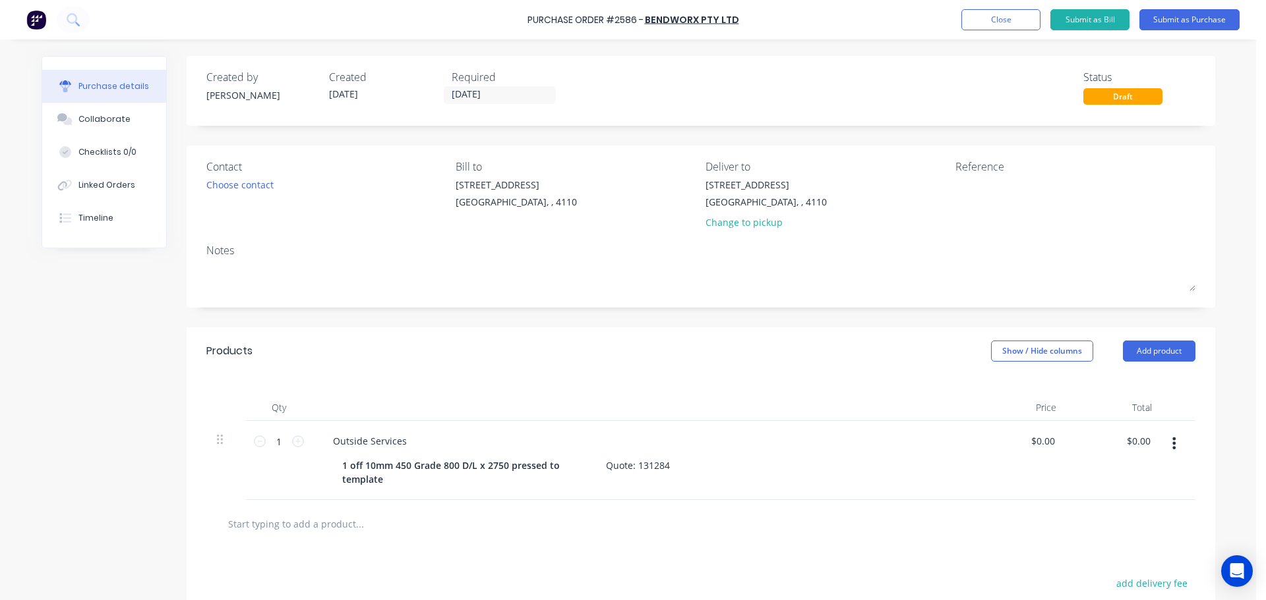
click at [274, 185] on div "Choose contact" at bounding box center [326, 185] width 240 height 14
click at [260, 189] on div "Choose contact" at bounding box center [239, 185] width 67 height 14
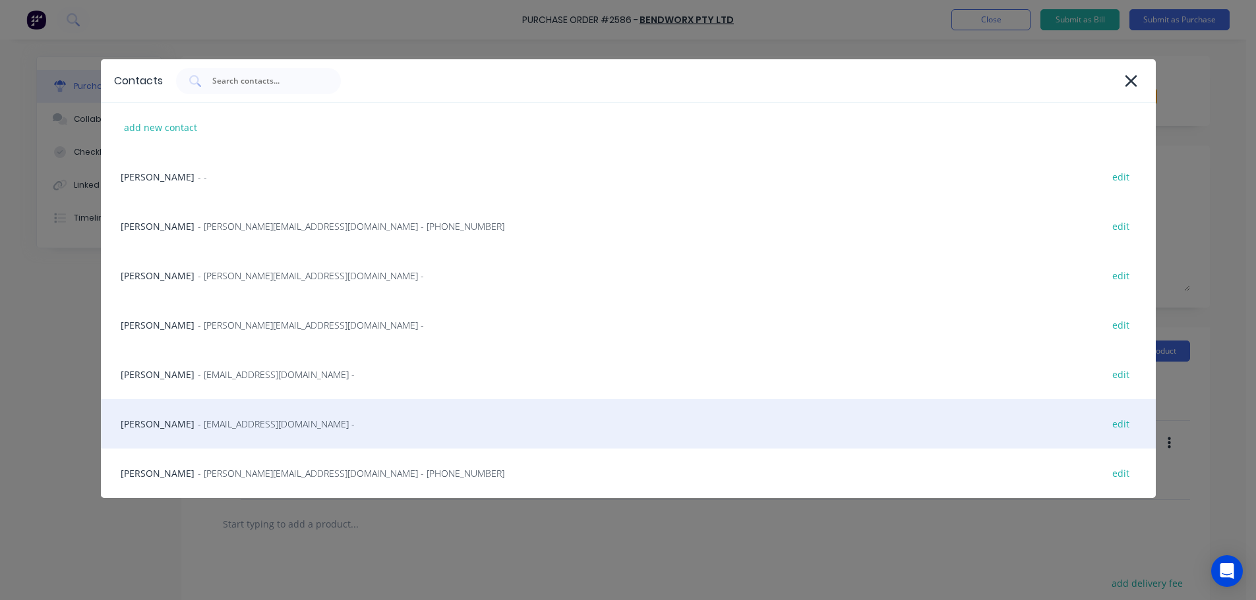
click at [208, 412] on div "[PERSON_NAME] - [EMAIL_ADDRESS][DOMAIN_NAME] - edit" at bounding box center [628, 423] width 1055 height 49
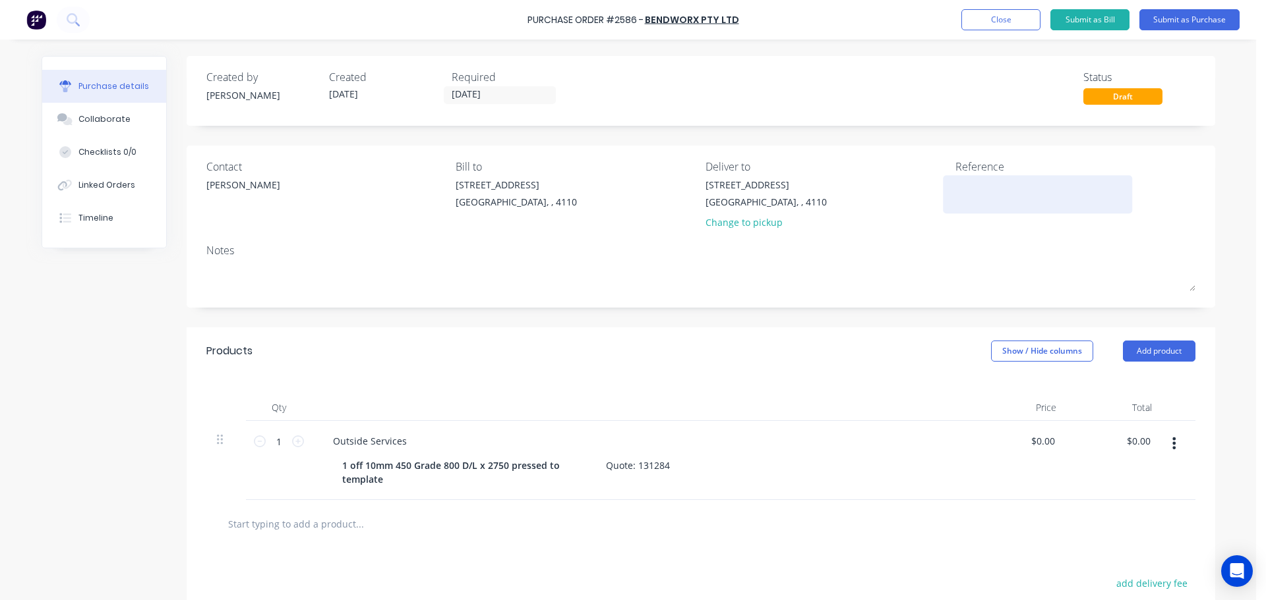
click at [975, 183] on textarea at bounding box center [1037, 193] width 165 height 30
type textarea "10mm B"
type textarea "x"
type textarea "10mm Bu"
type textarea "x"
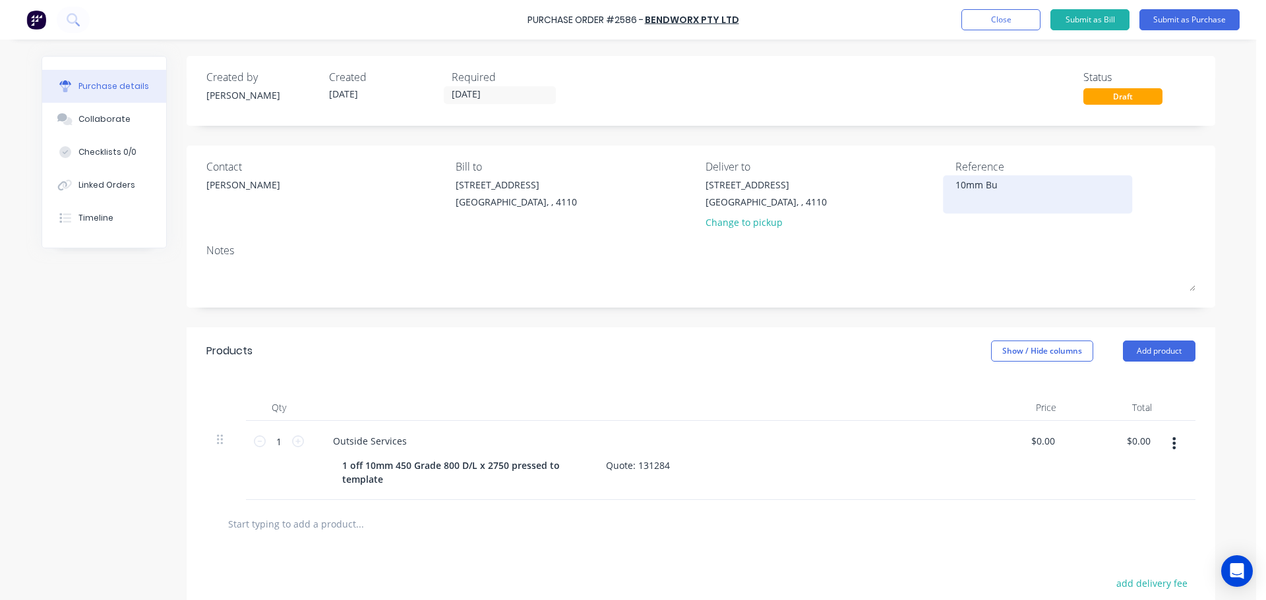
type textarea "10mm Buc"
type textarea "x"
type textarea "10mm Buck"
type textarea "x"
type textarea "10mm Bucke"
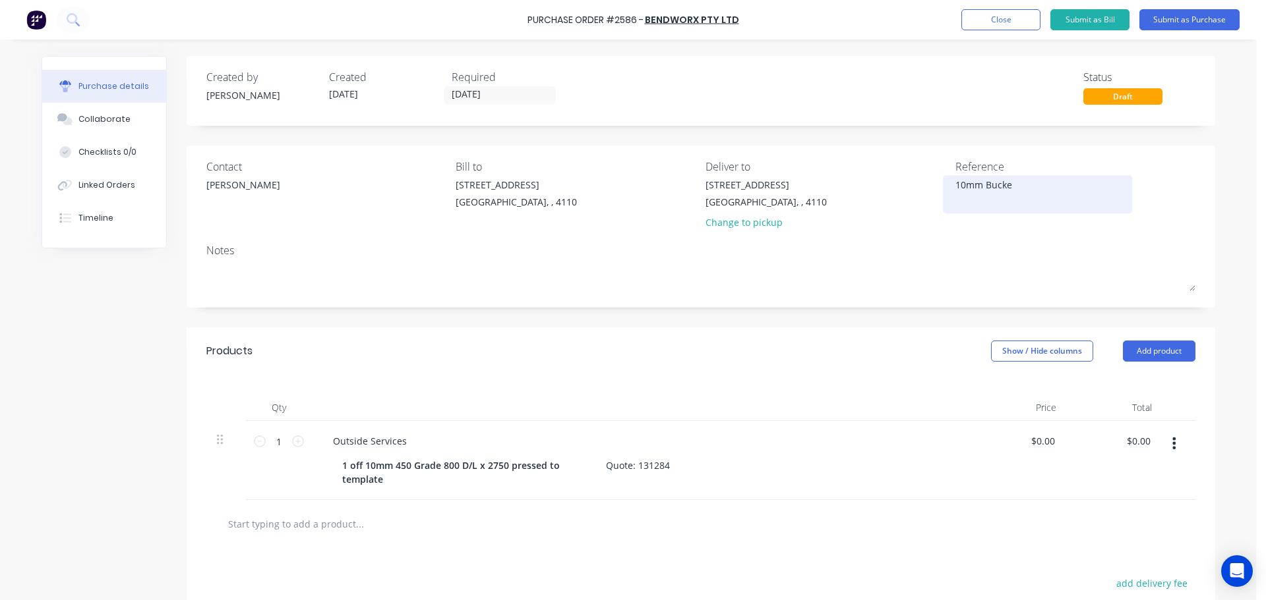
type textarea "x"
type textarea "10mm Bucket"
type textarea "x"
type textarea "10mm Bucket"
type textarea "x"
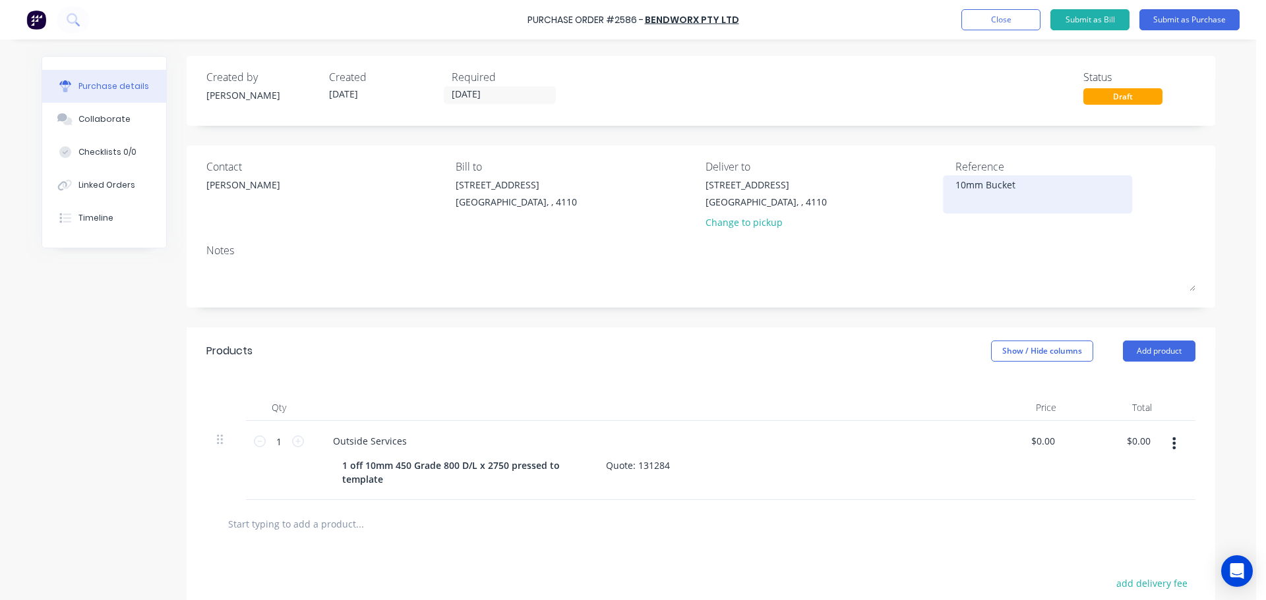
type textarea "10mm Bucket S"
type textarea "x"
type textarea "10mm Bucket Sk"
type textarea "x"
type textarea "10mm Bucket Ski"
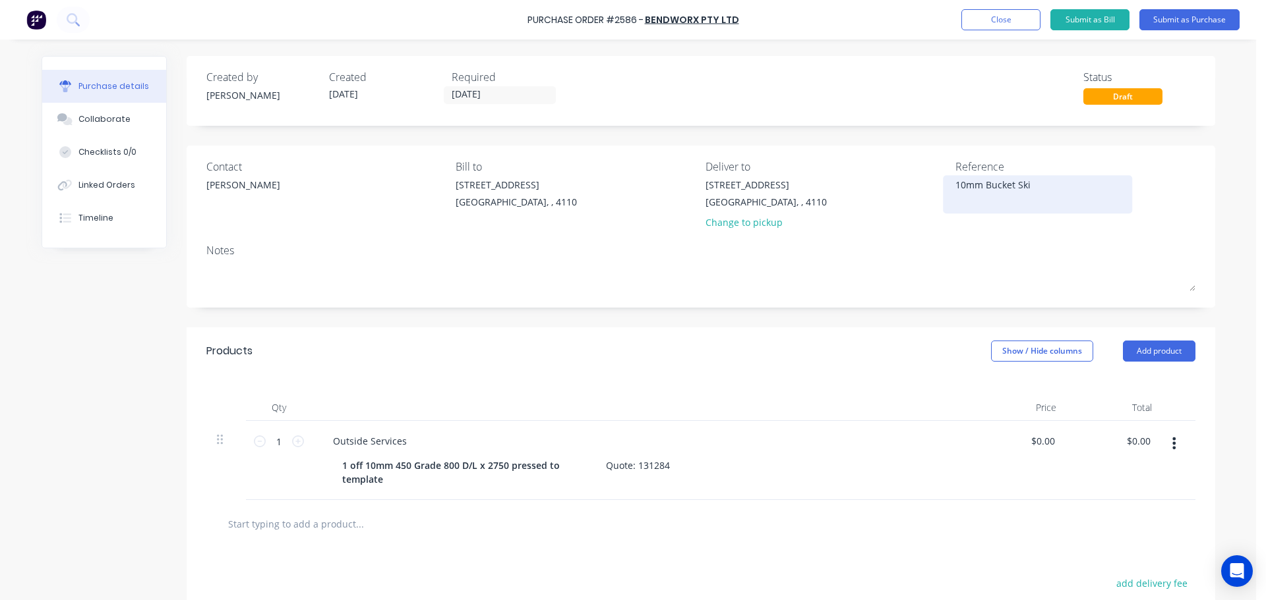
type textarea "x"
type textarea "10mm Bucket Skin"
type textarea "x"
type textarea "10mm Bucket Skin"
type textarea "x"
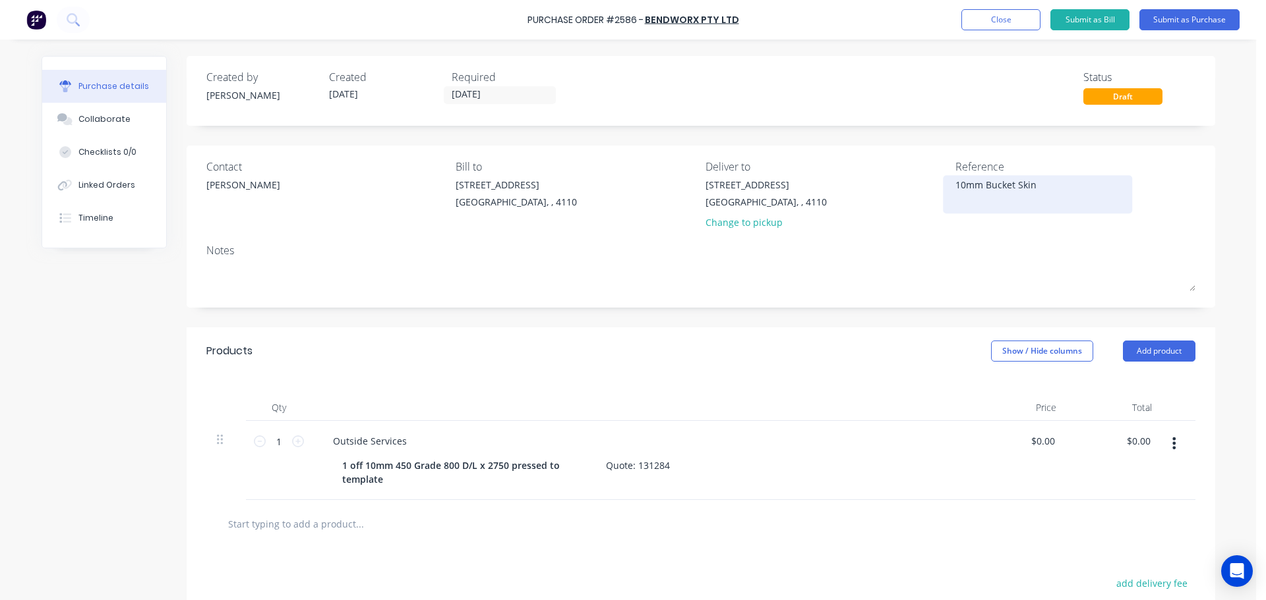
type textarea "10mm Bucket Skin W"
type textarea "x"
type textarea "10mm Bucket Skin WP"
type textarea "x"
type textarea "10mm Bucket Skin WPA"
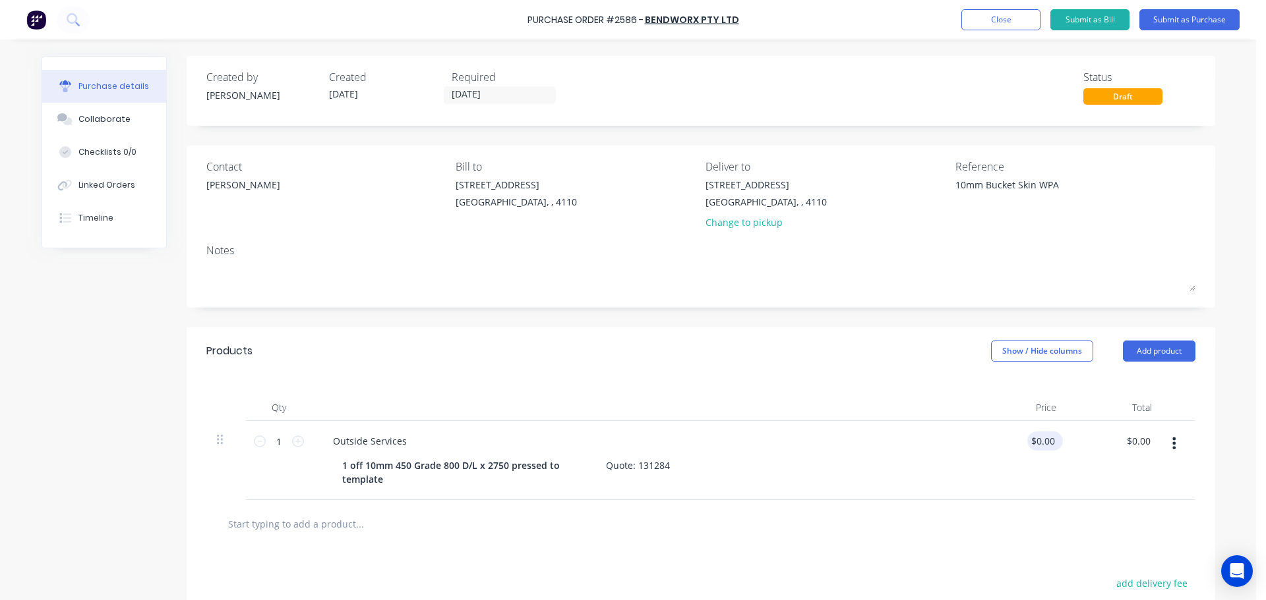
type textarea "x"
type textarea "10mm Bucket Skin WPA"
click at [1050, 446] on input "0.0000" at bounding box center [1040, 441] width 36 height 19
type input "0.0007200"
click at [1050, 446] on input "0.0007200" at bounding box center [1031, 441] width 51 height 19
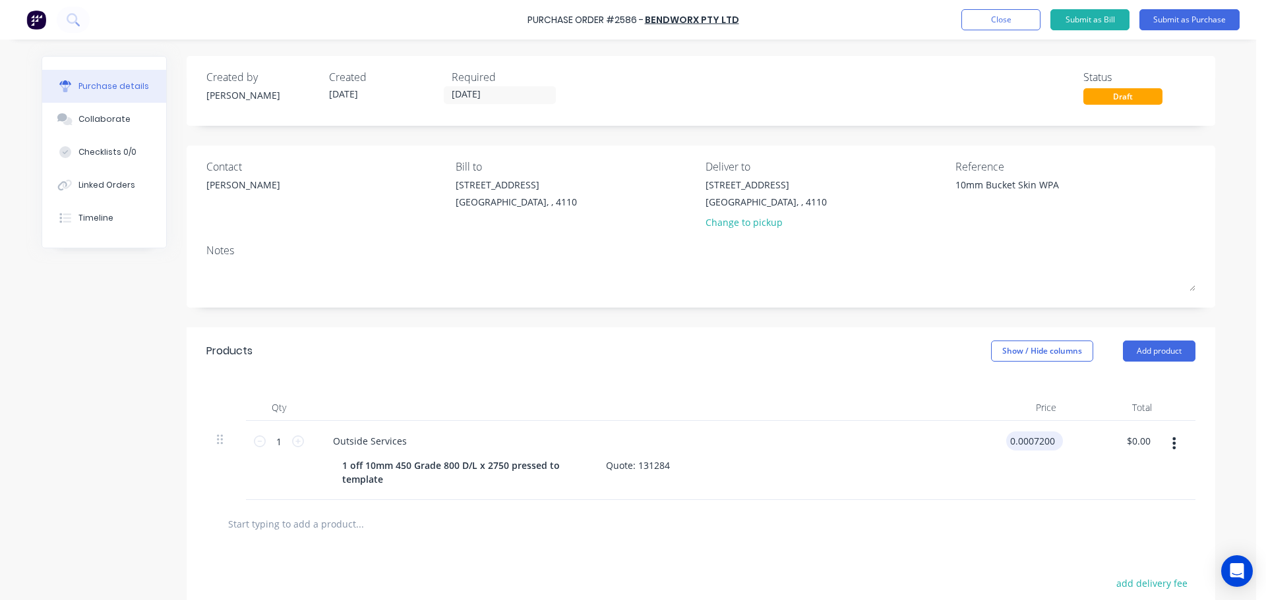
type textarea "x"
click at [1050, 446] on input "0.0007200" at bounding box center [1031, 441] width 51 height 19
type input "720"
type textarea "x"
type input "$720.00"
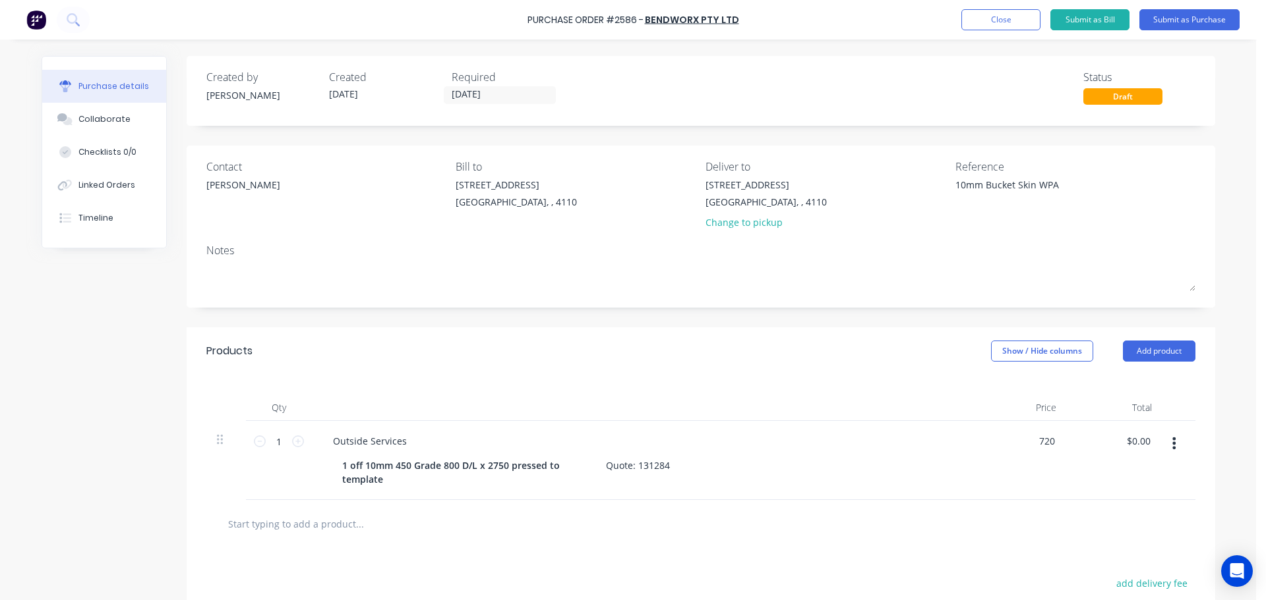
type input "$720.00"
click at [787, 423] on div "Outside Services 1 off 10mm 450 Grade 800 D/L x 2750 pressed to template Quote:…" at bounding box center [641, 460] width 659 height 79
click at [1174, 16] on button "Submit as Purchase" at bounding box center [1189, 19] width 100 height 21
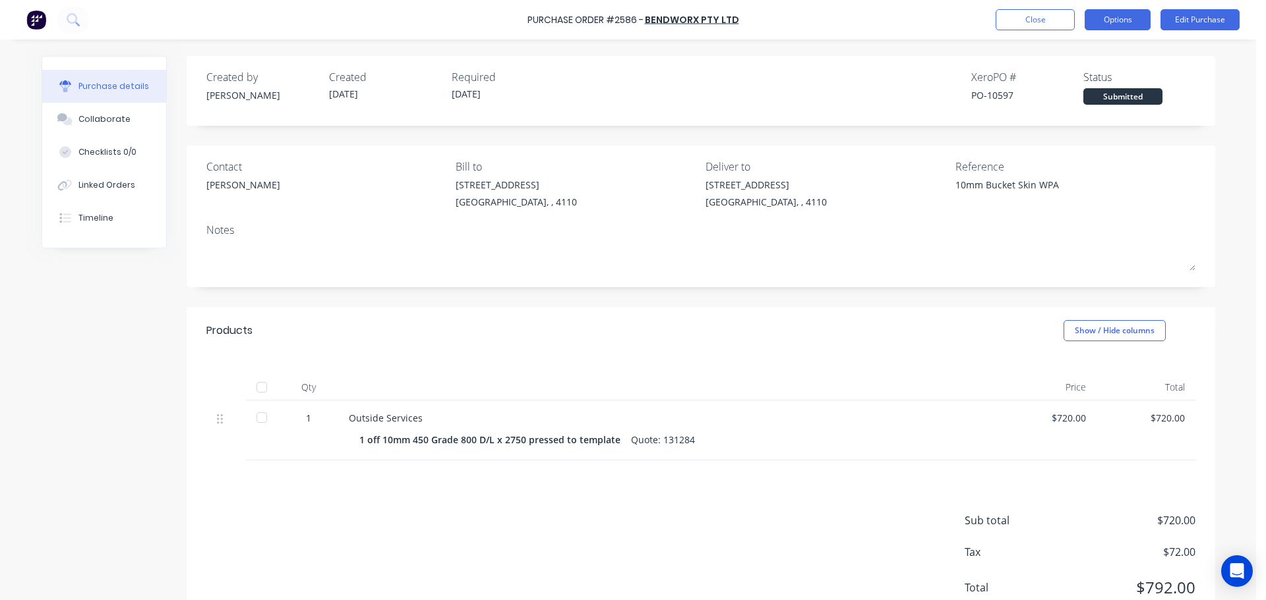
click at [1104, 21] on button "Options" at bounding box center [1117, 19] width 66 height 21
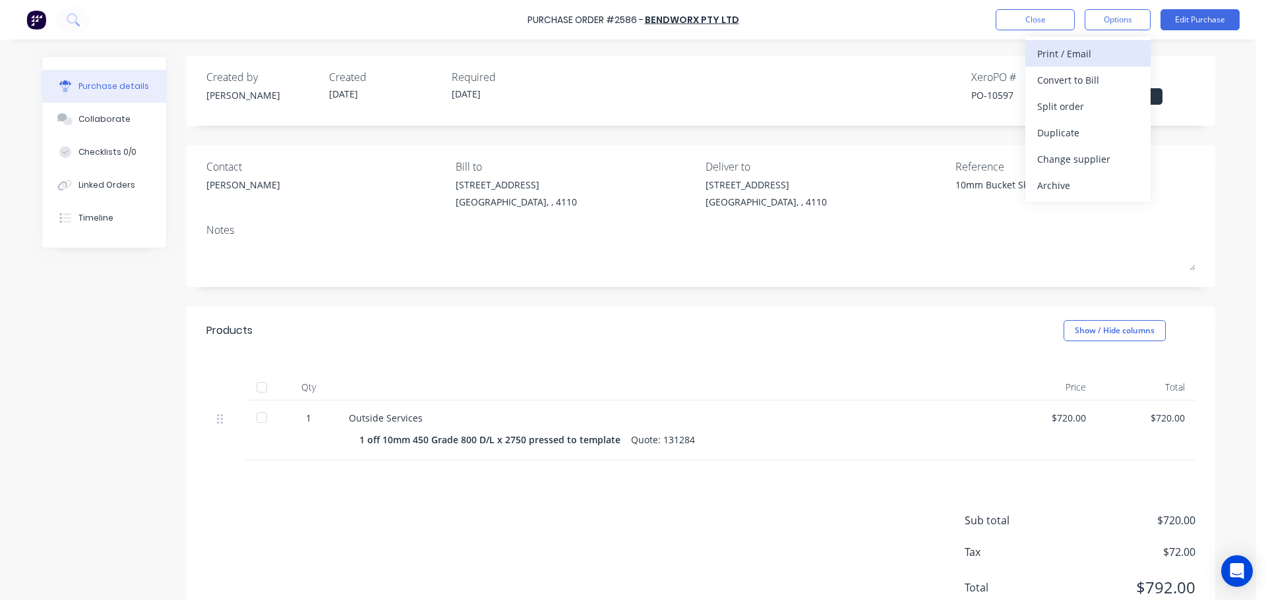
click at [1083, 56] on div "Print / Email" at bounding box center [1088, 53] width 102 height 19
click at [1080, 74] on div "With pricing" at bounding box center [1088, 80] width 102 height 19
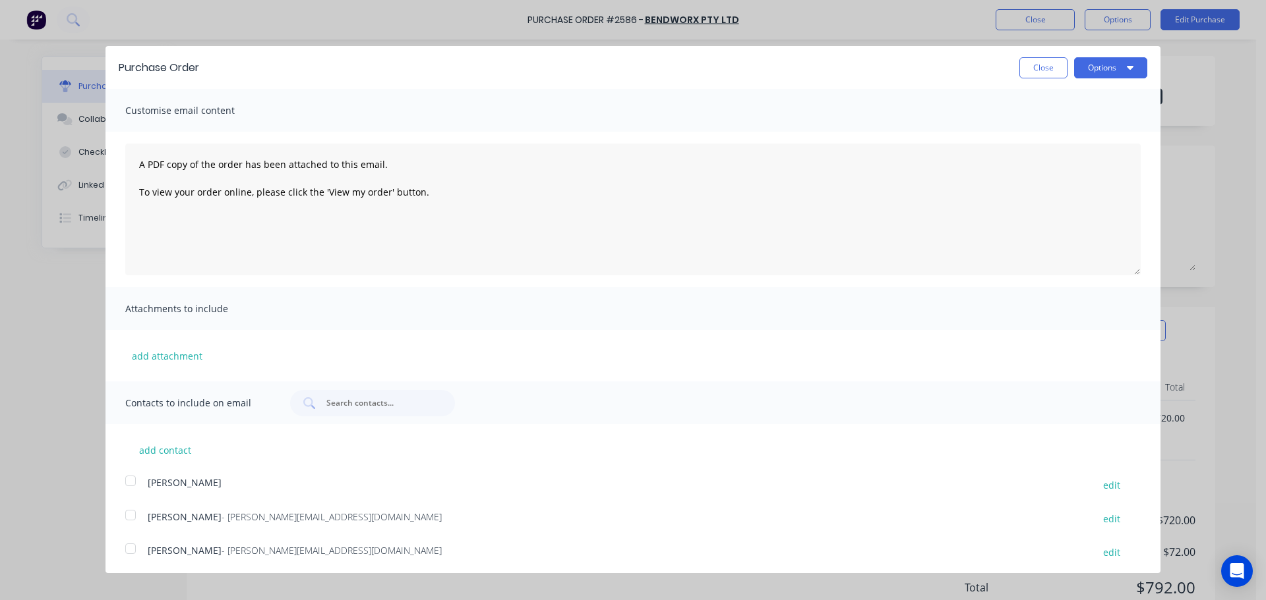
click at [136, 545] on div at bounding box center [130, 549] width 26 height 26
click at [1078, 65] on button "Options" at bounding box center [1110, 67] width 73 height 21
click at [1063, 103] on div "Print" at bounding box center [1085, 101] width 102 height 19
click at [1037, 125] on div "Email" at bounding box center [1085, 127] width 102 height 19
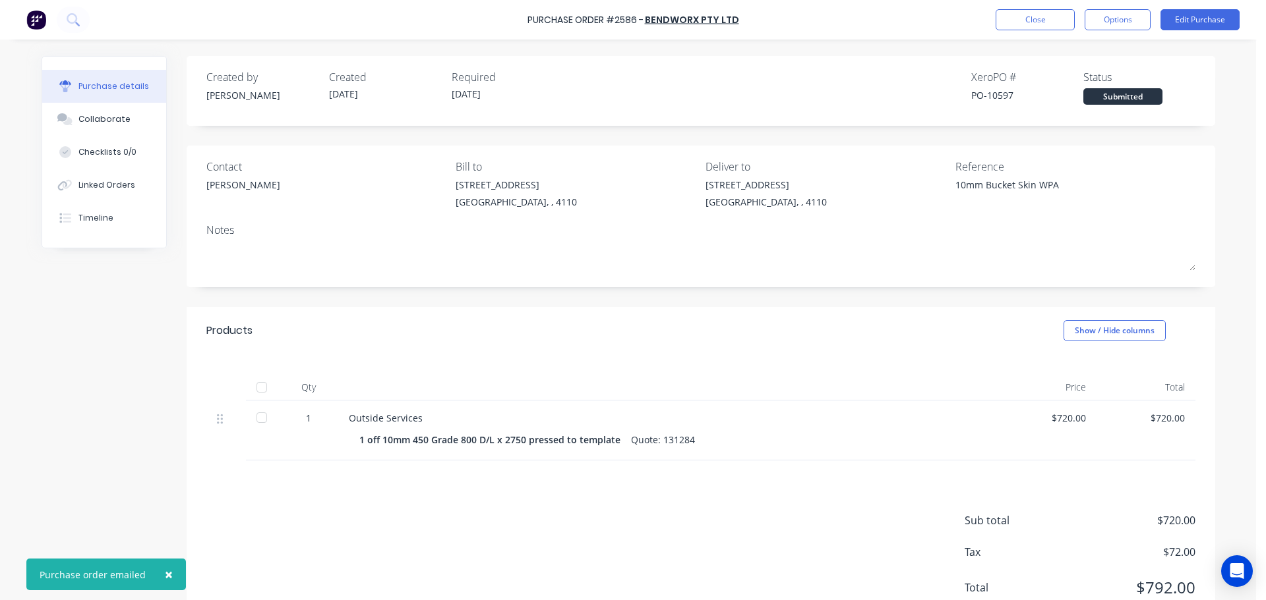
type textarea "x"
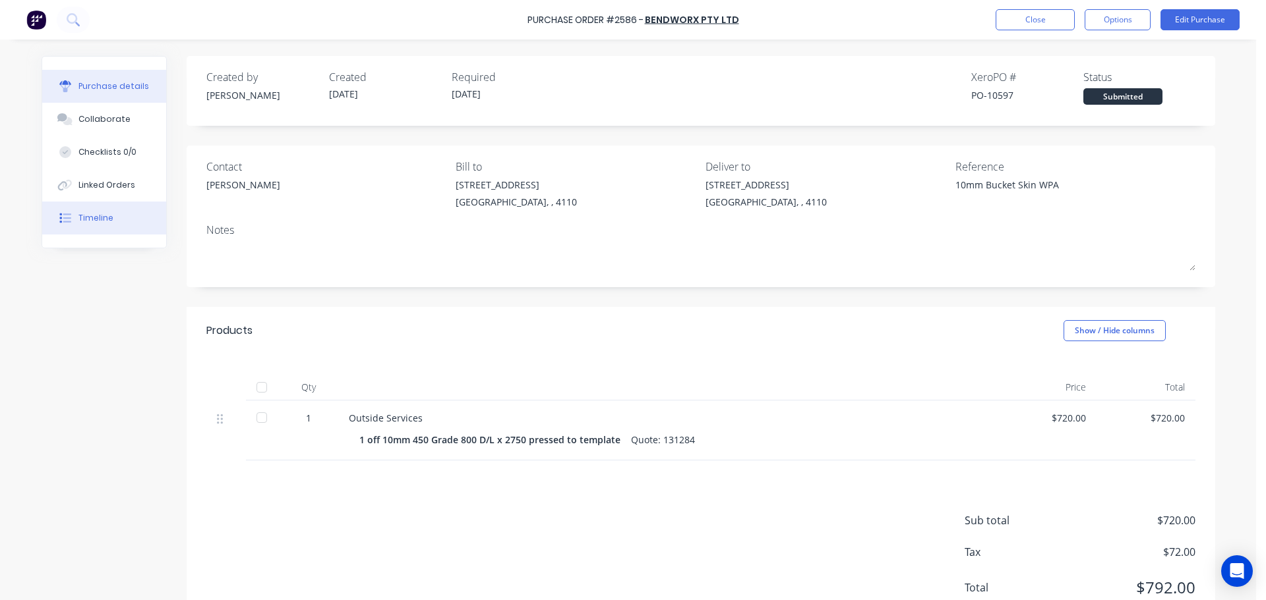
click at [86, 224] on button "Timeline" at bounding box center [104, 218] width 124 height 33
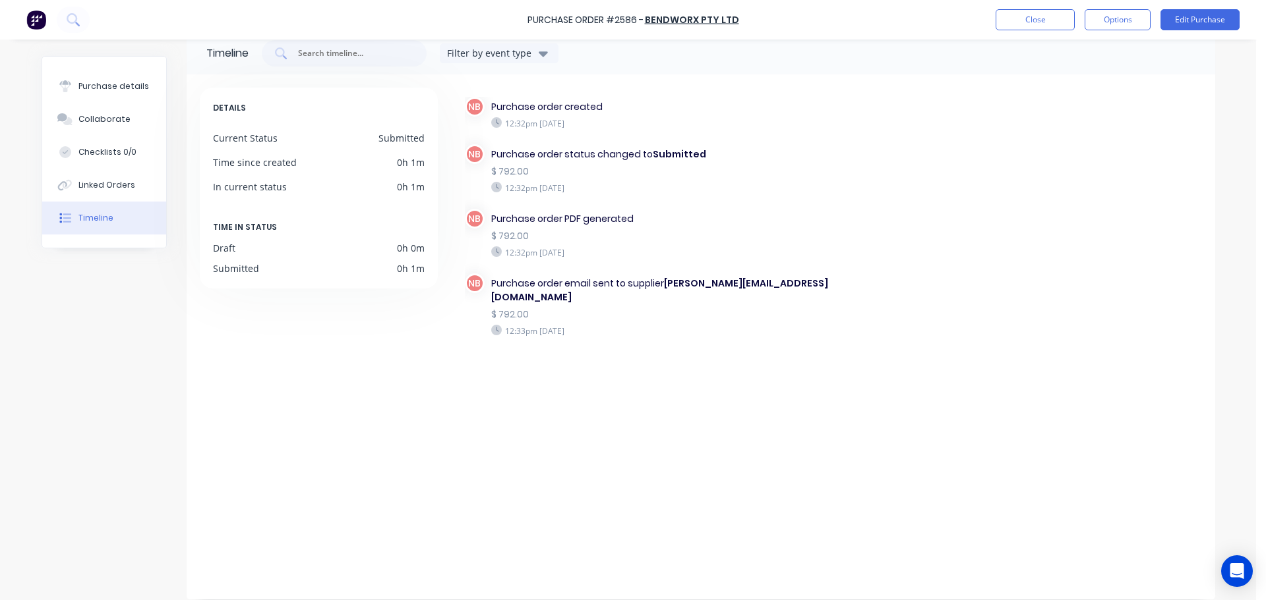
scroll to position [37, 0]
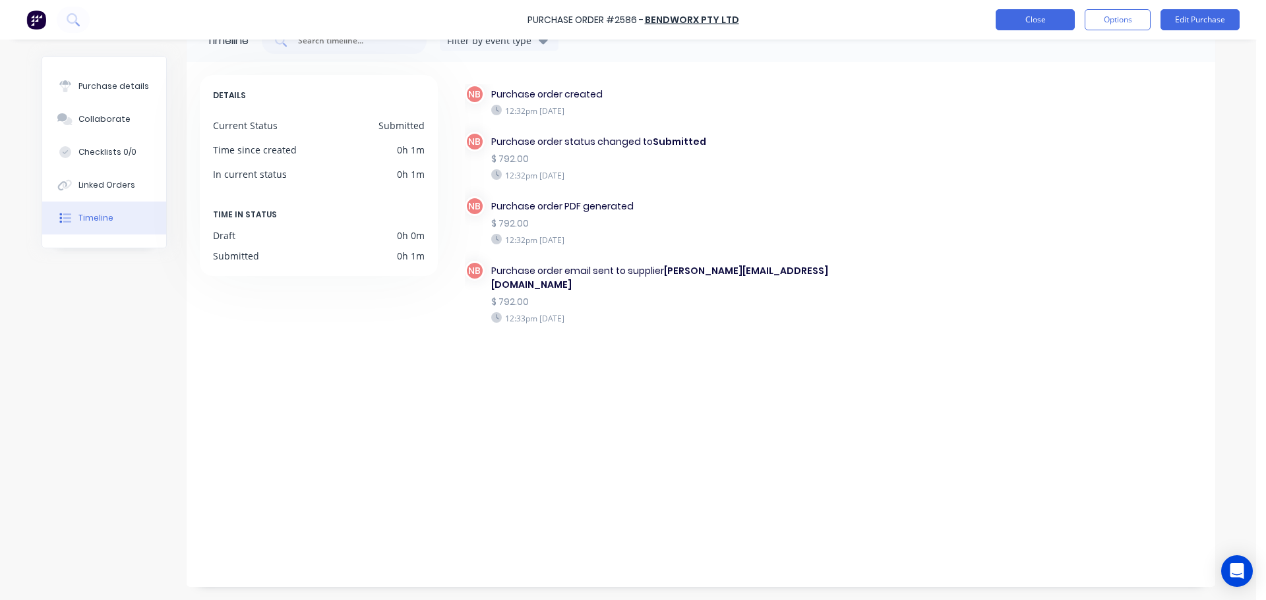
click at [1029, 24] on button "Close" at bounding box center [1034, 19] width 79 height 21
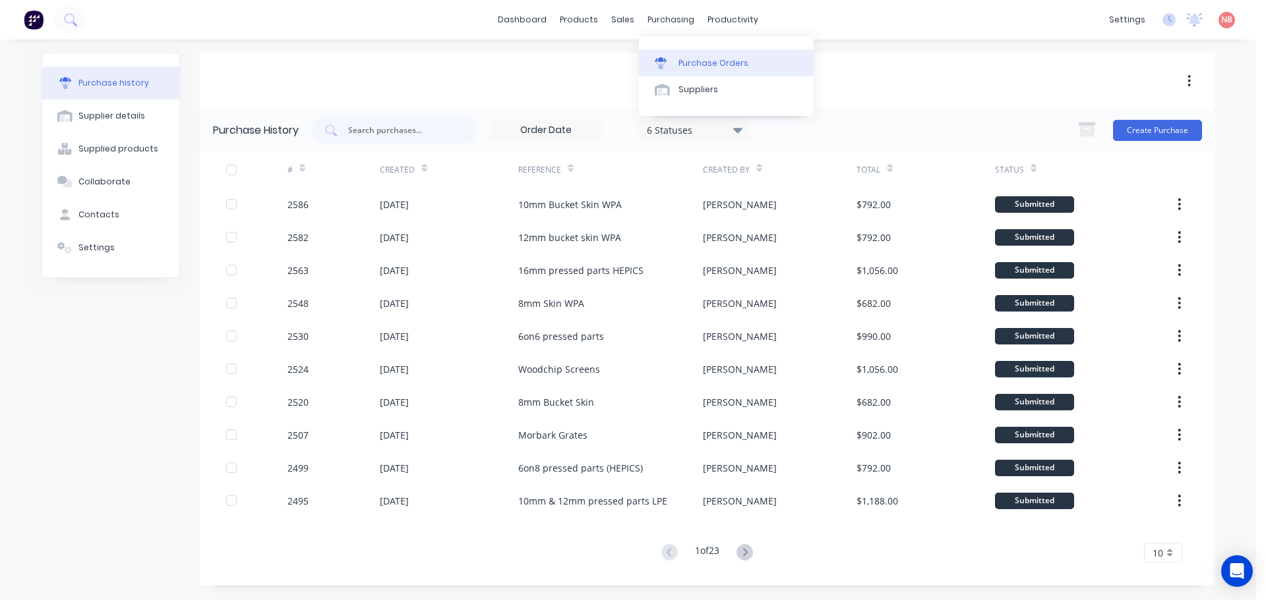
click at [668, 61] on div at bounding box center [665, 63] width 20 height 12
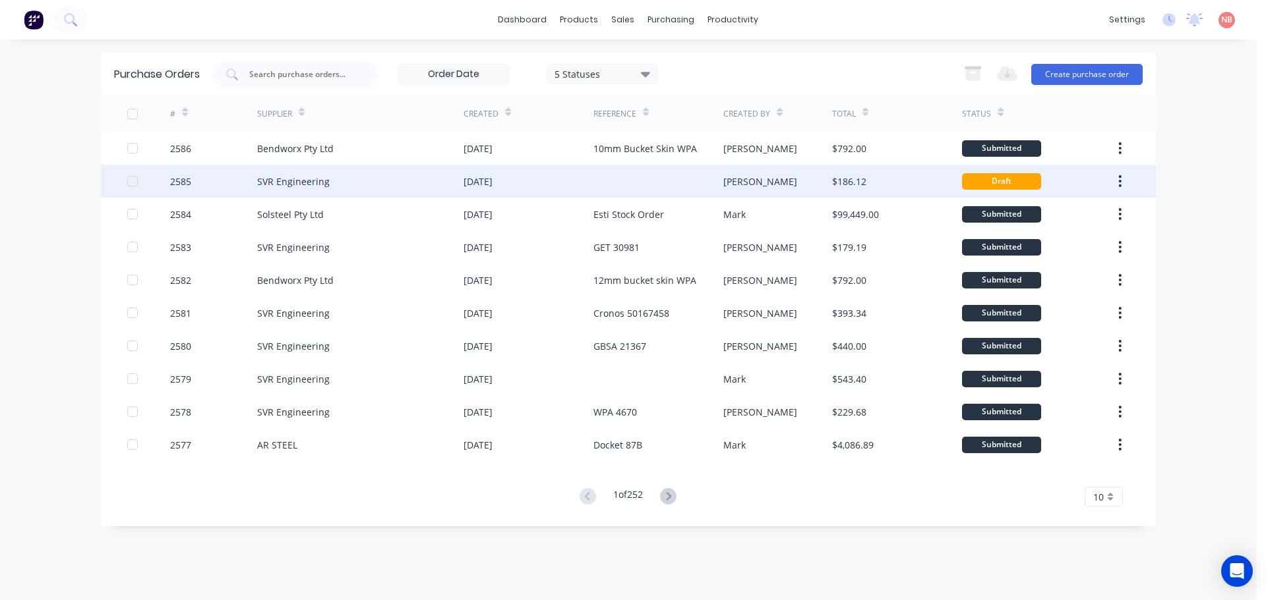
click at [629, 177] on div at bounding box center [658, 181] width 130 height 33
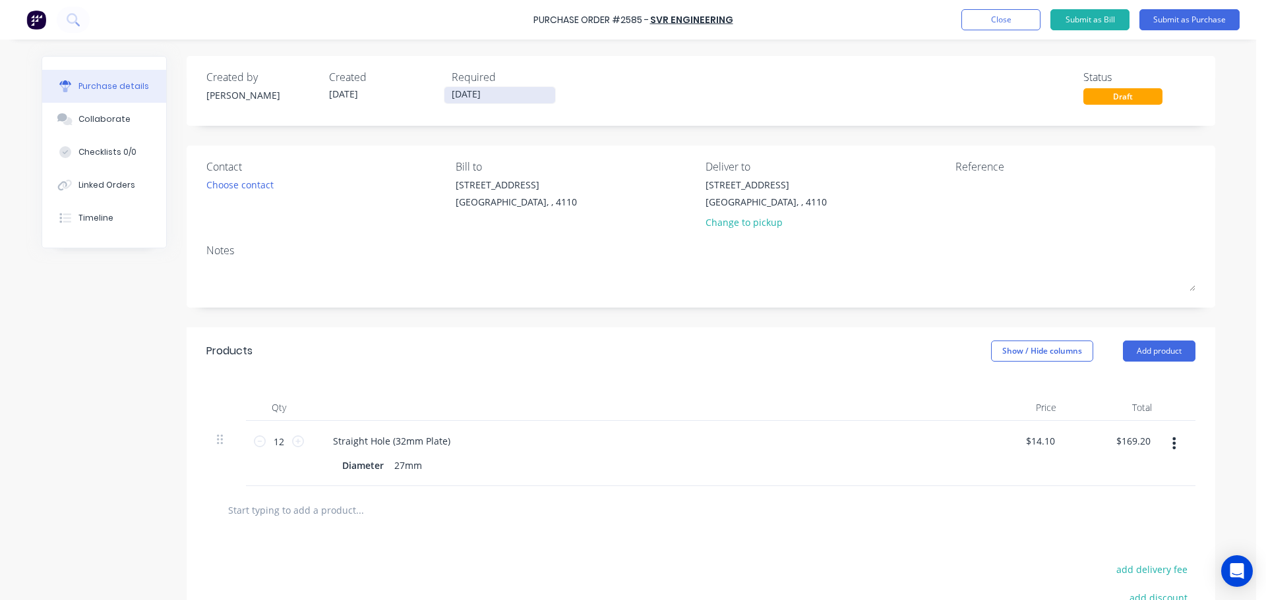
click at [479, 97] on input "[DATE]" at bounding box center [499, 95] width 111 height 16
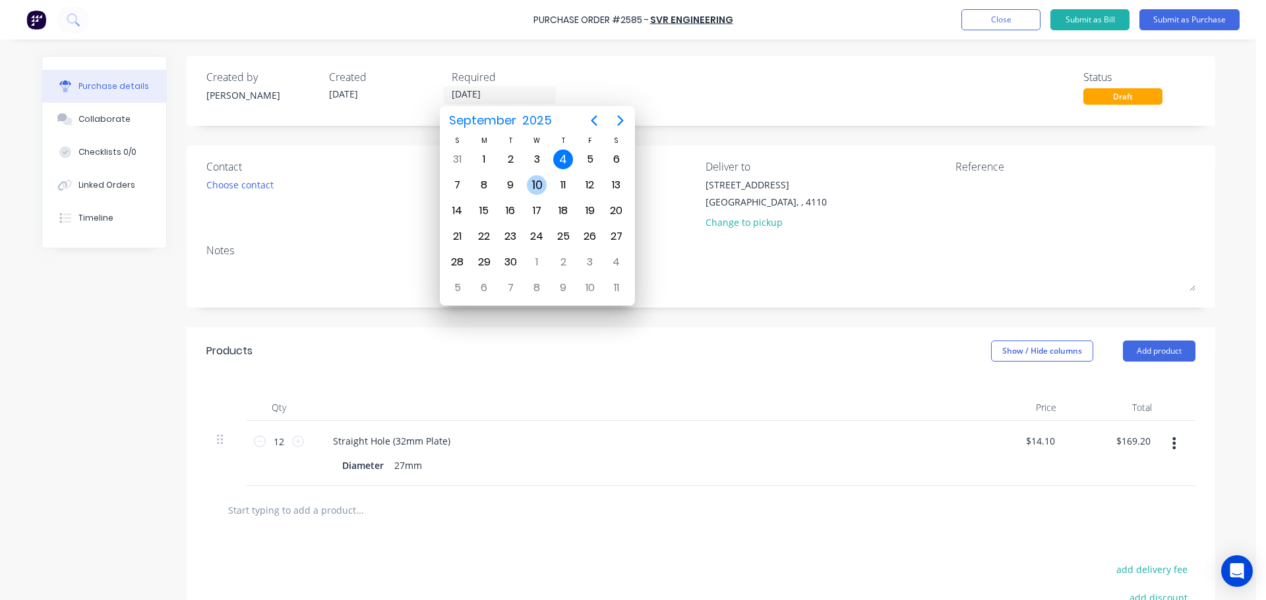
click at [530, 188] on div "10" at bounding box center [537, 185] width 20 height 20
type input "[DATE]"
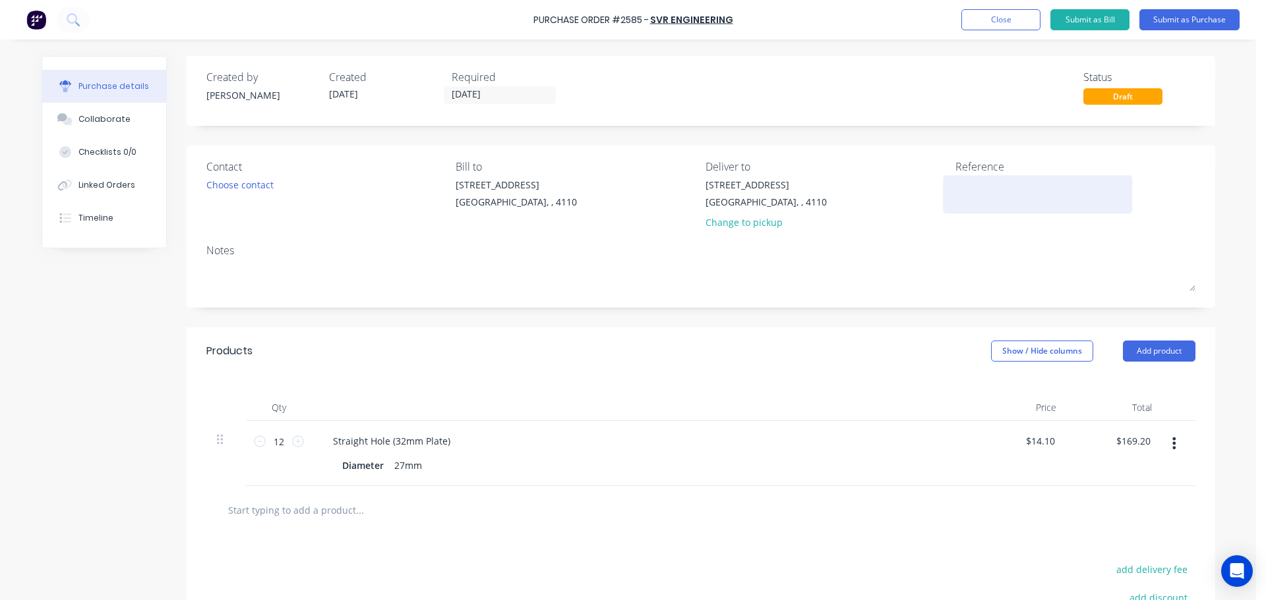
click at [959, 178] on textarea at bounding box center [1037, 193] width 165 height 30
type textarea "WPA"
type textarea "x"
type textarea "WPA 4"
type textarea "x"
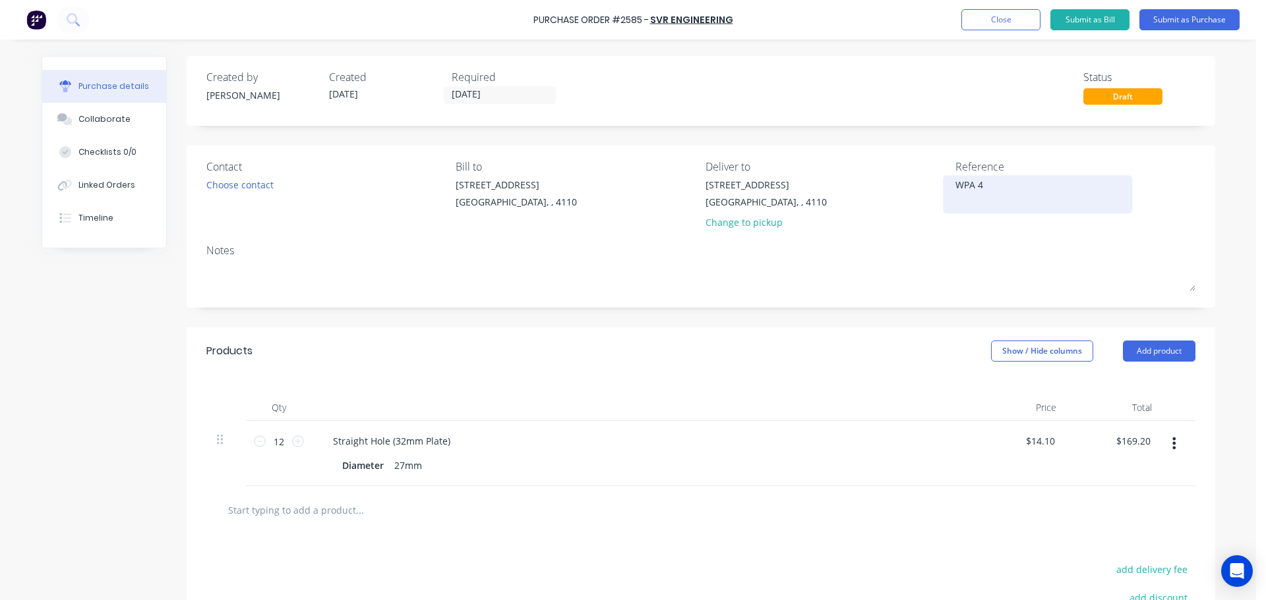
type textarea "WPA 46"
type textarea "x"
type textarea "WPA 467"
type textarea "x"
type textarea "WPA 4673"
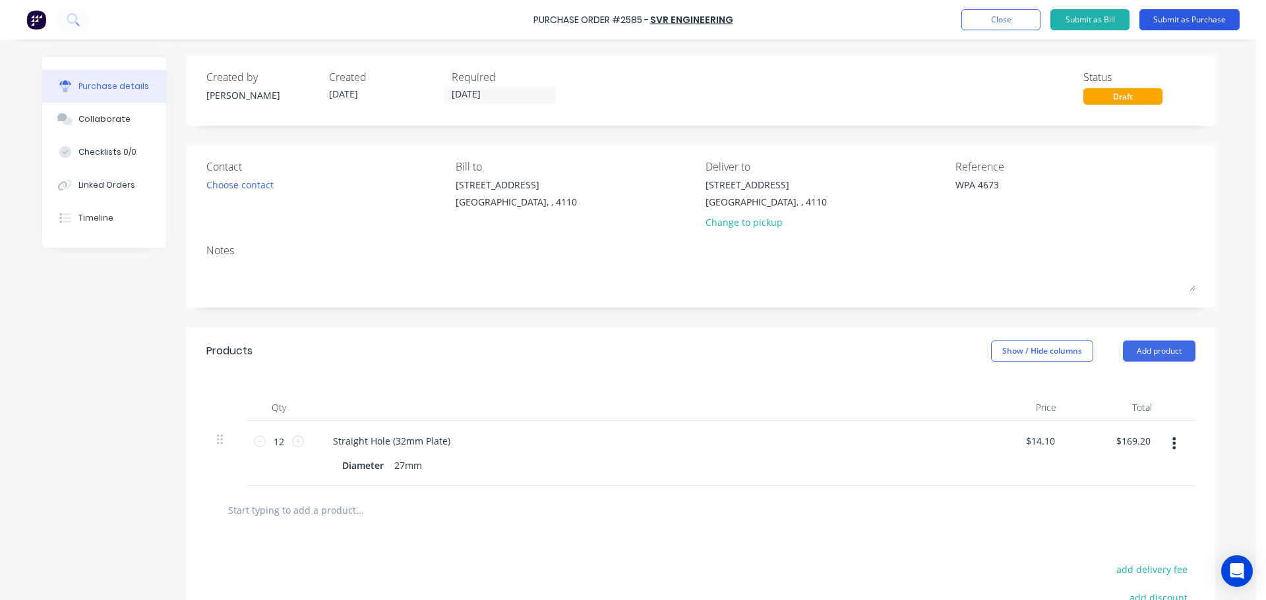
type textarea "x"
type textarea "WPA 4673"
click at [1175, 16] on button "Submit as Purchase" at bounding box center [1189, 19] width 100 height 21
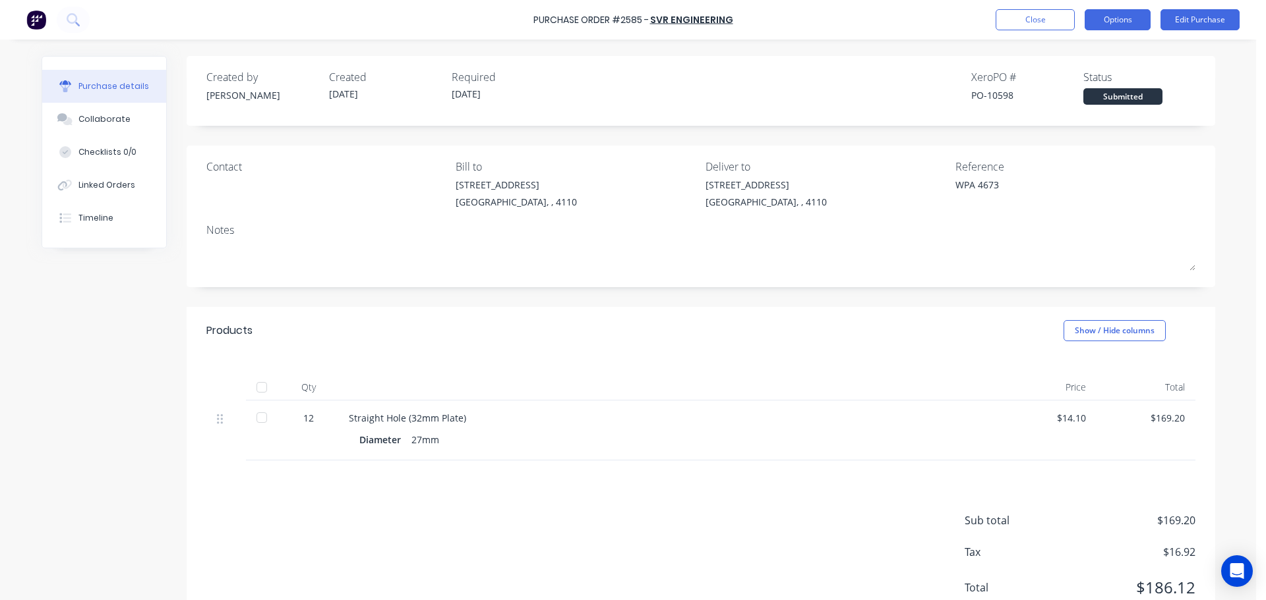
click at [1103, 29] on button "Options" at bounding box center [1117, 19] width 66 height 21
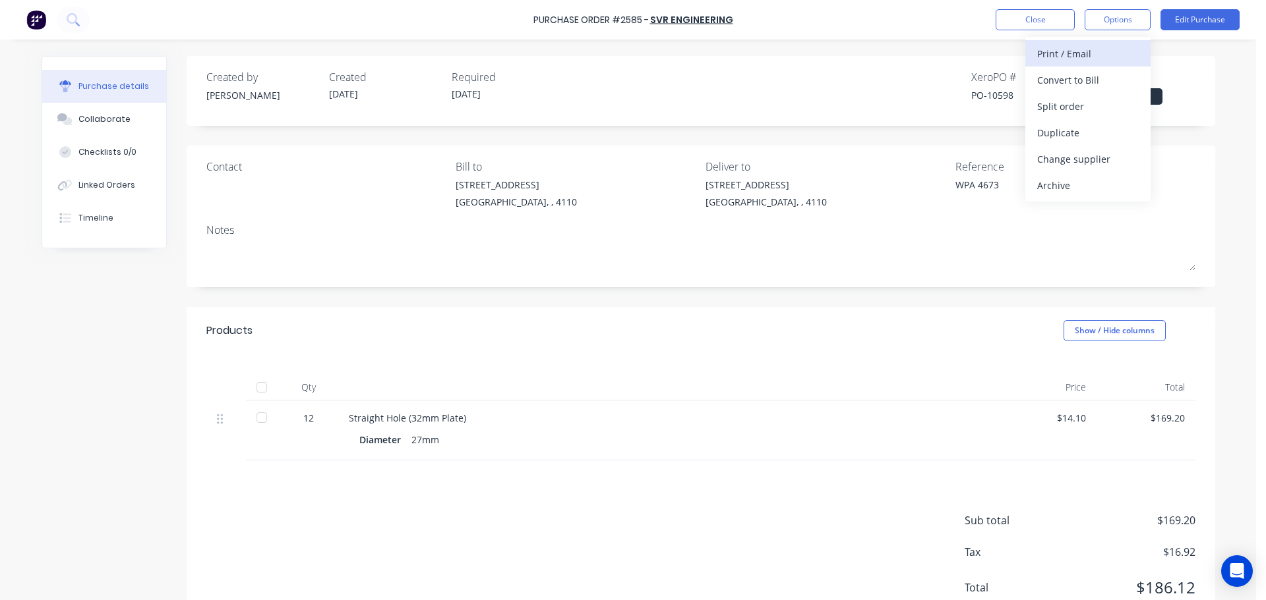
click at [1096, 46] on div "Print / Email" at bounding box center [1088, 53] width 102 height 19
click at [1086, 67] on button "With pricing" at bounding box center [1087, 80] width 125 height 26
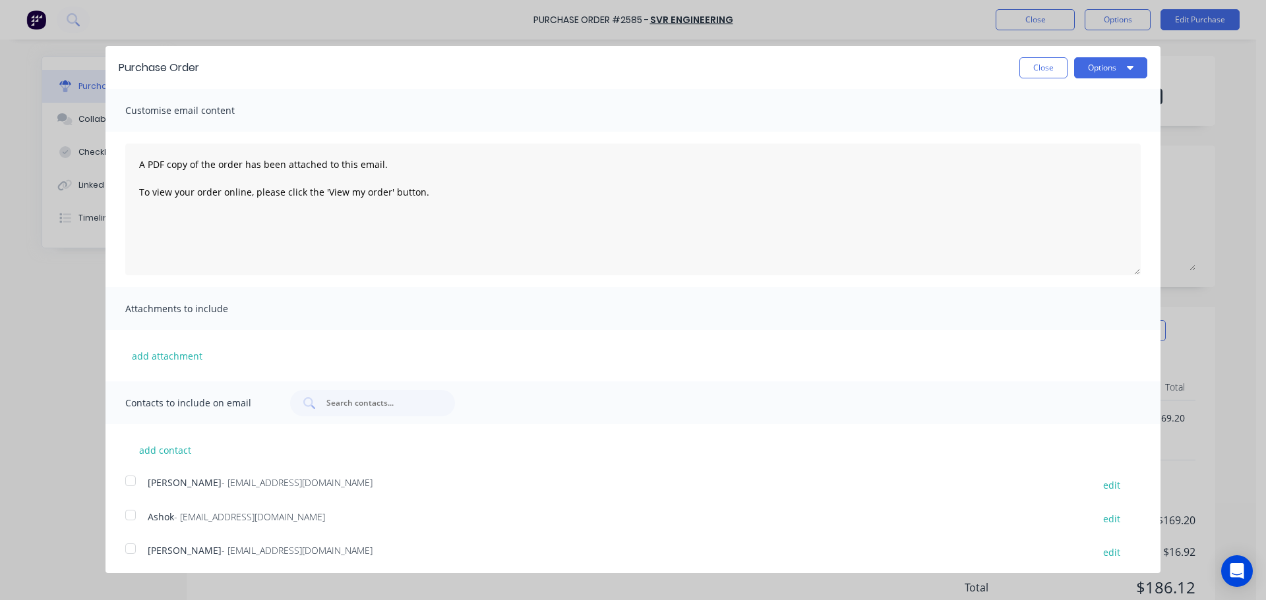
click at [133, 518] on div at bounding box center [130, 515] width 26 height 26
click at [1104, 59] on button "Options" at bounding box center [1110, 67] width 73 height 21
click at [1055, 107] on div "Print" at bounding box center [1085, 101] width 102 height 19
click at [1080, 131] on div "Email" at bounding box center [1085, 127] width 102 height 19
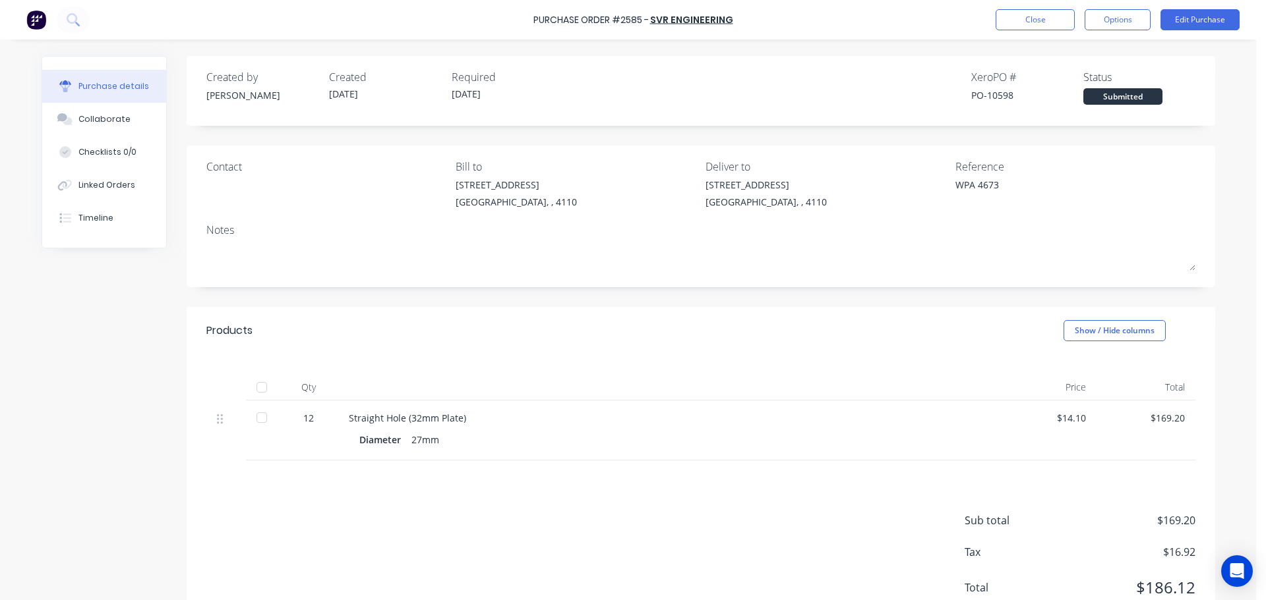
type textarea "x"
click at [1002, 27] on button "Close" at bounding box center [1034, 19] width 79 height 21
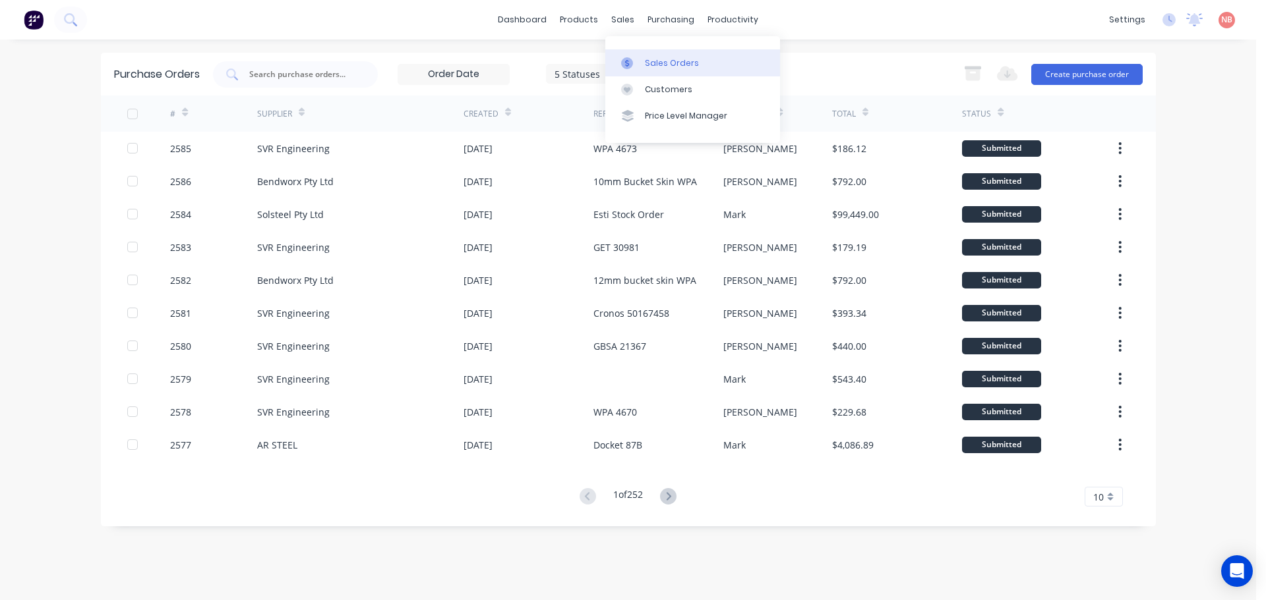
click at [633, 60] on div at bounding box center [631, 63] width 20 height 12
